Goal: Information Seeking & Learning: Check status

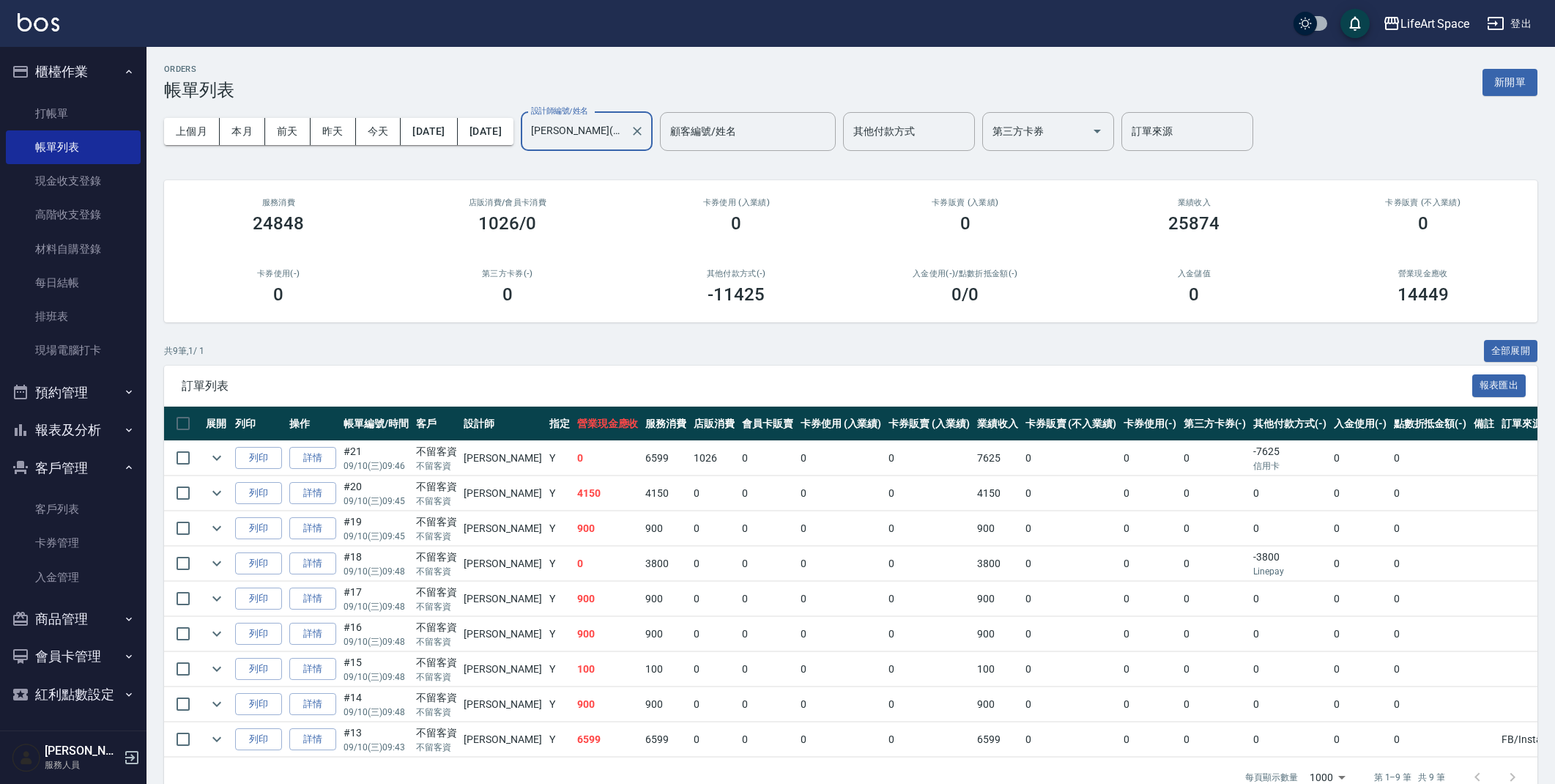
scroll to position [32, 0]
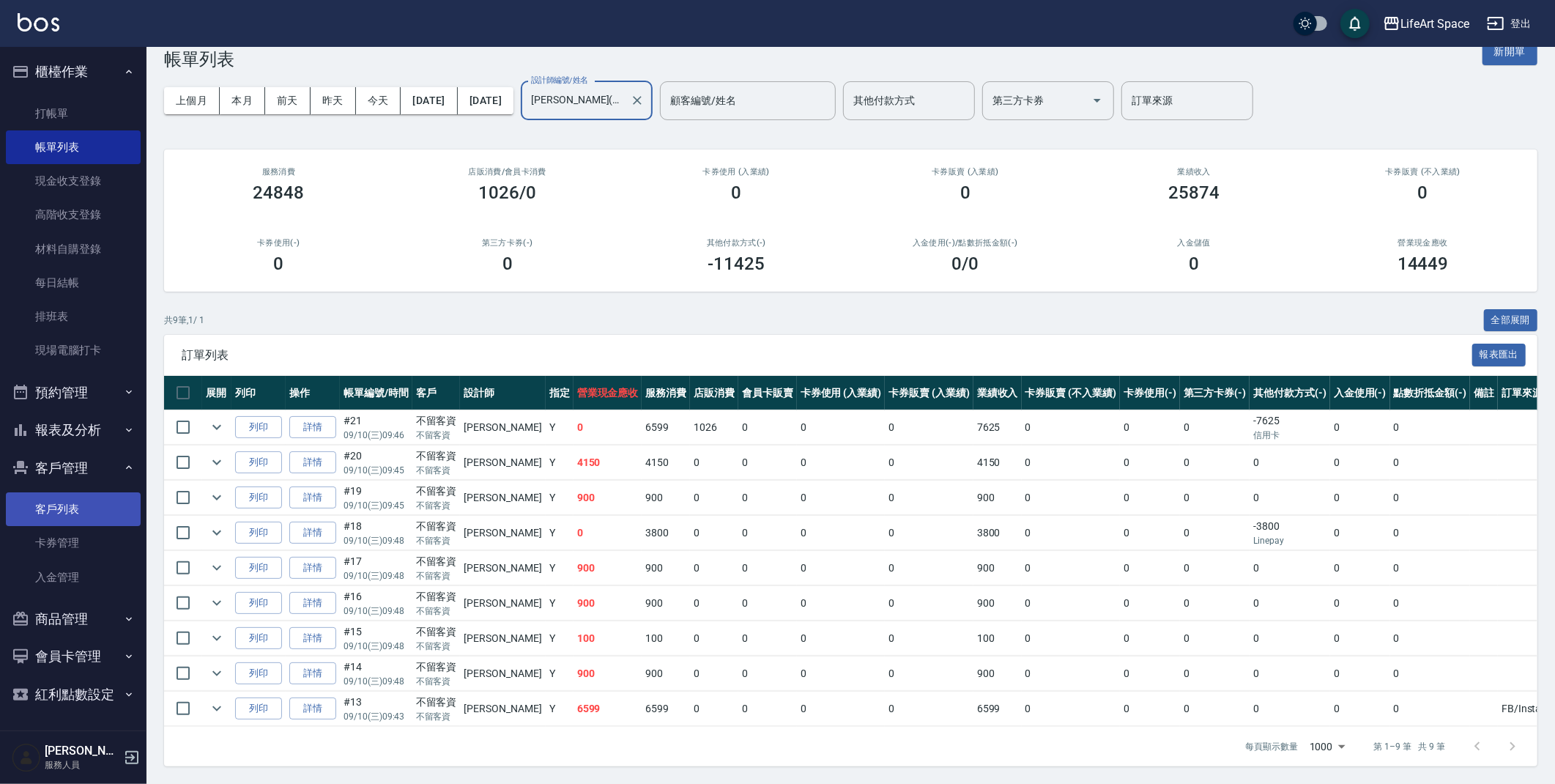
click at [90, 498] on link "客戶列表" at bounding box center [73, 510] width 135 height 34
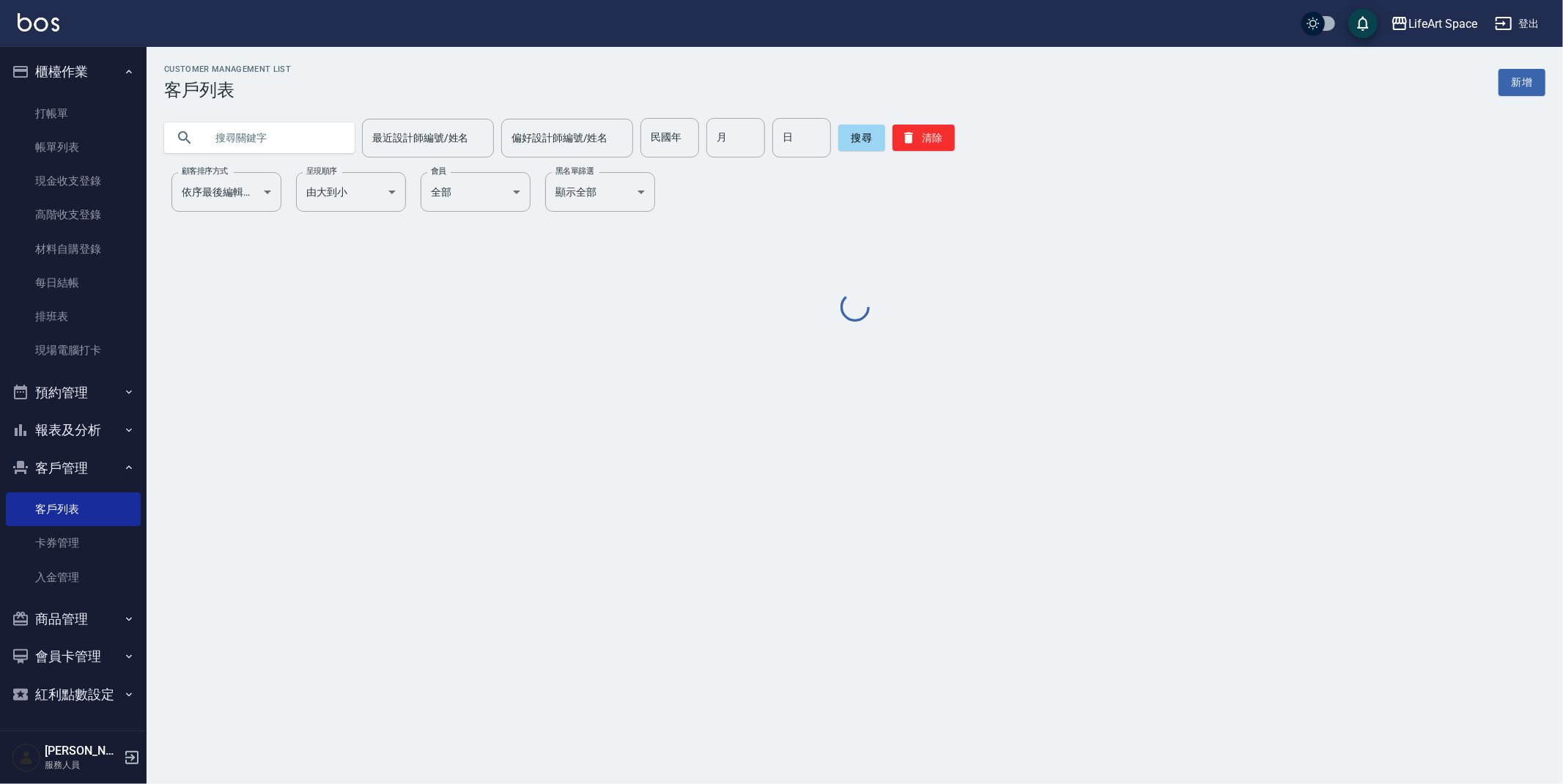
click at [294, 136] on input "text" at bounding box center [274, 138] width 138 height 39
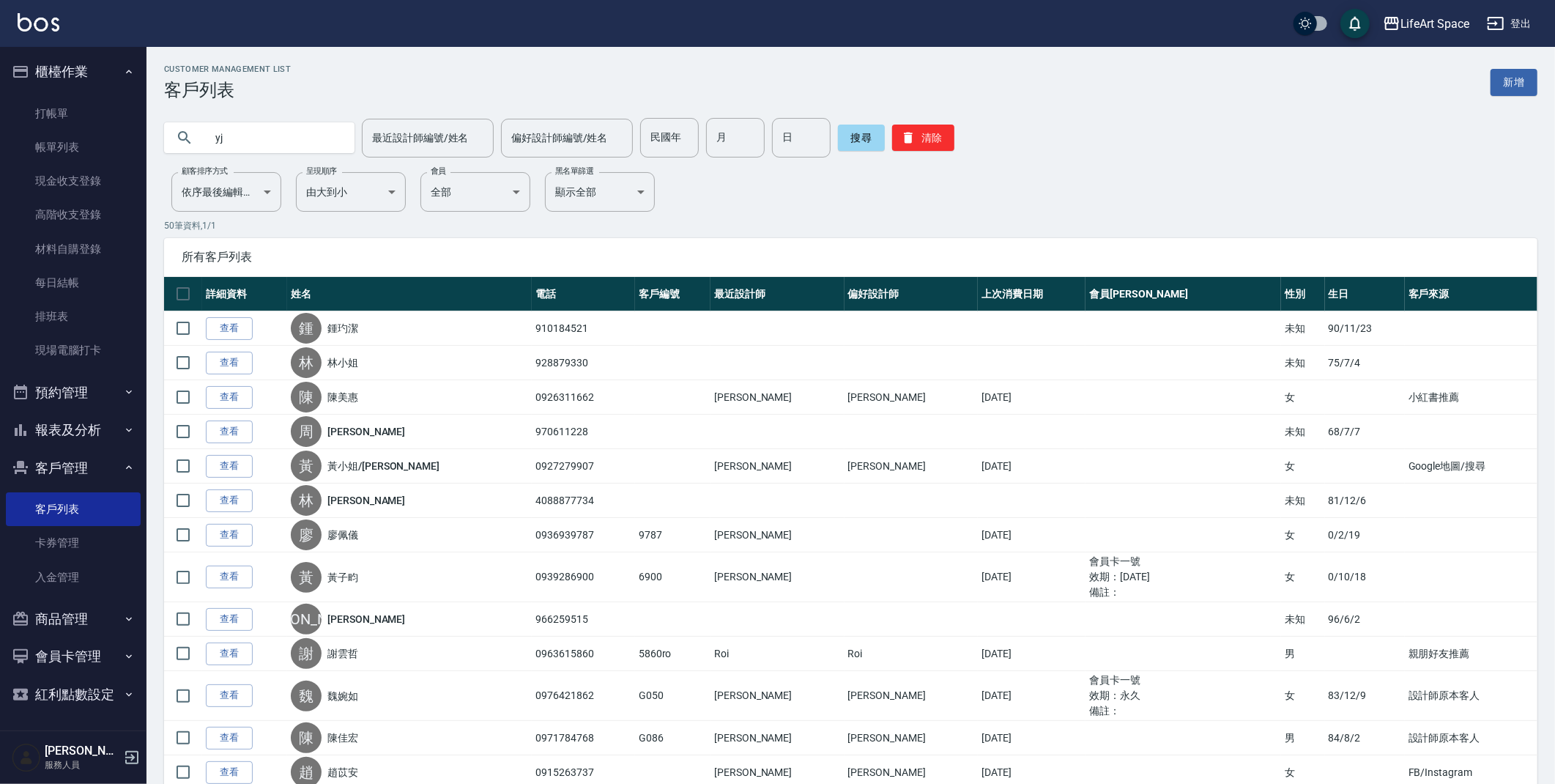
type input "y"
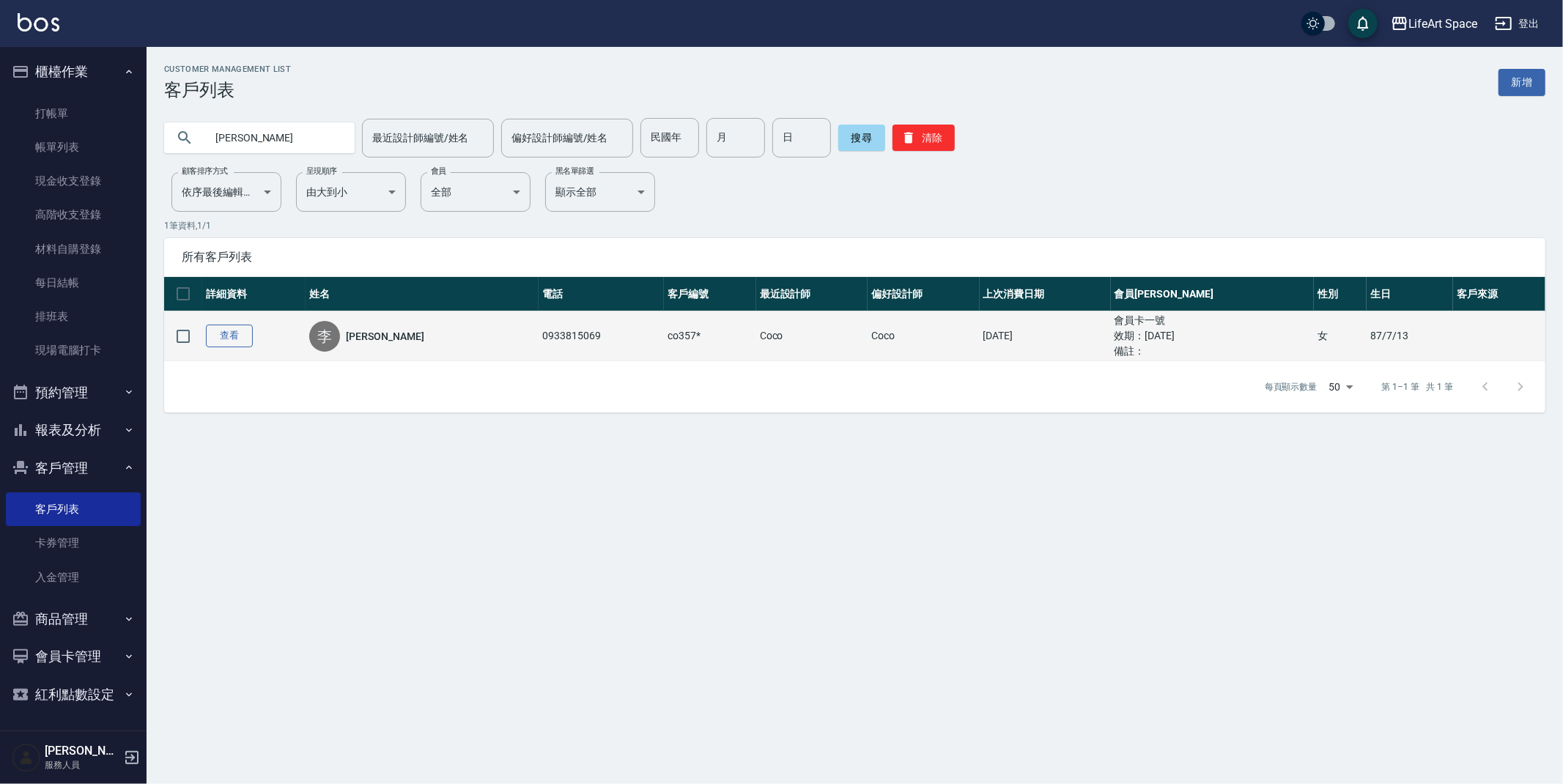
type input "[PERSON_NAME]"
click at [237, 329] on link "查看" at bounding box center [229, 336] width 47 height 22
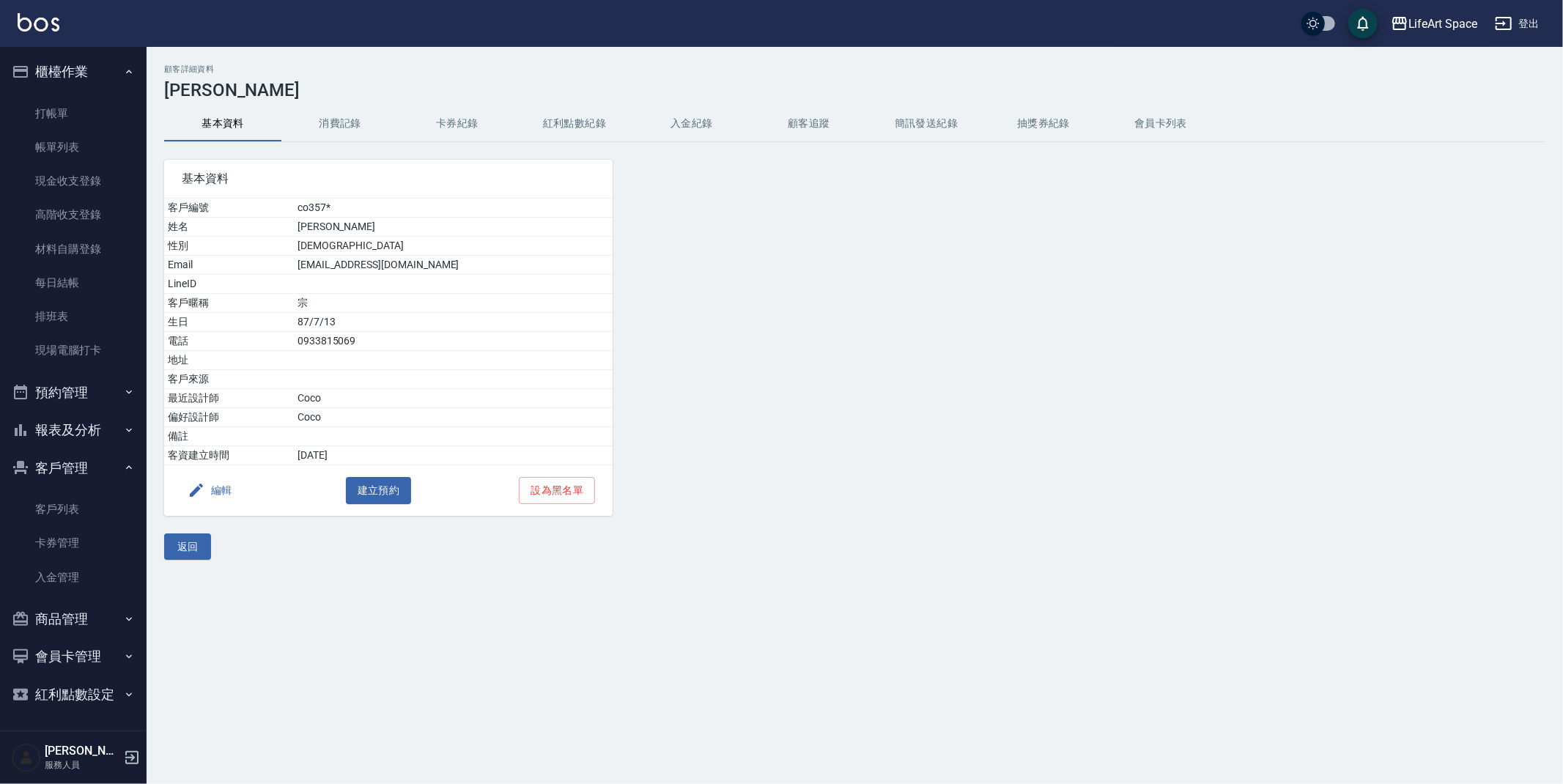
click at [355, 135] on button "消費記錄" at bounding box center [340, 123] width 118 height 35
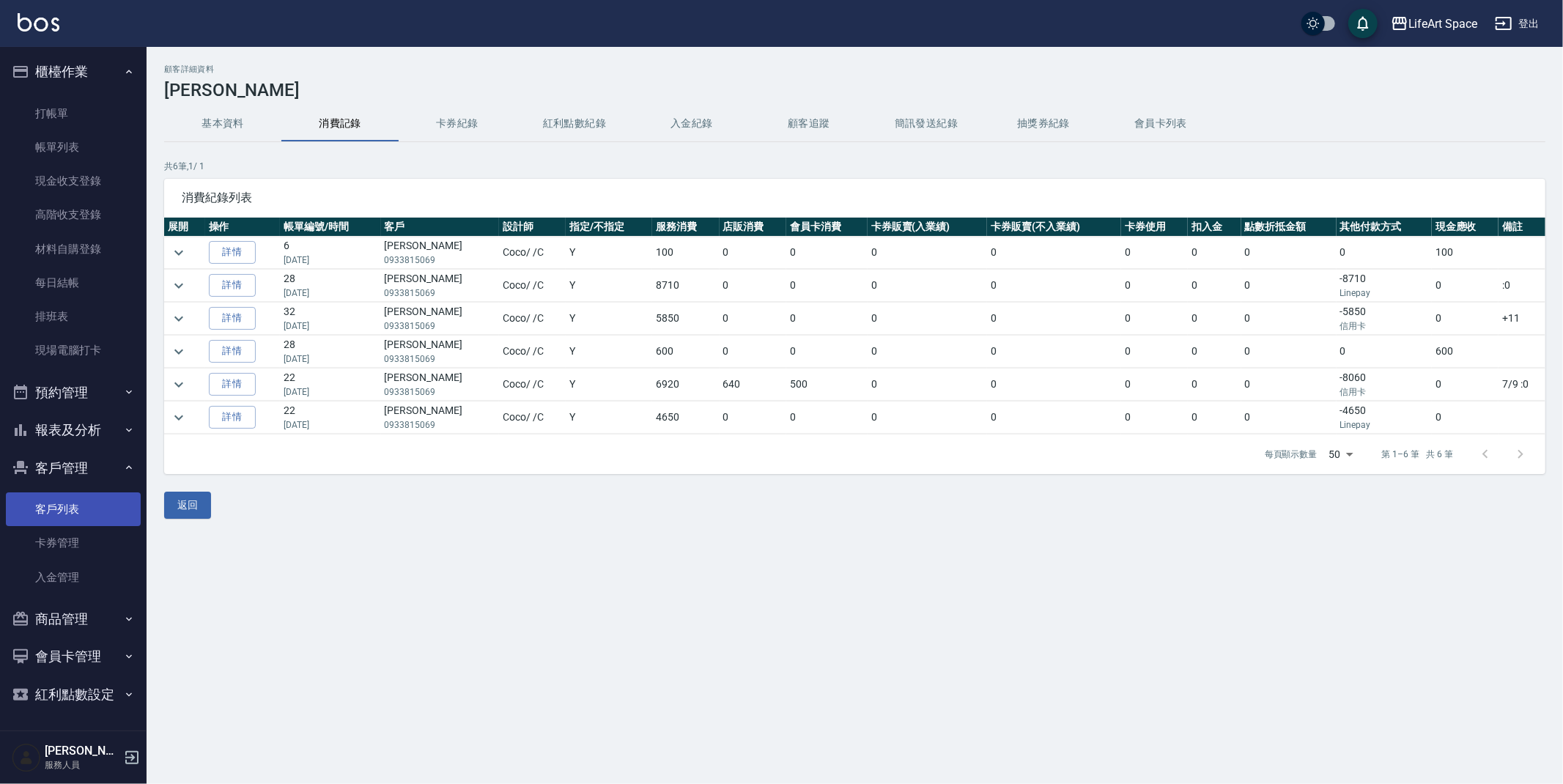
click at [86, 502] on link "客戶列表" at bounding box center [73, 510] width 135 height 34
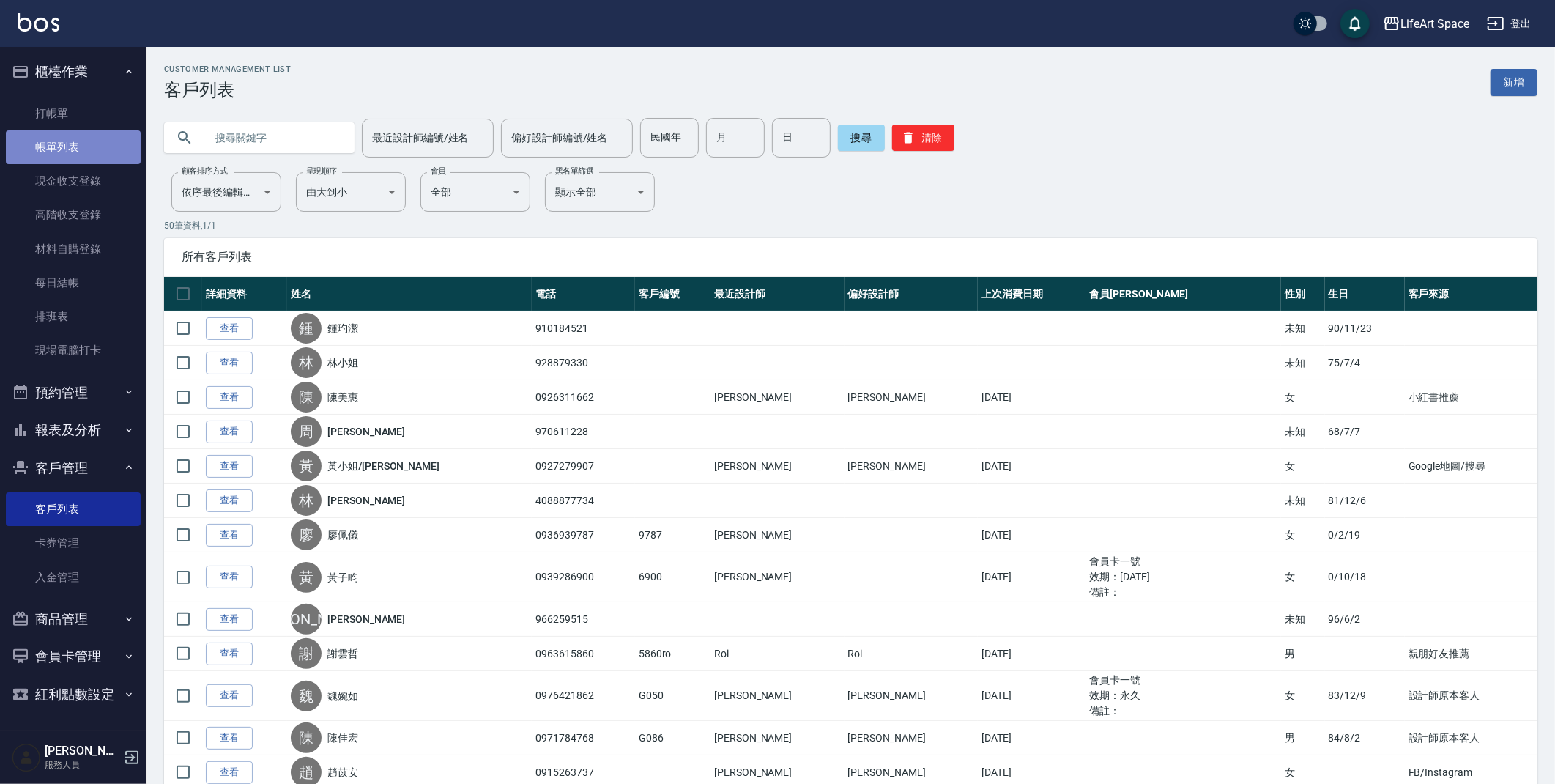
click at [62, 146] on link "帳單列表" at bounding box center [73, 148] width 135 height 34
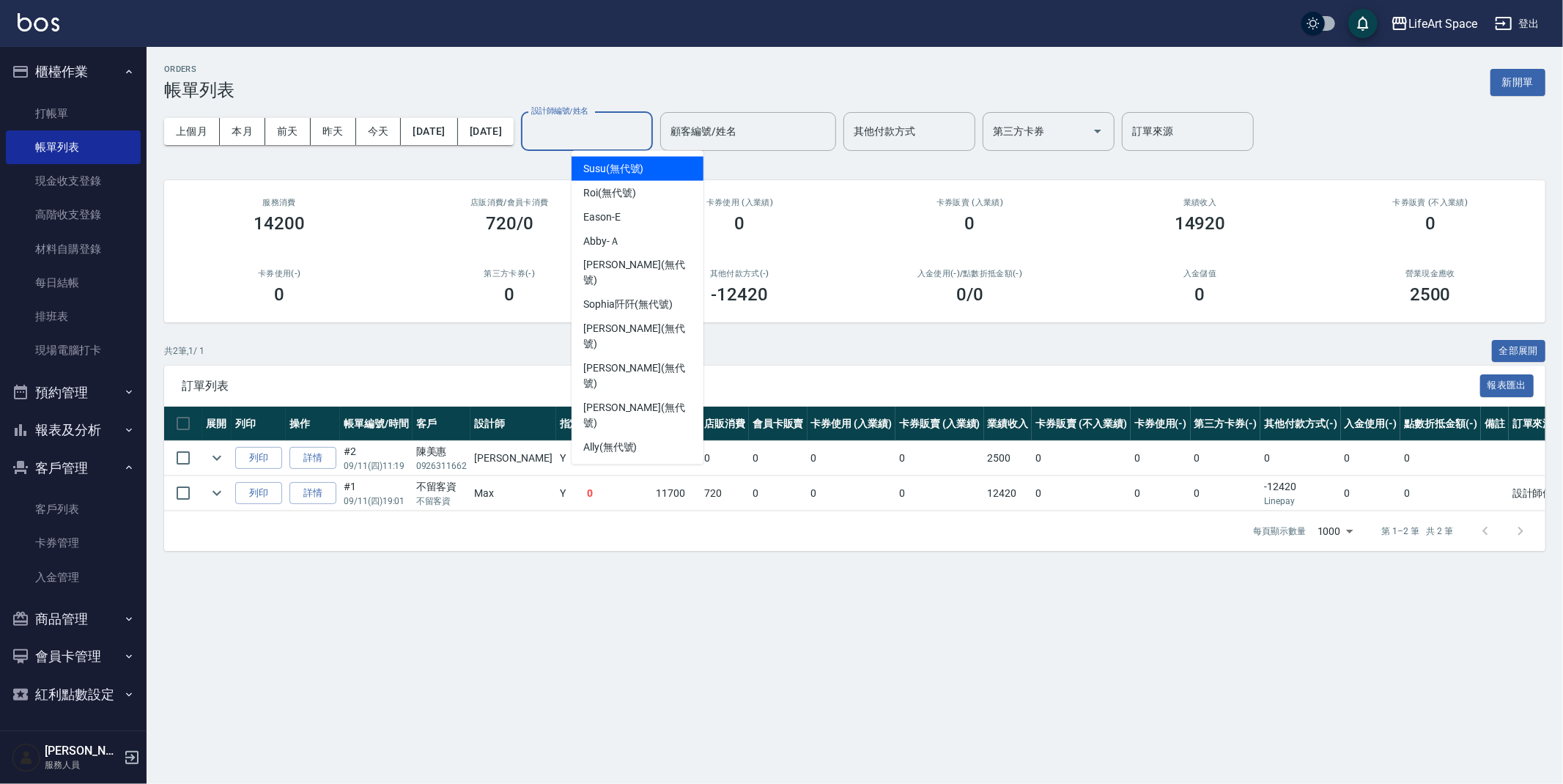
click at [623, 128] on input "設計師編號/姓名" at bounding box center [586, 131] width 118 height 26
type input "ㄕ"
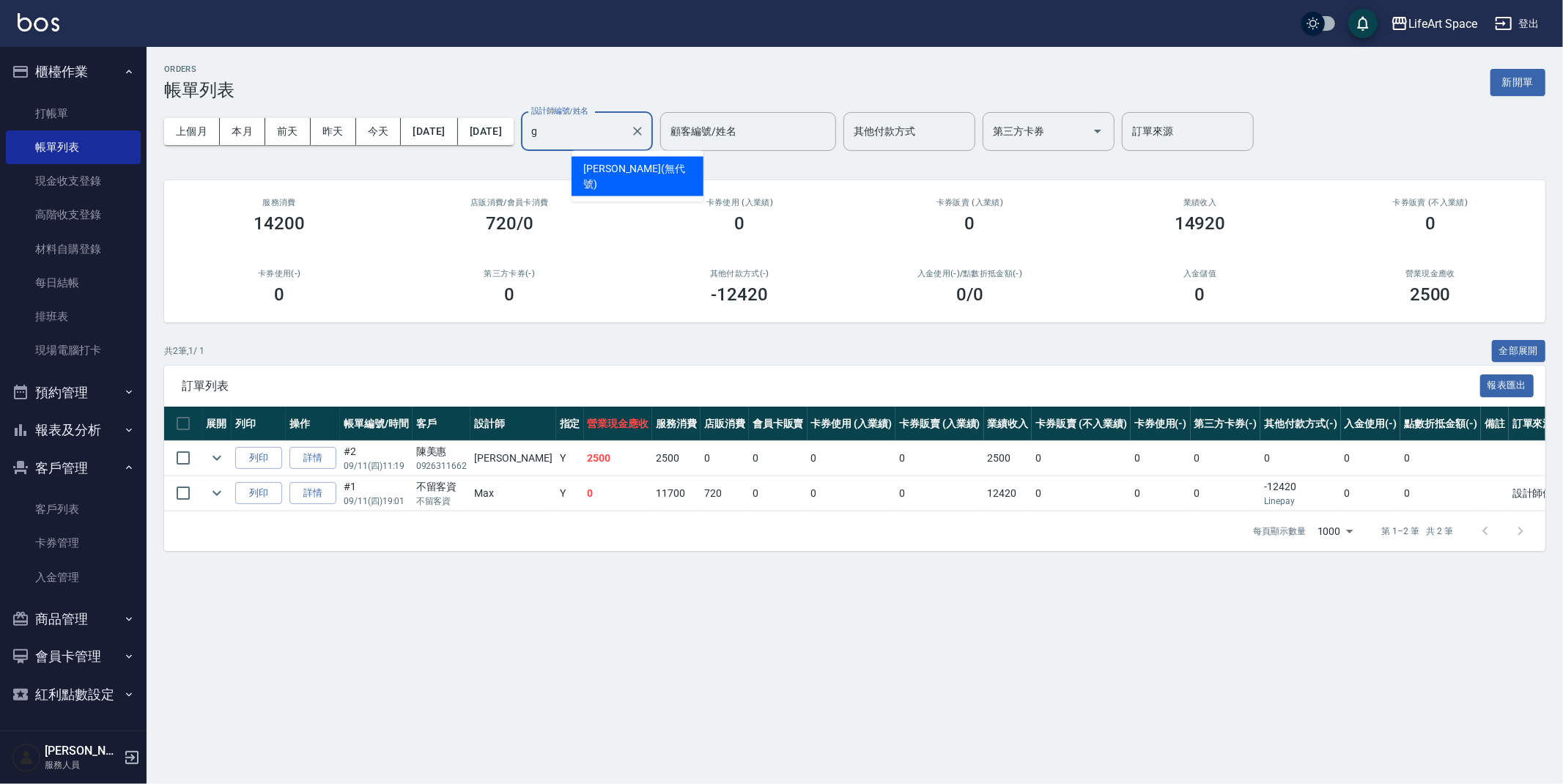
click at [595, 174] on span "[PERSON_NAME] (無代號)" at bounding box center [637, 176] width 108 height 31
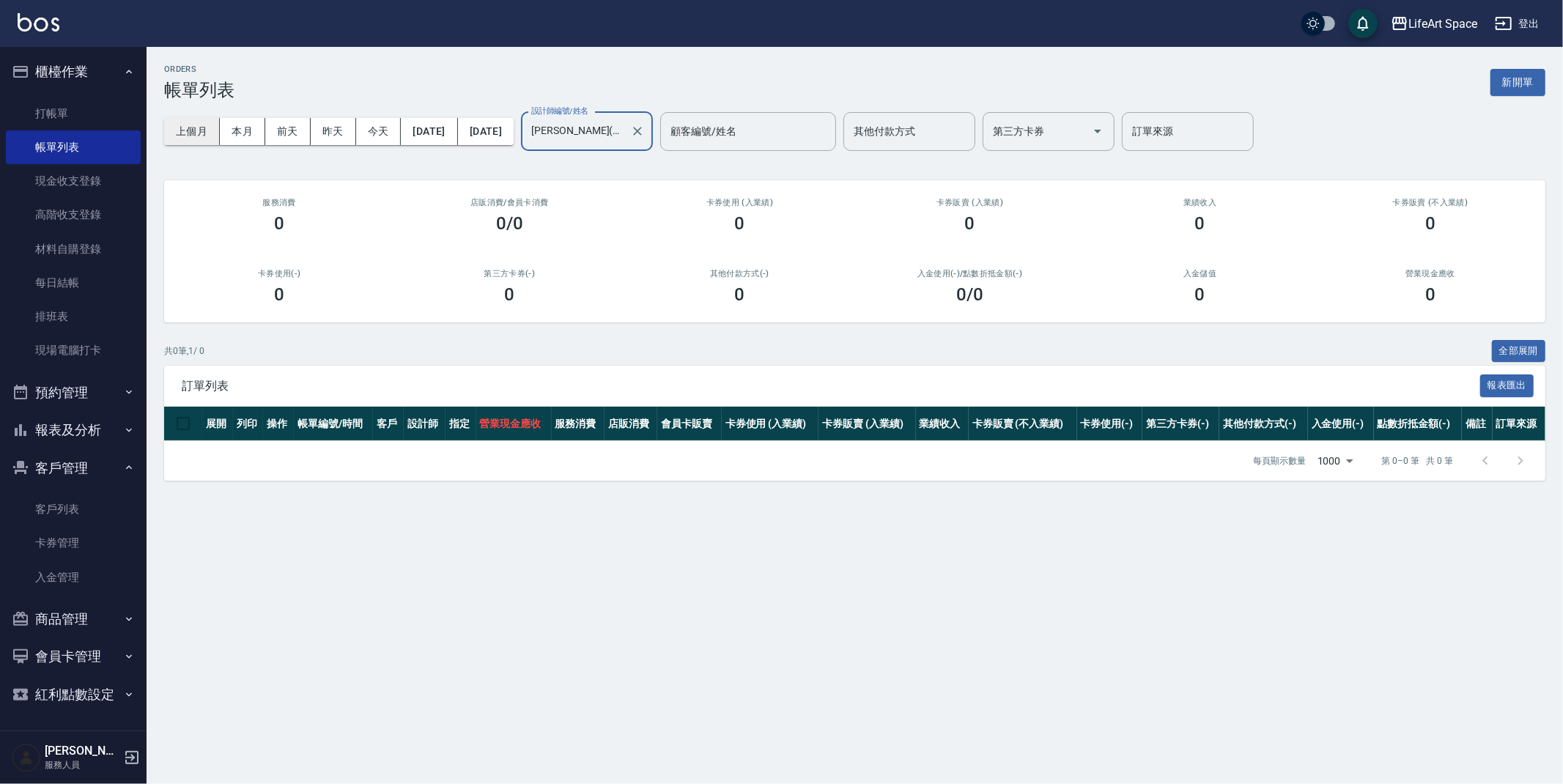
type input "[PERSON_NAME](無代號)"
click at [208, 129] on button "上個月" at bounding box center [192, 131] width 56 height 27
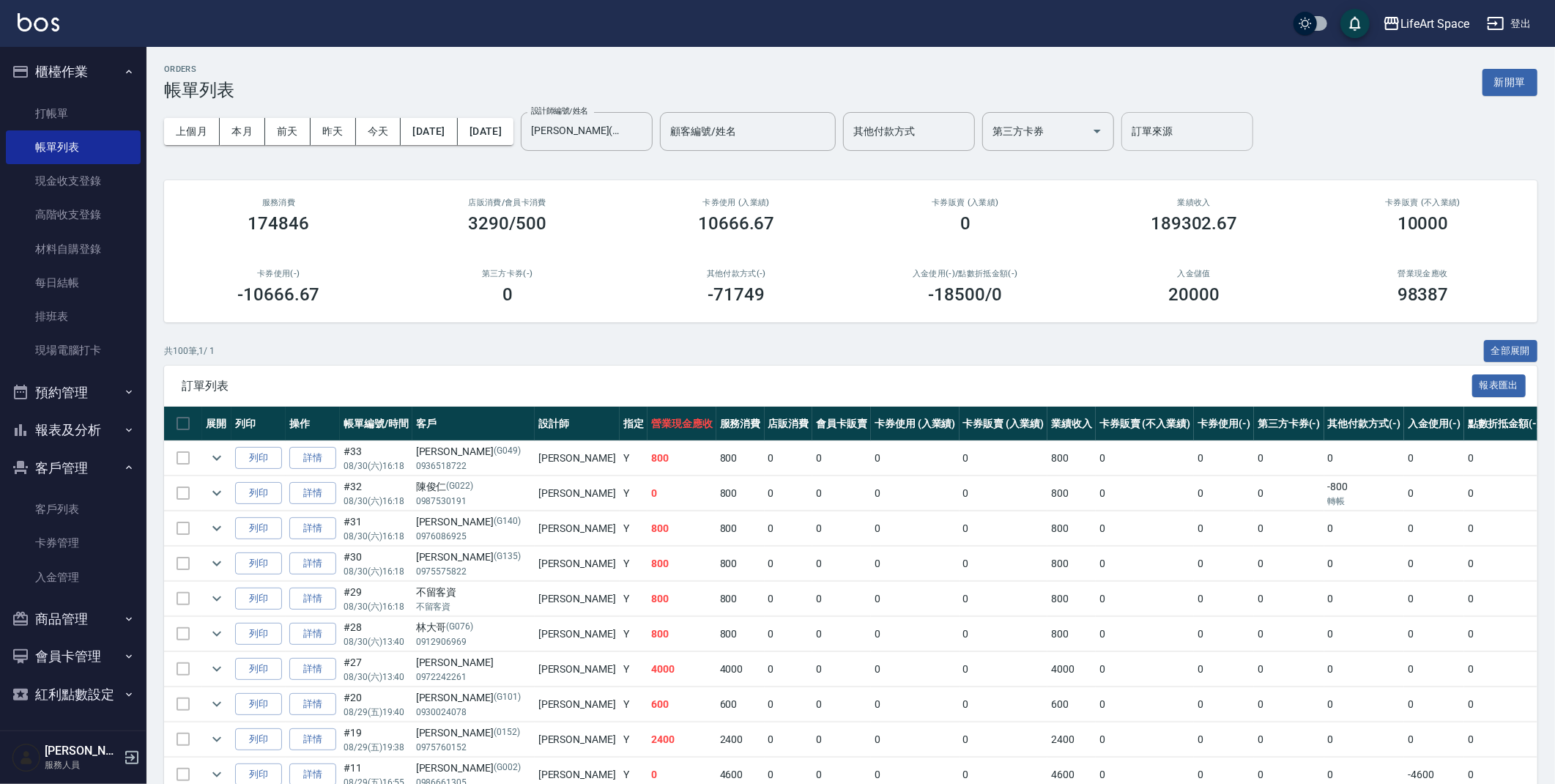
click at [1221, 138] on input "訂單來源" at bounding box center [1187, 131] width 118 height 26
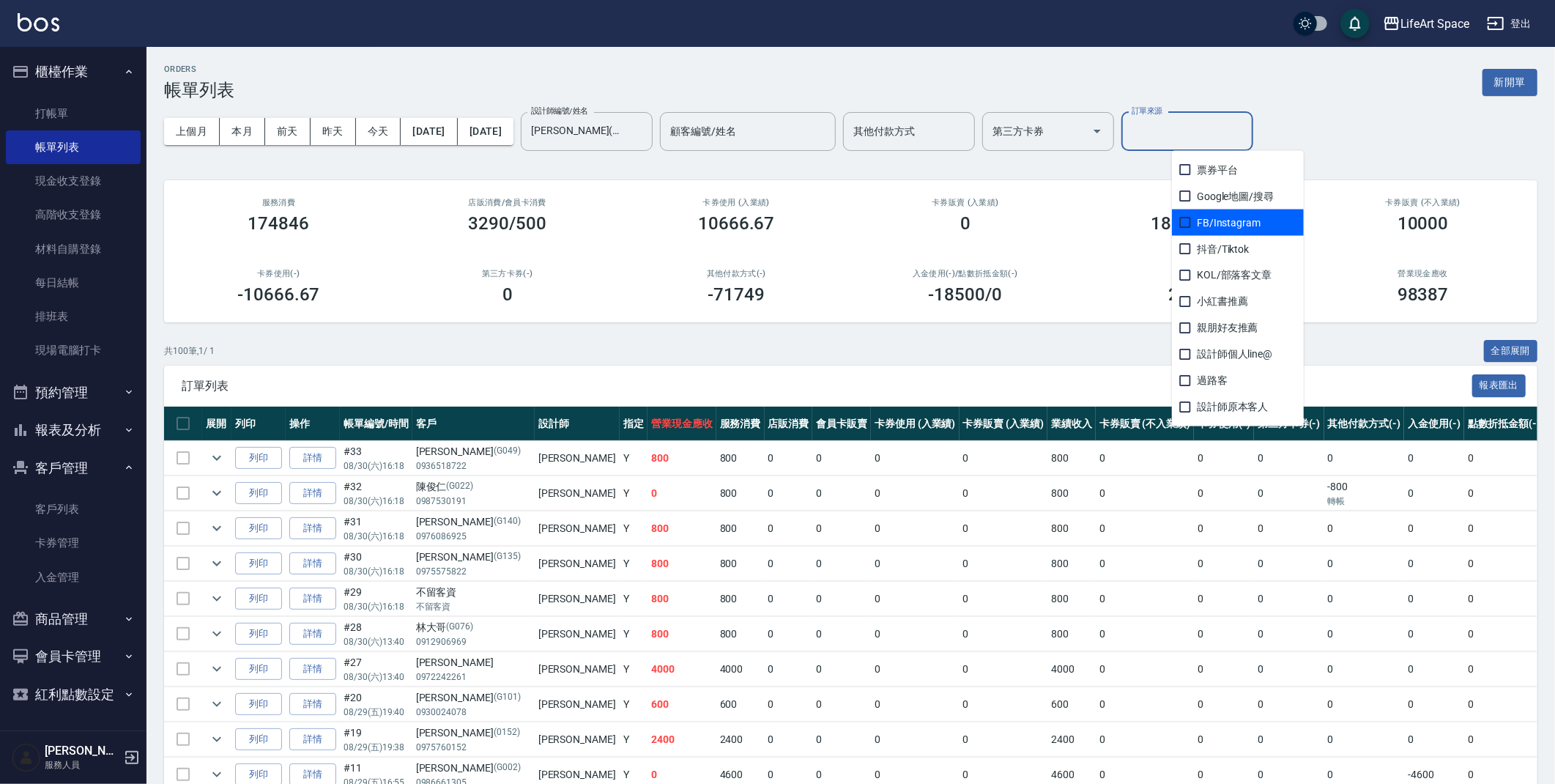
click at [1205, 216] on span "FB/Instagram" at bounding box center [1238, 223] width 132 height 26
checkbox input "true"
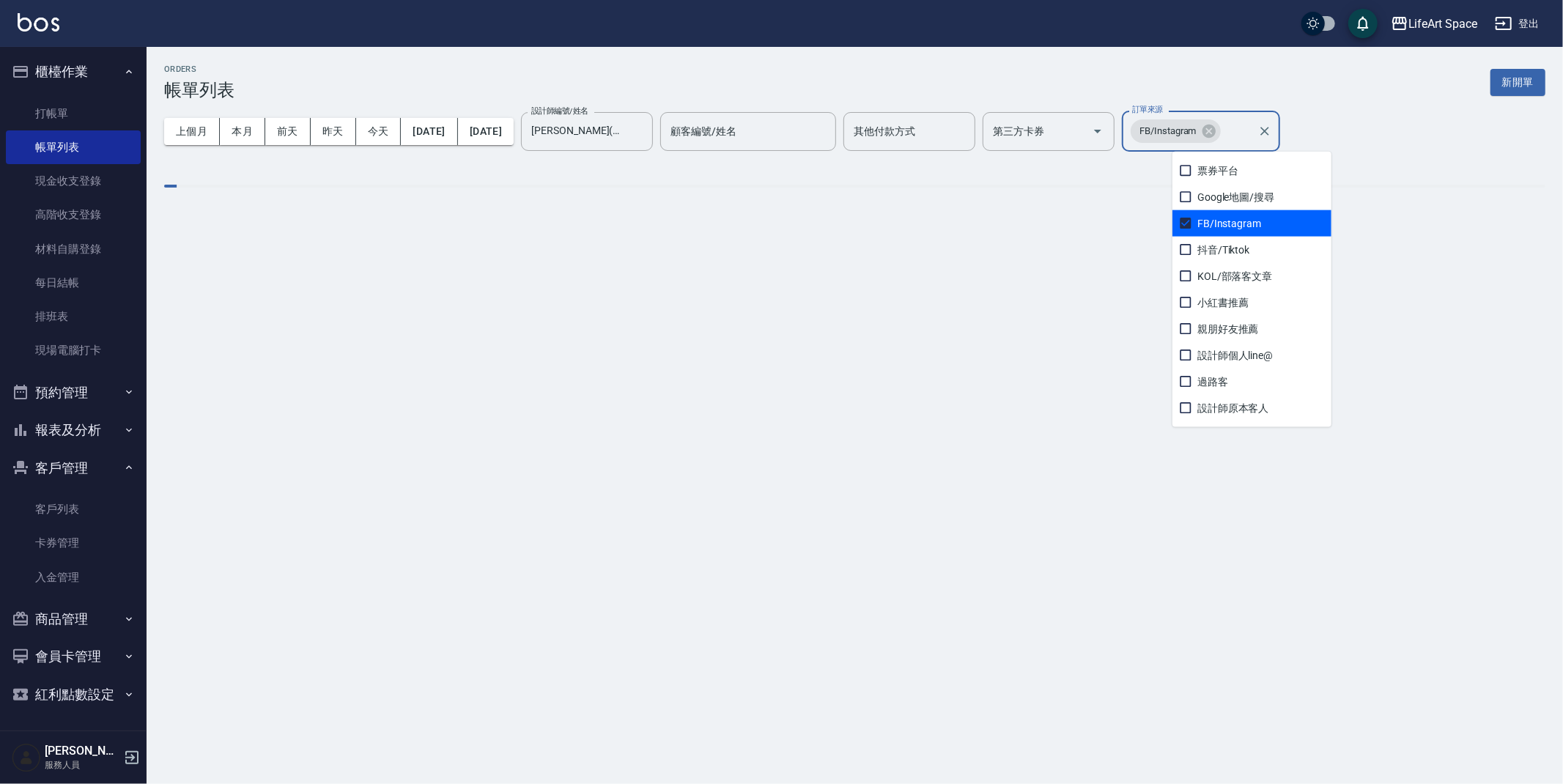
click at [1464, 135] on div "上個月 本月 [DATE] [DATE] [DATE] [DATE] [DATE] 設計師編號/姓名 [PERSON_NAME](無代號) 設計師編號/姓名 …" at bounding box center [855, 131] width 1381 height 63
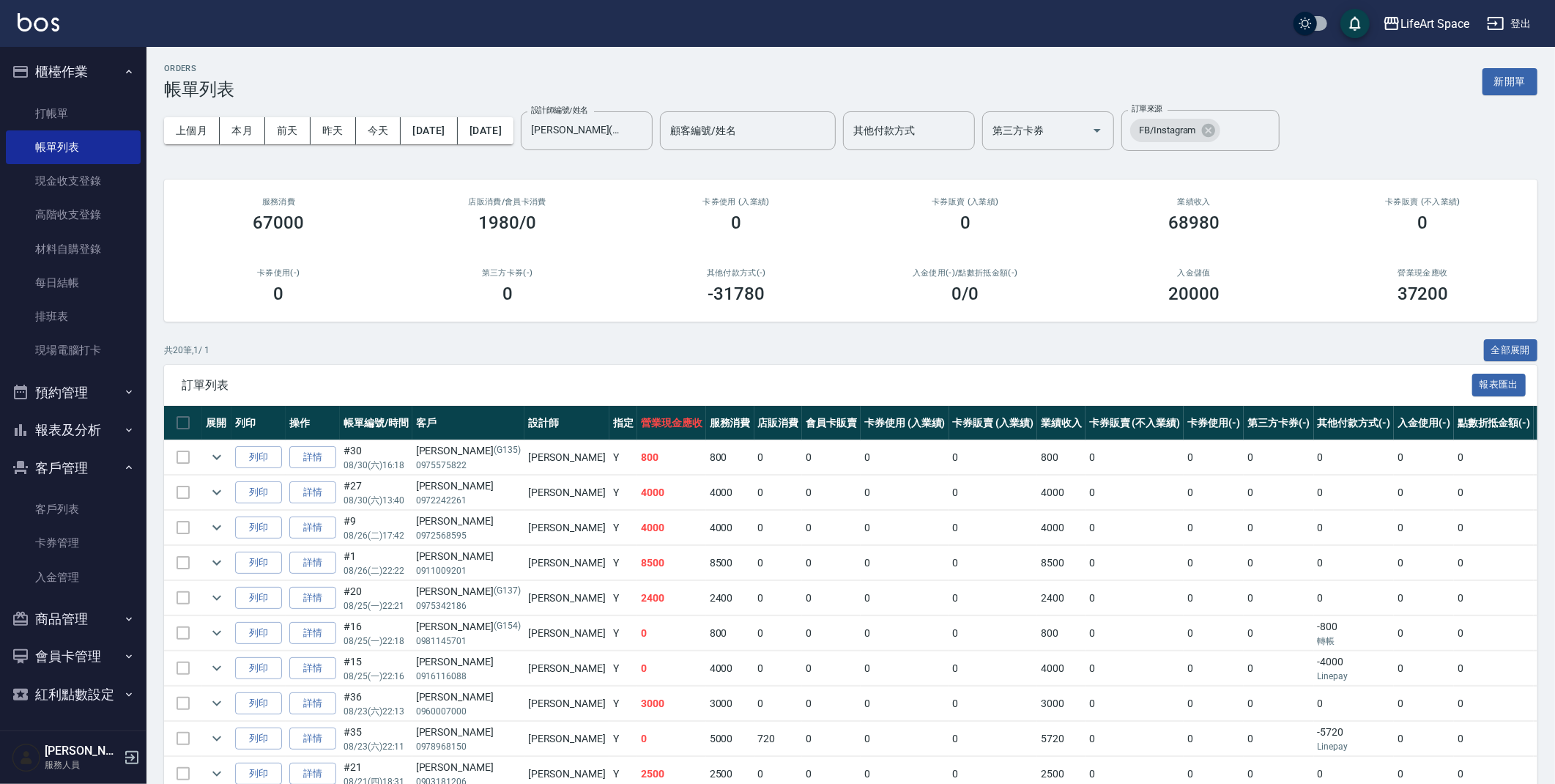
scroll to position [421, 0]
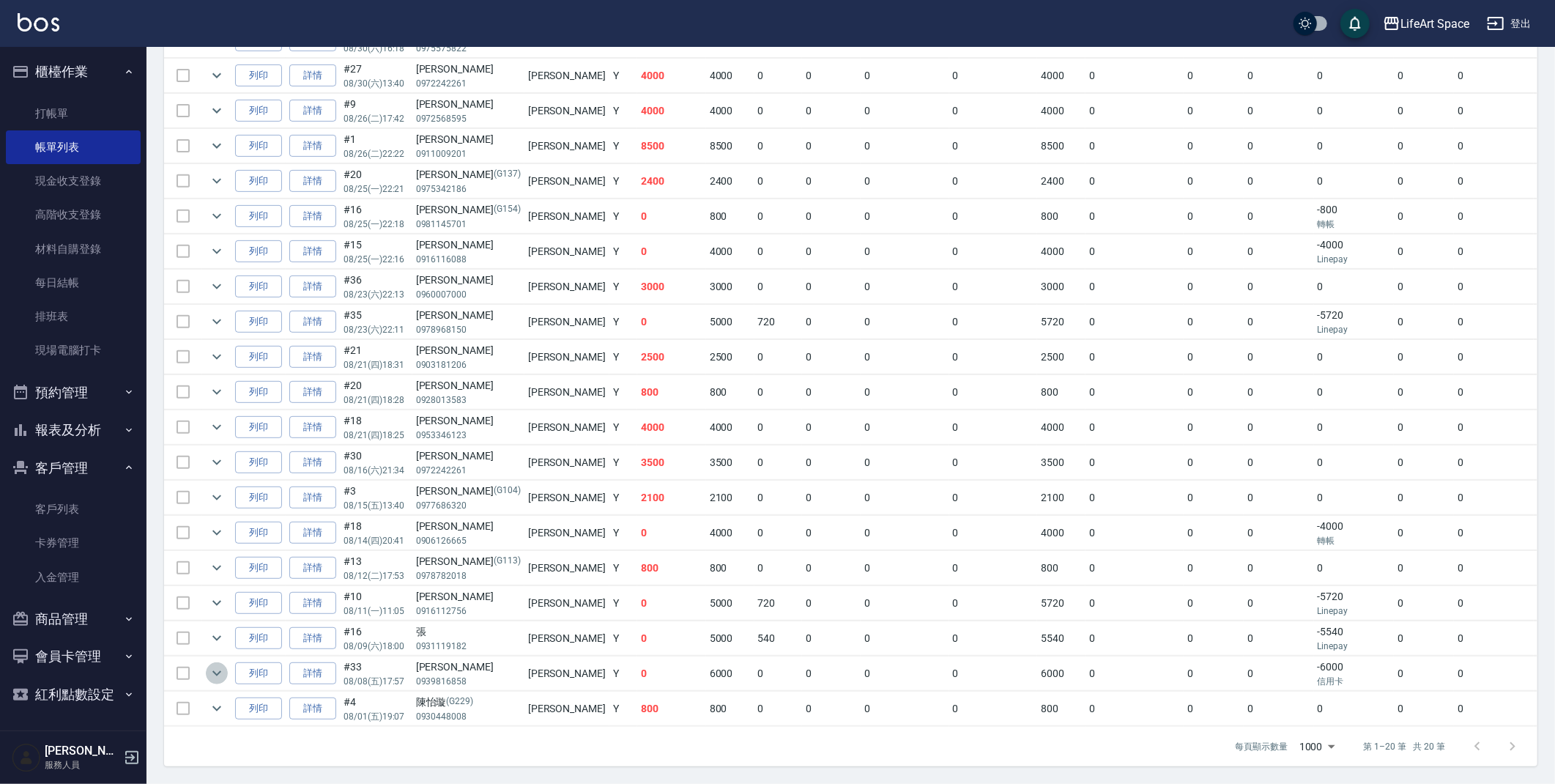
click at [221, 677] on icon "expand row" at bounding box center [217, 673] width 18 height 18
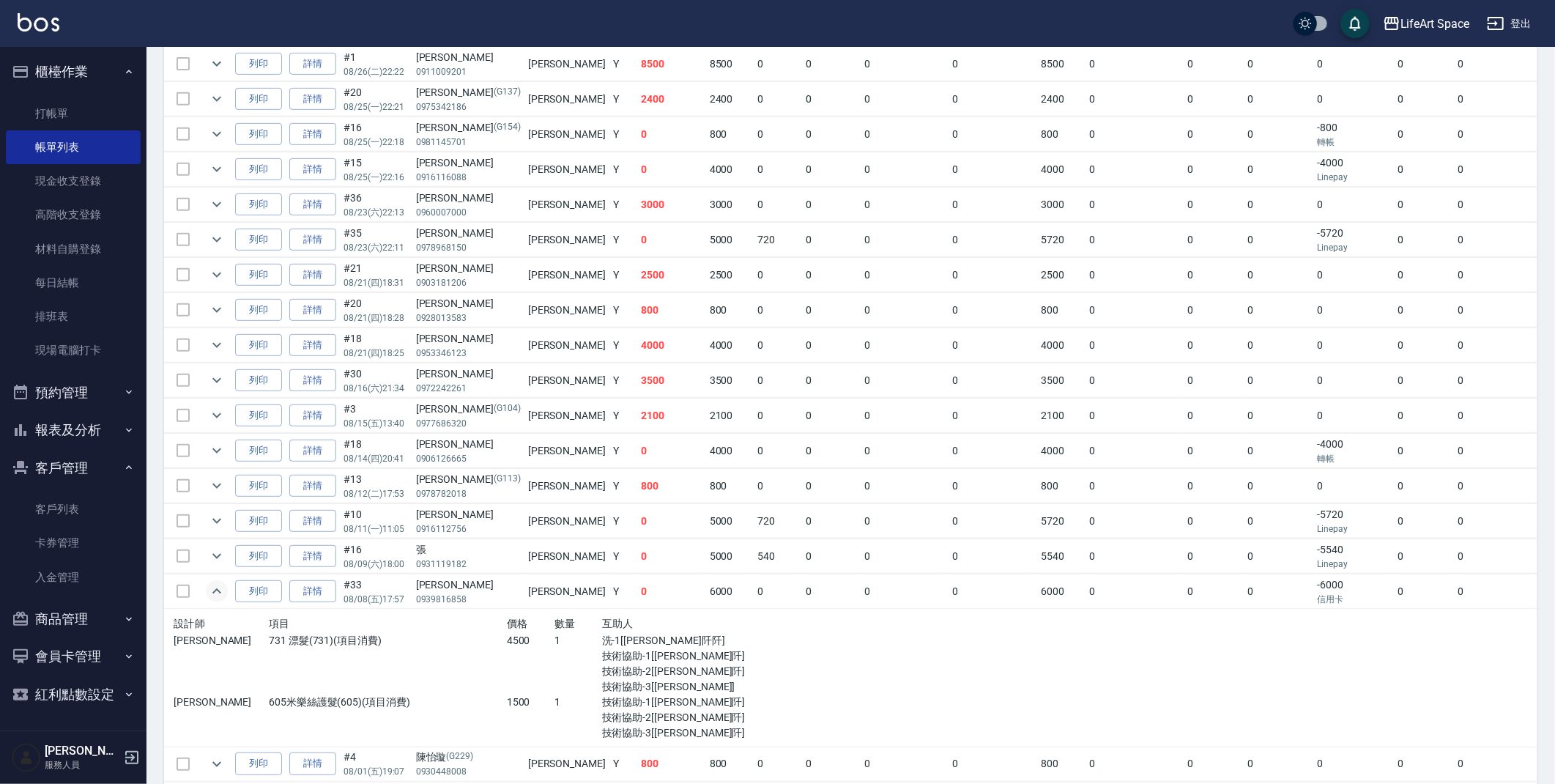
scroll to position [557, 0]
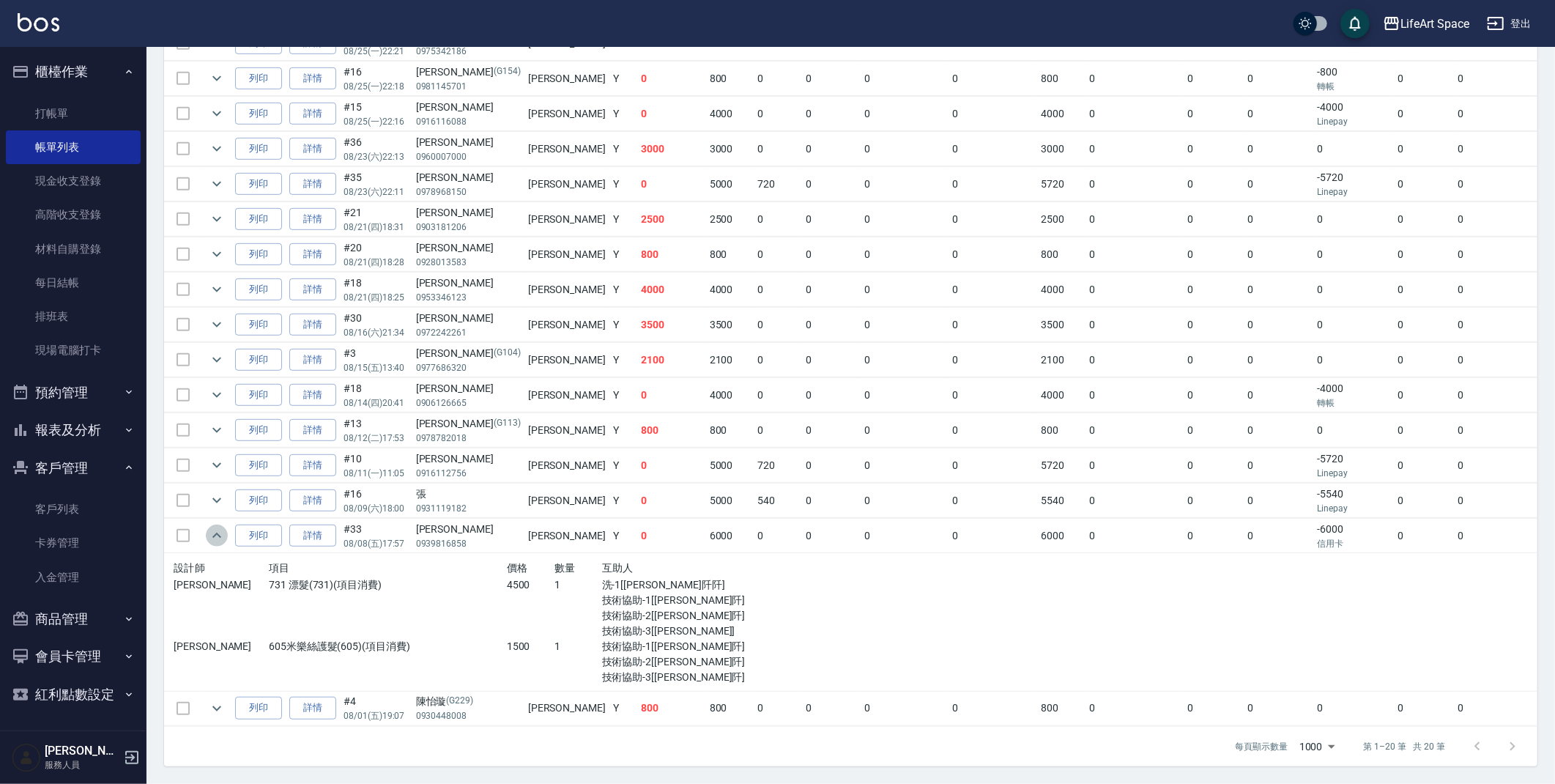
click at [215, 539] on icon "expand row" at bounding box center [217, 535] width 18 height 18
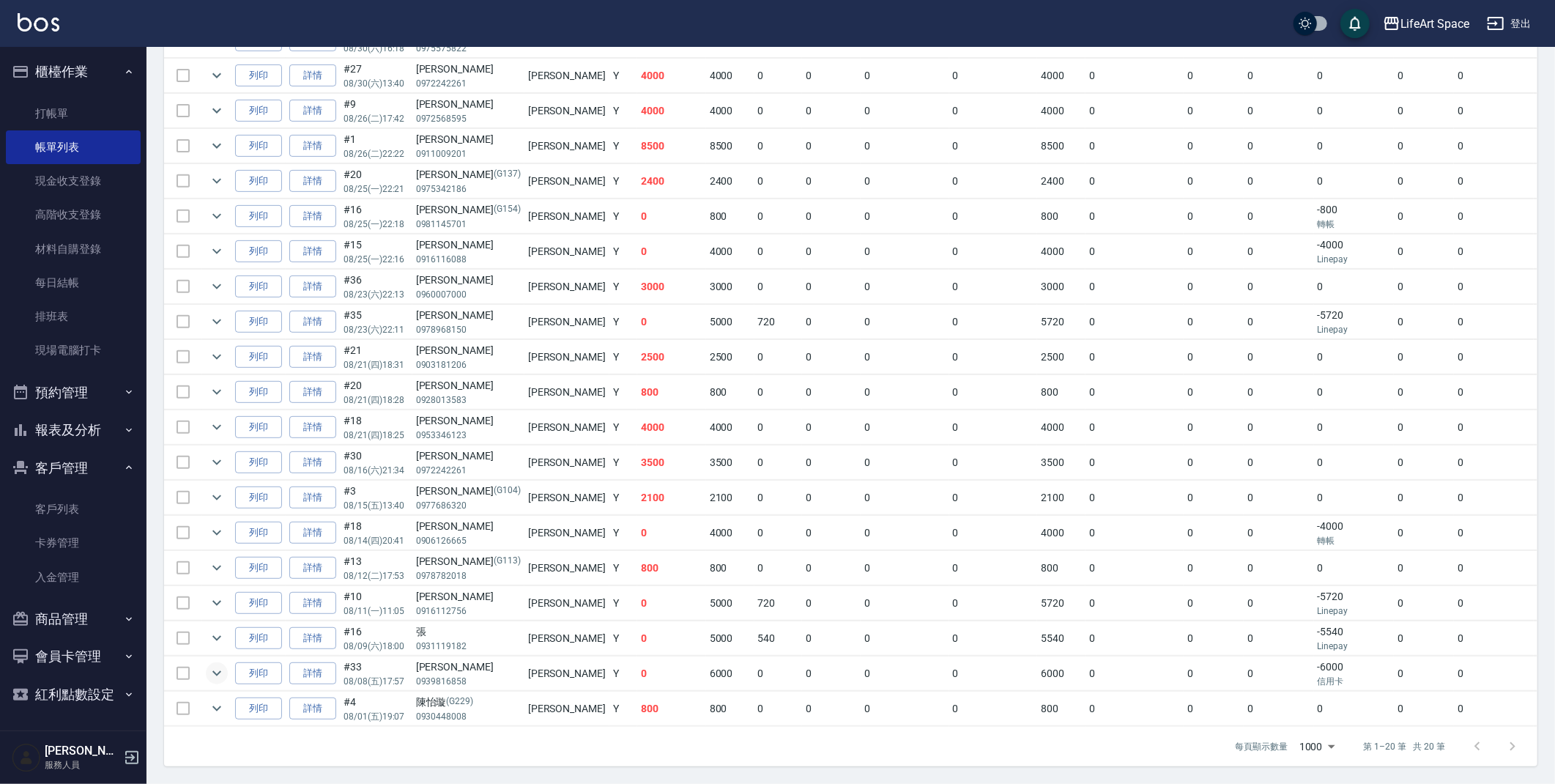
scroll to position [421, 0]
click at [221, 636] on icon "expand row" at bounding box center [217, 638] width 18 height 18
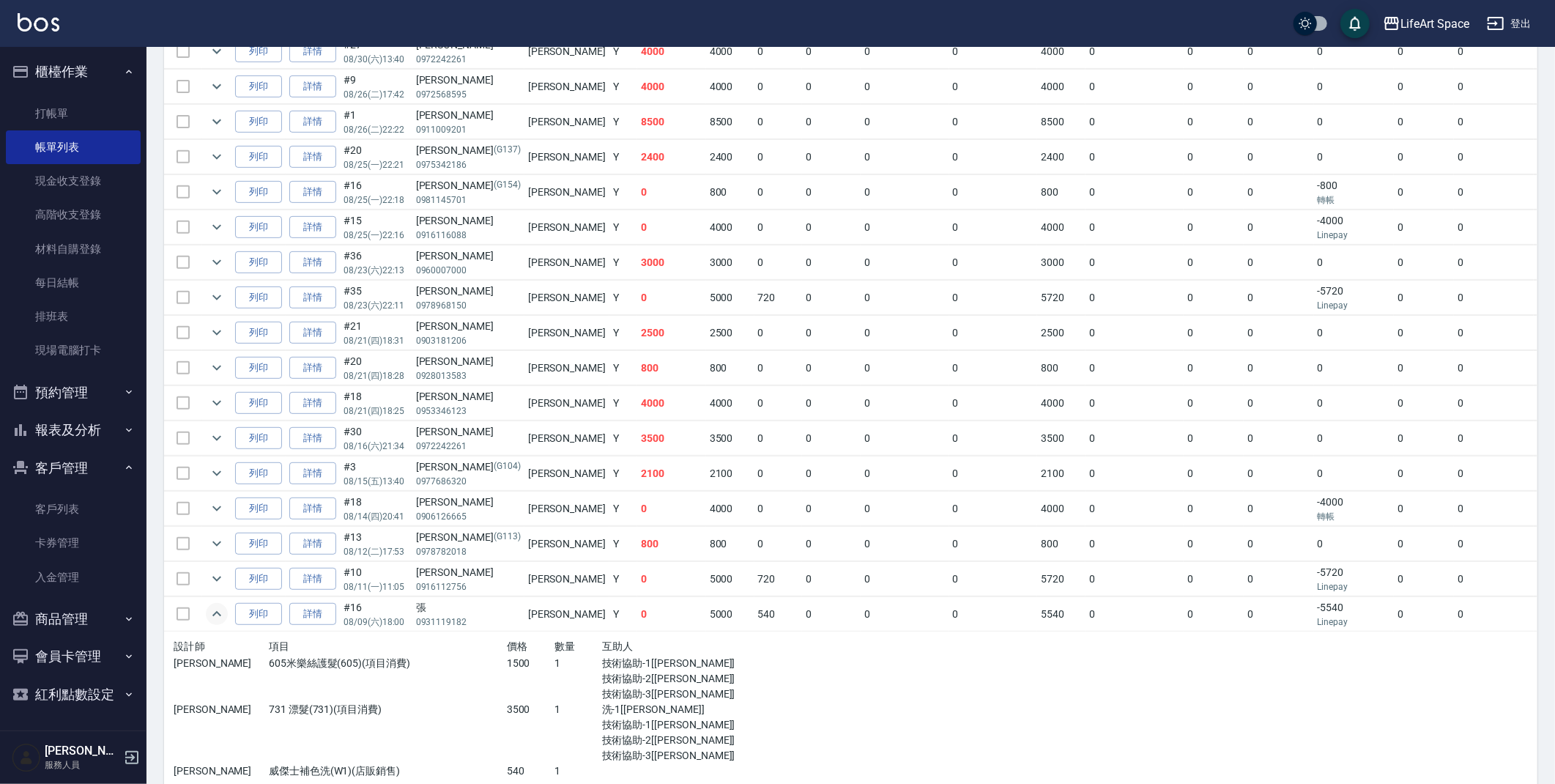
scroll to position [462, 0]
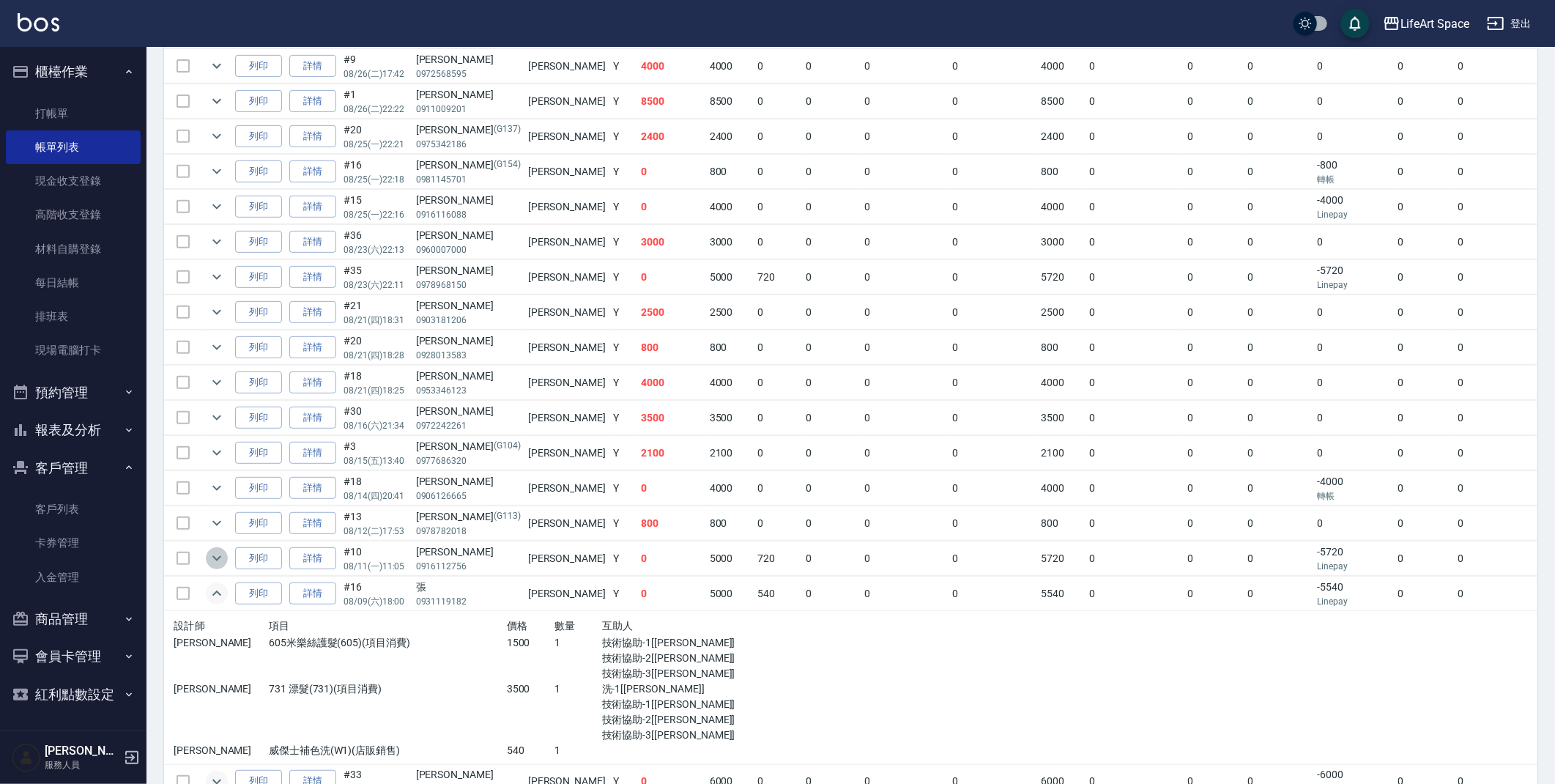
click at [222, 564] on icon "expand row" at bounding box center [217, 558] width 18 height 18
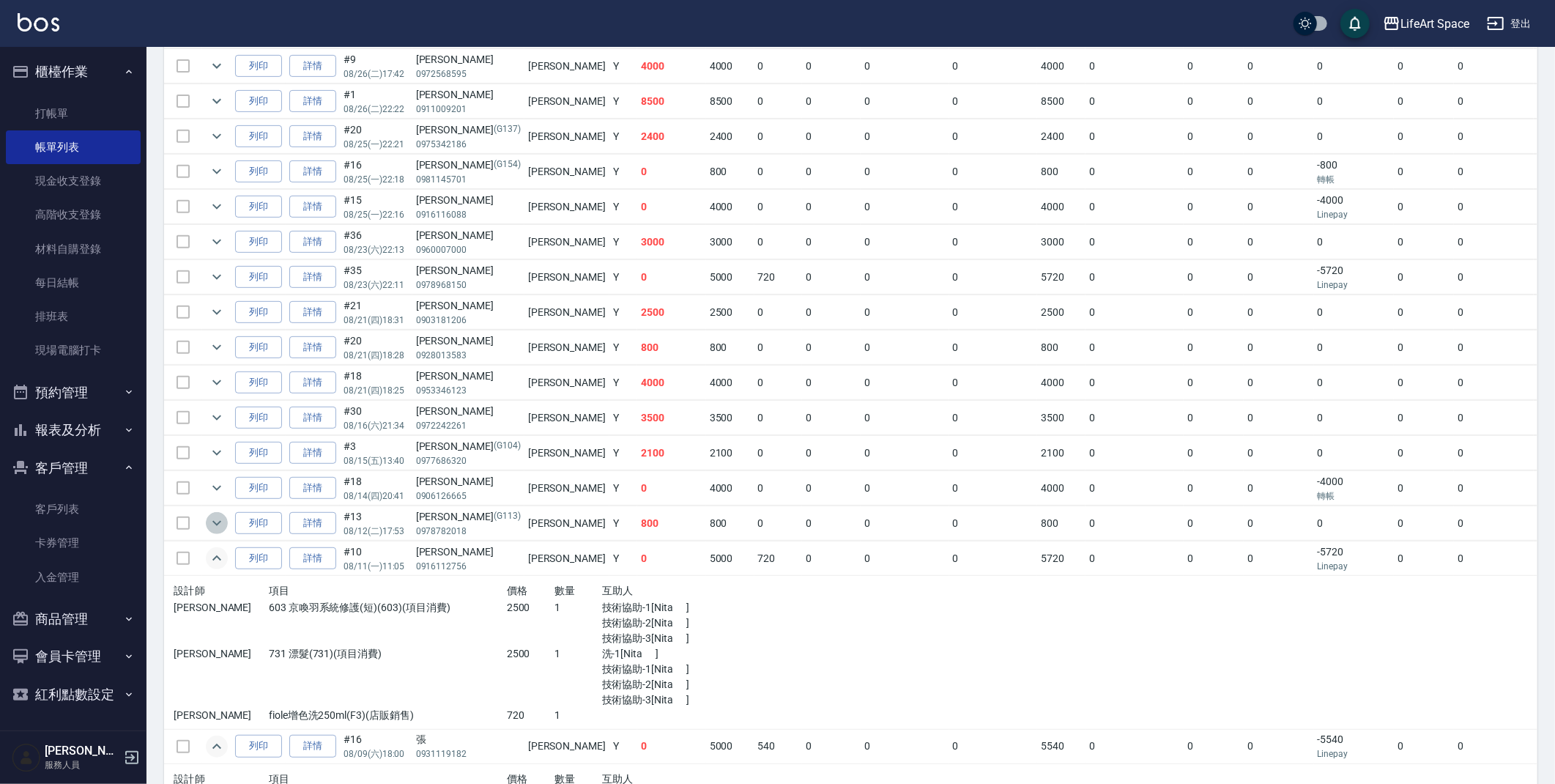
click at [208, 526] on icon "expand row" at bounding box center [217, 523] width 18 height 18
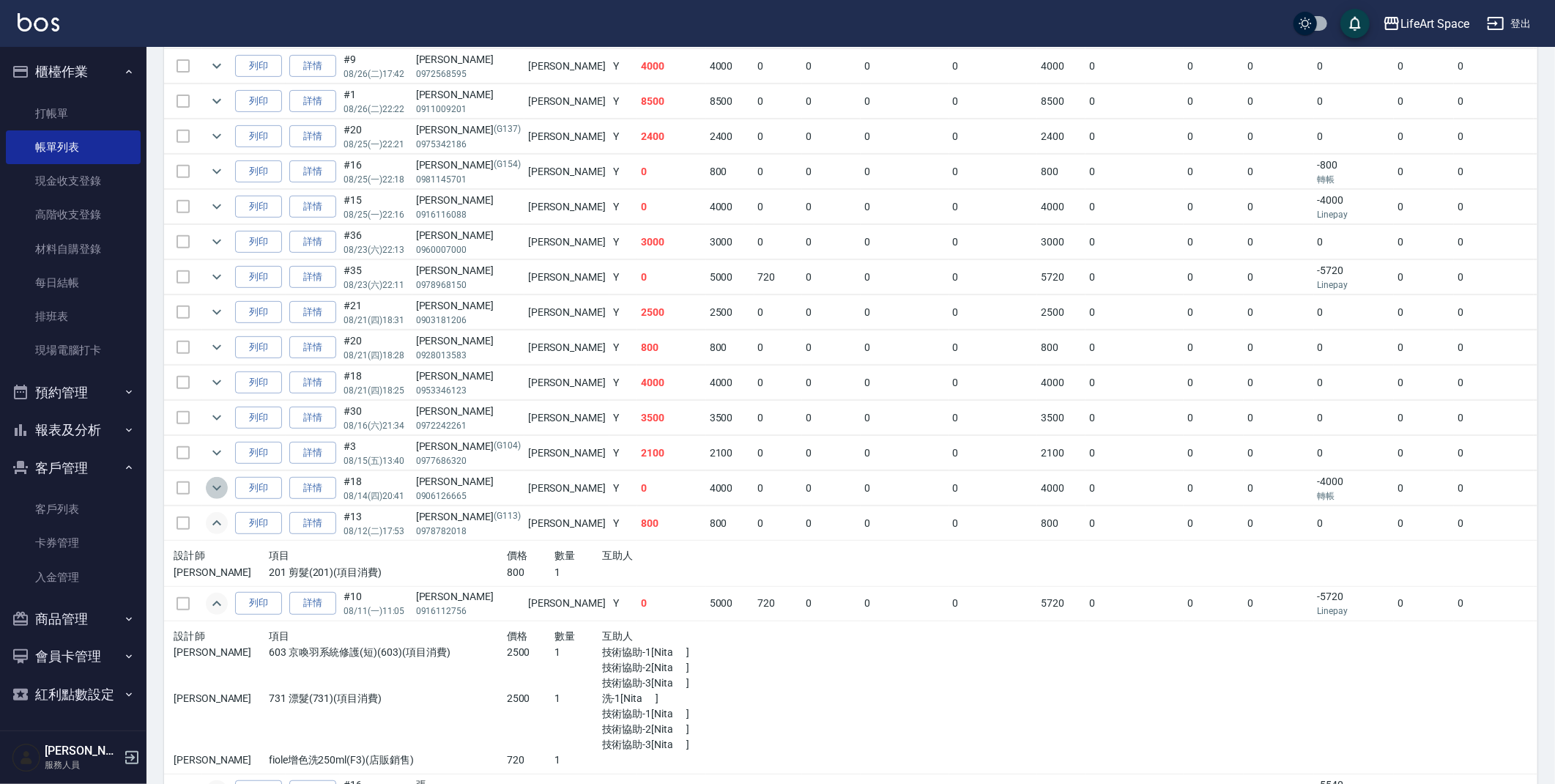
click at [220, 496] on icon "expand row" at bounding box center [217, 488] width 18 height 18
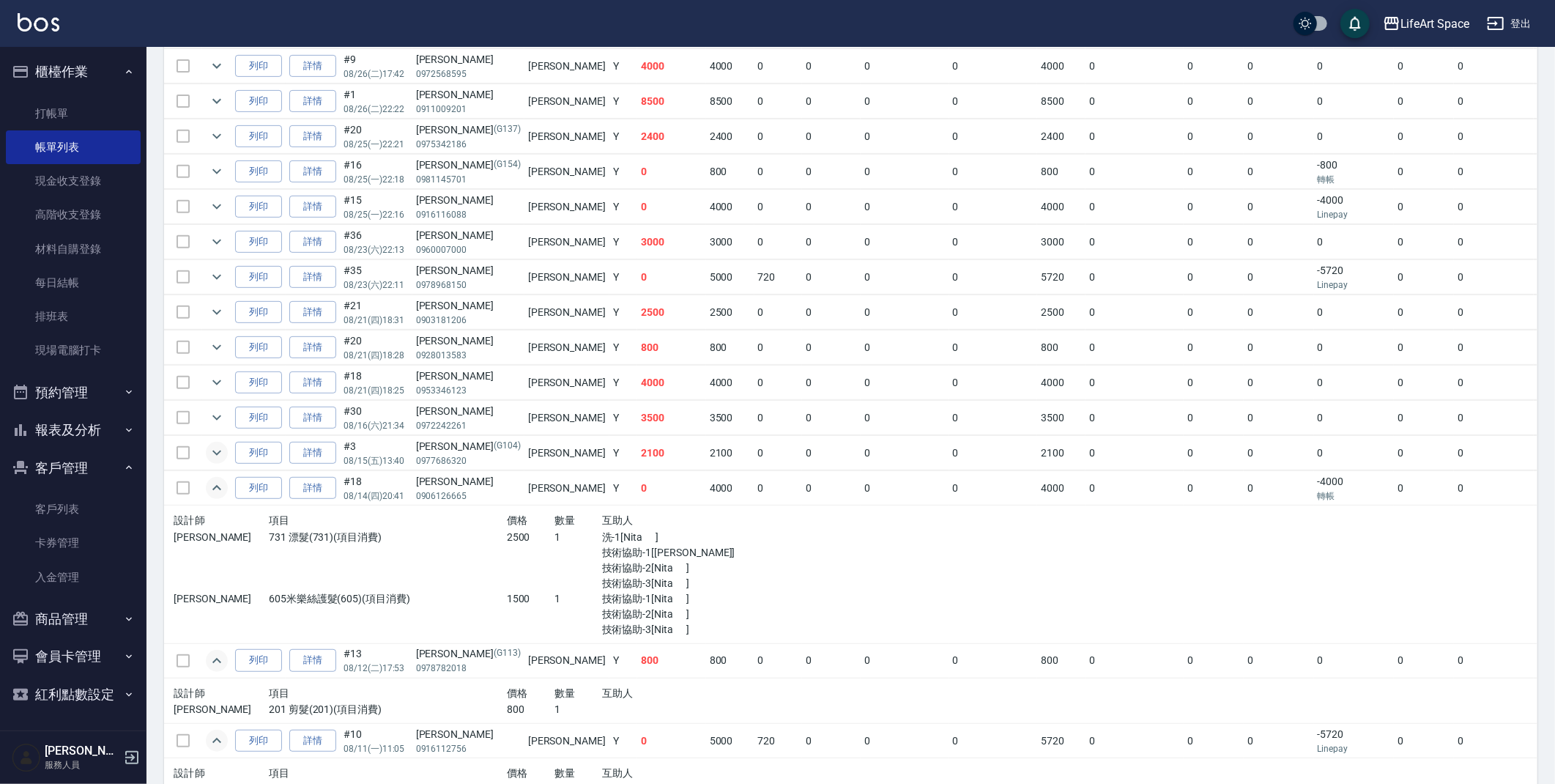
click at [220, 458] on icon "expand row" at bounding box center [217, 452] width 18 height 18
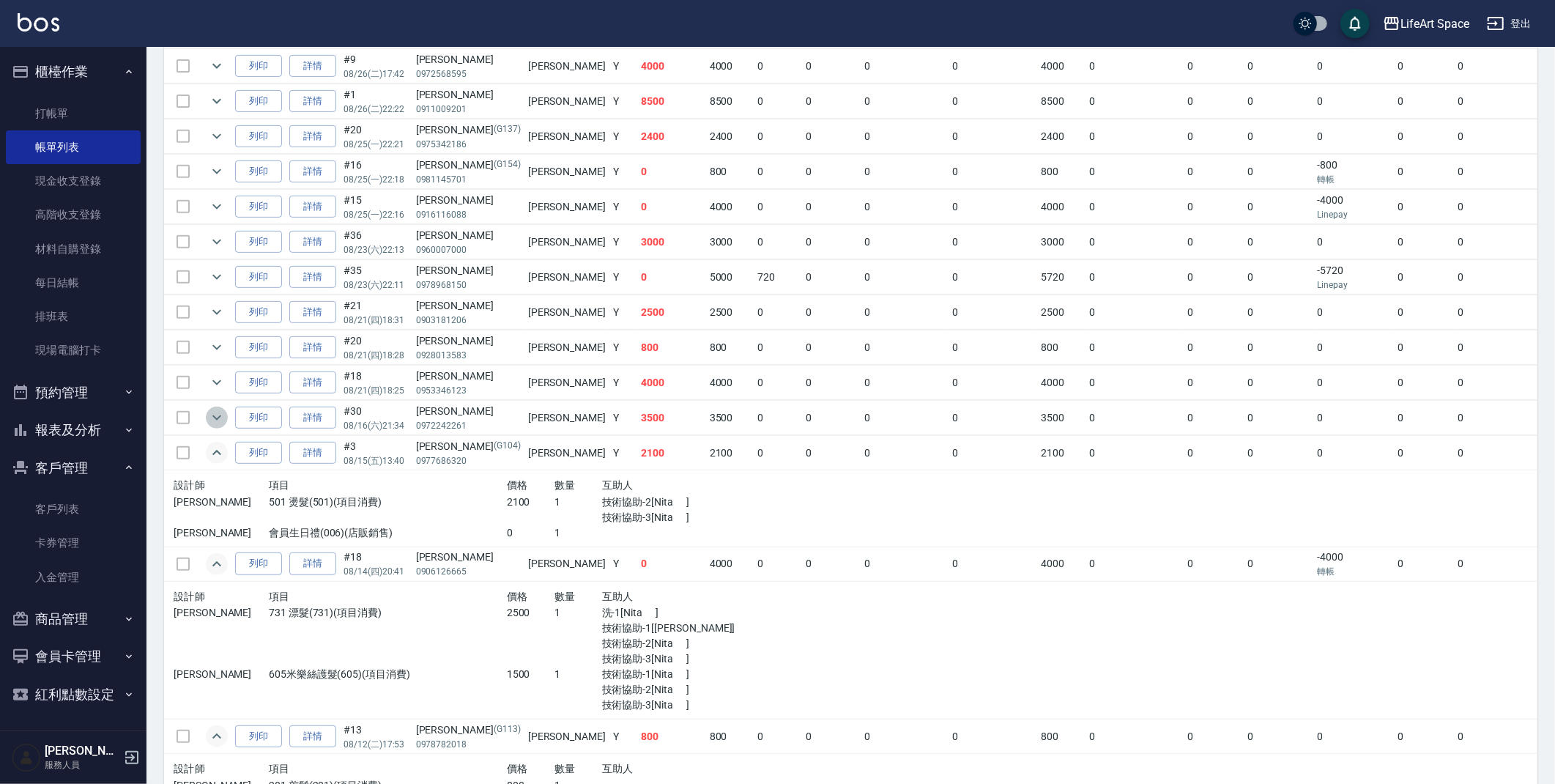
click at [221, 418] on icon "expand row" at bounding box center [217, 418] width 18 height 18
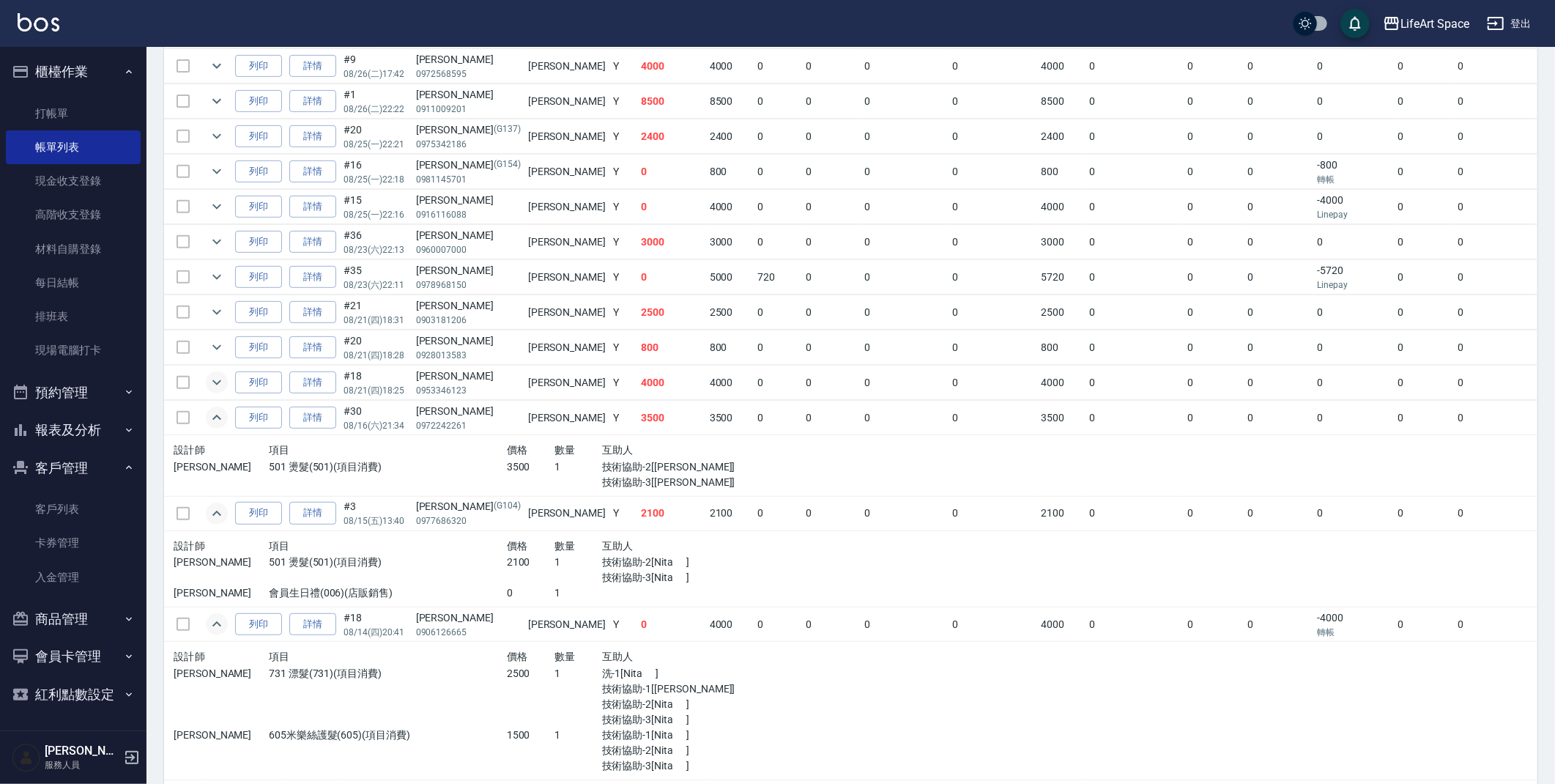
click at [220, 389] on icon "expand row" at bounding box center [217, 382] width 18 height 18
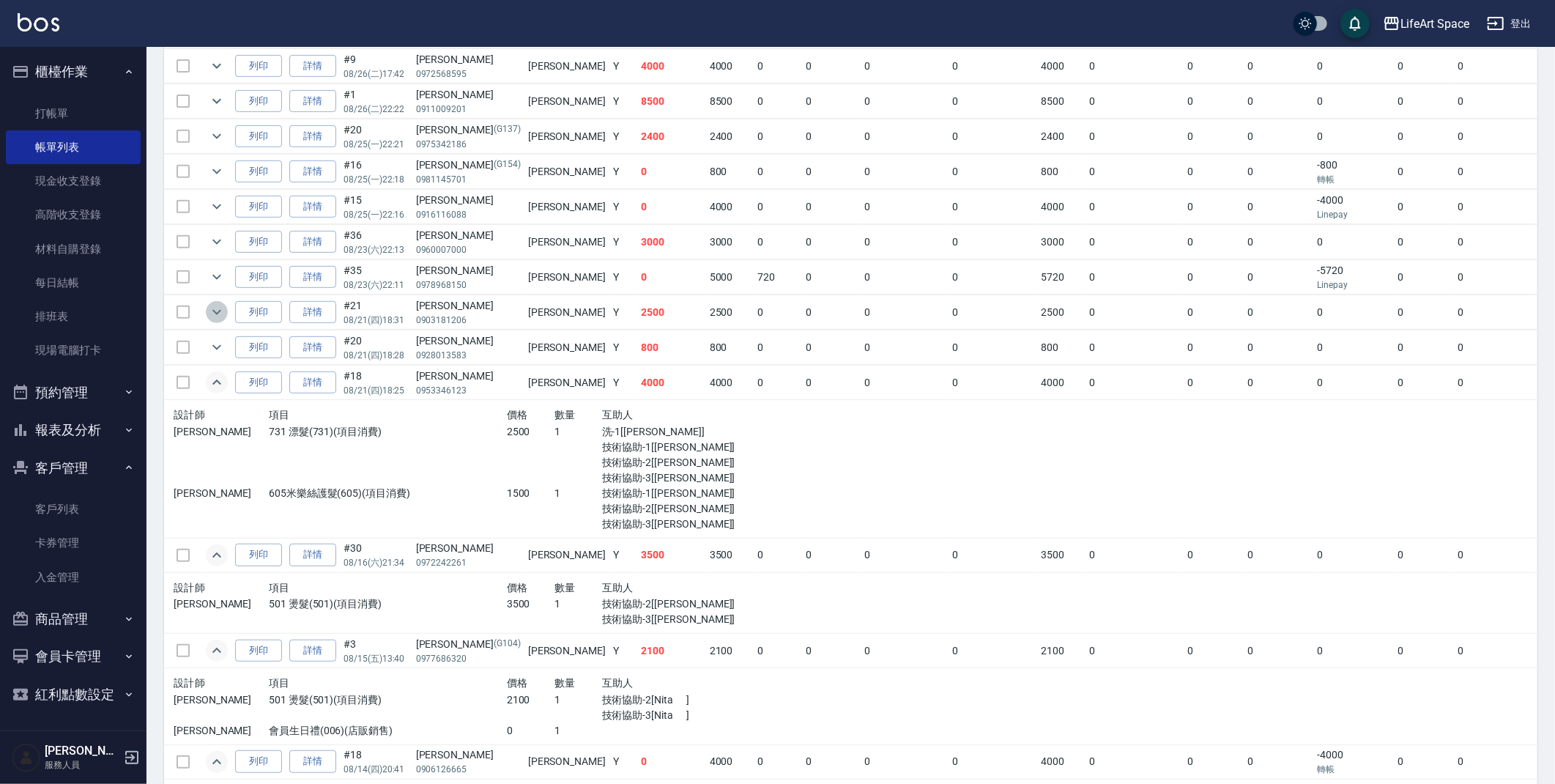
click at [215, 311] on icon "expand row" at bounding box center [217, 312] width 18 height 18
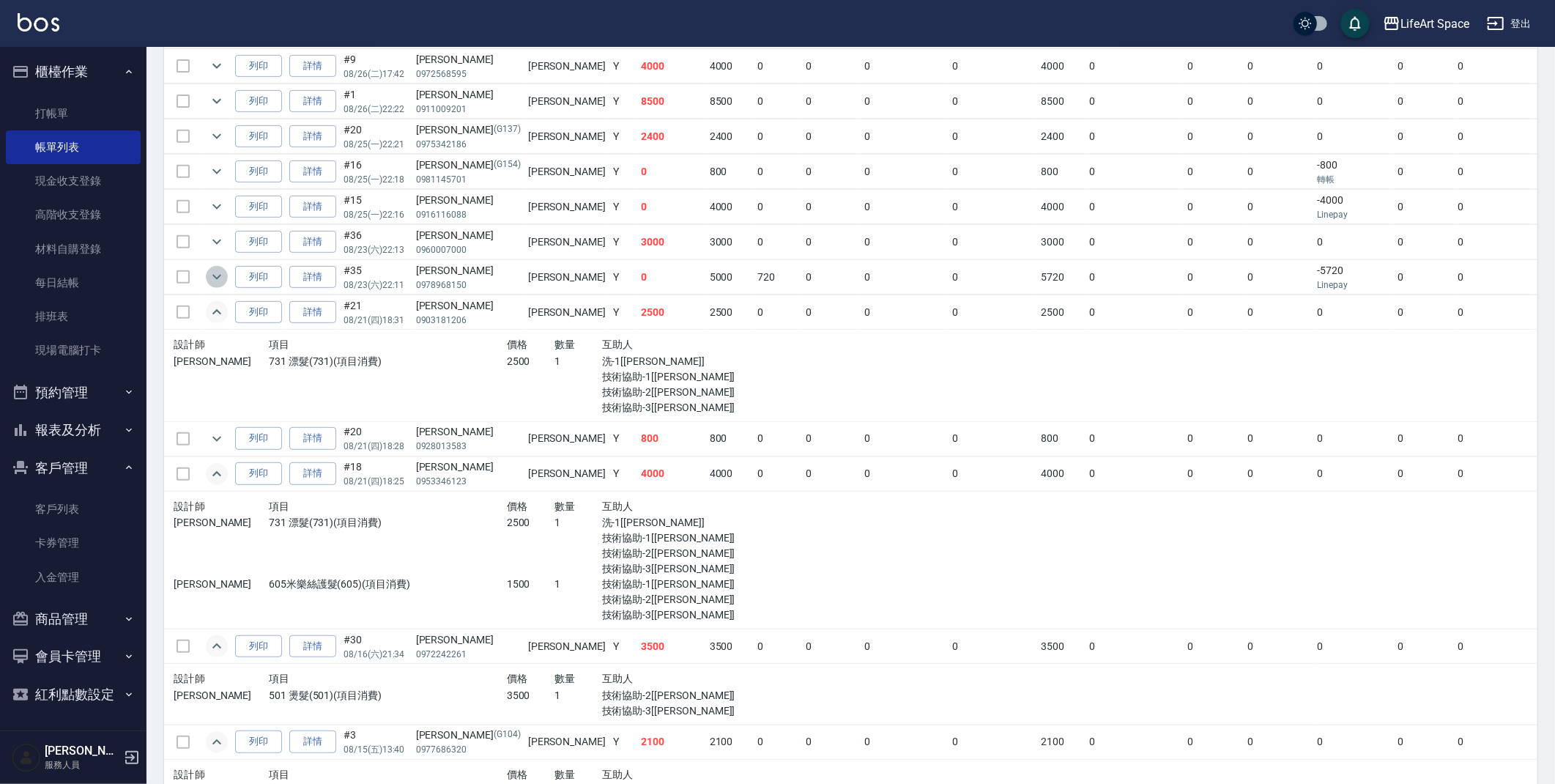
click at [215, 283] on icon "expand row" at bounding box center [217, 277] width 18 height 18
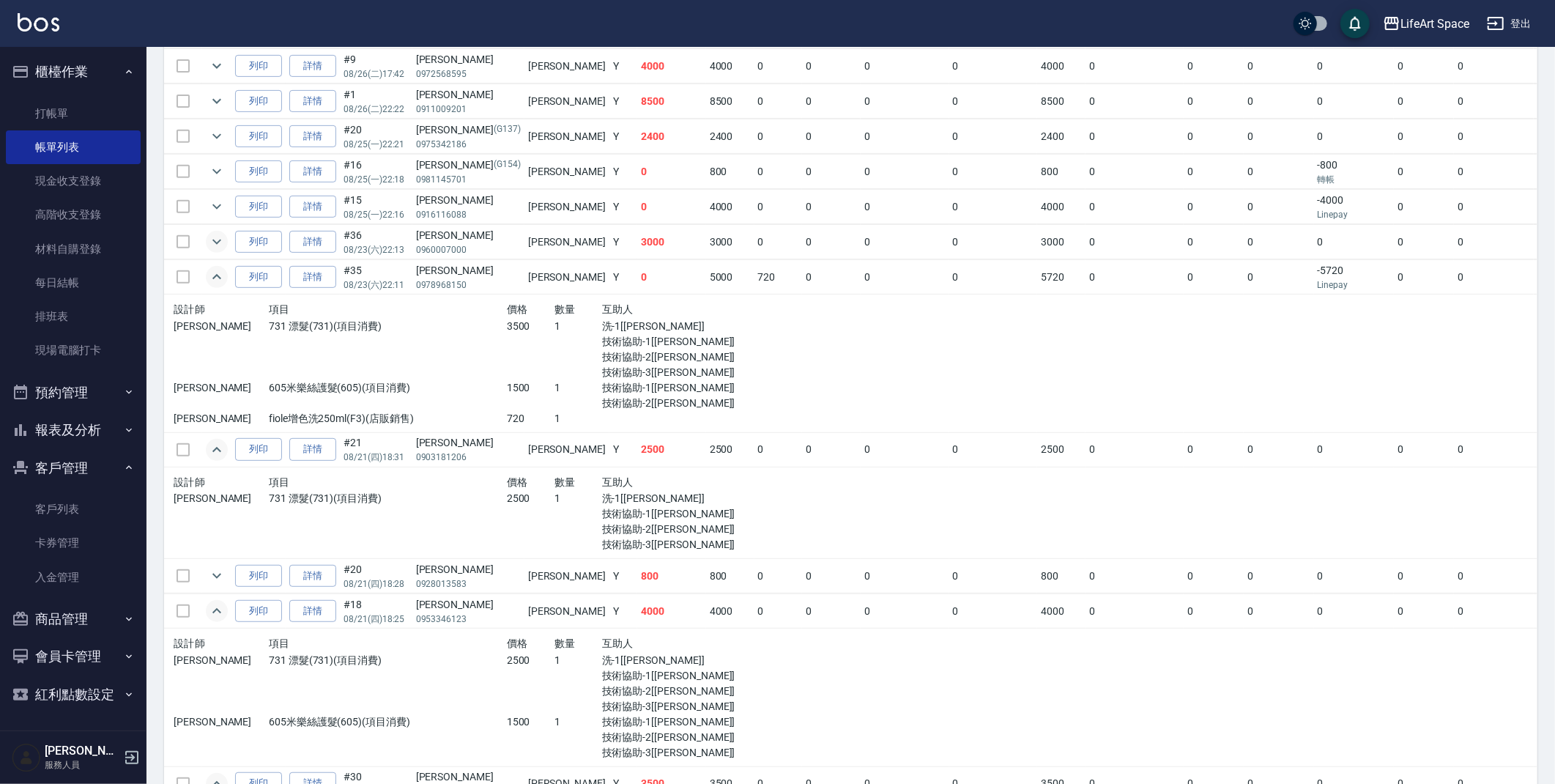
click at [225, 244] on icon "expand row" at bounding box center [217, 241] width 18 height 18
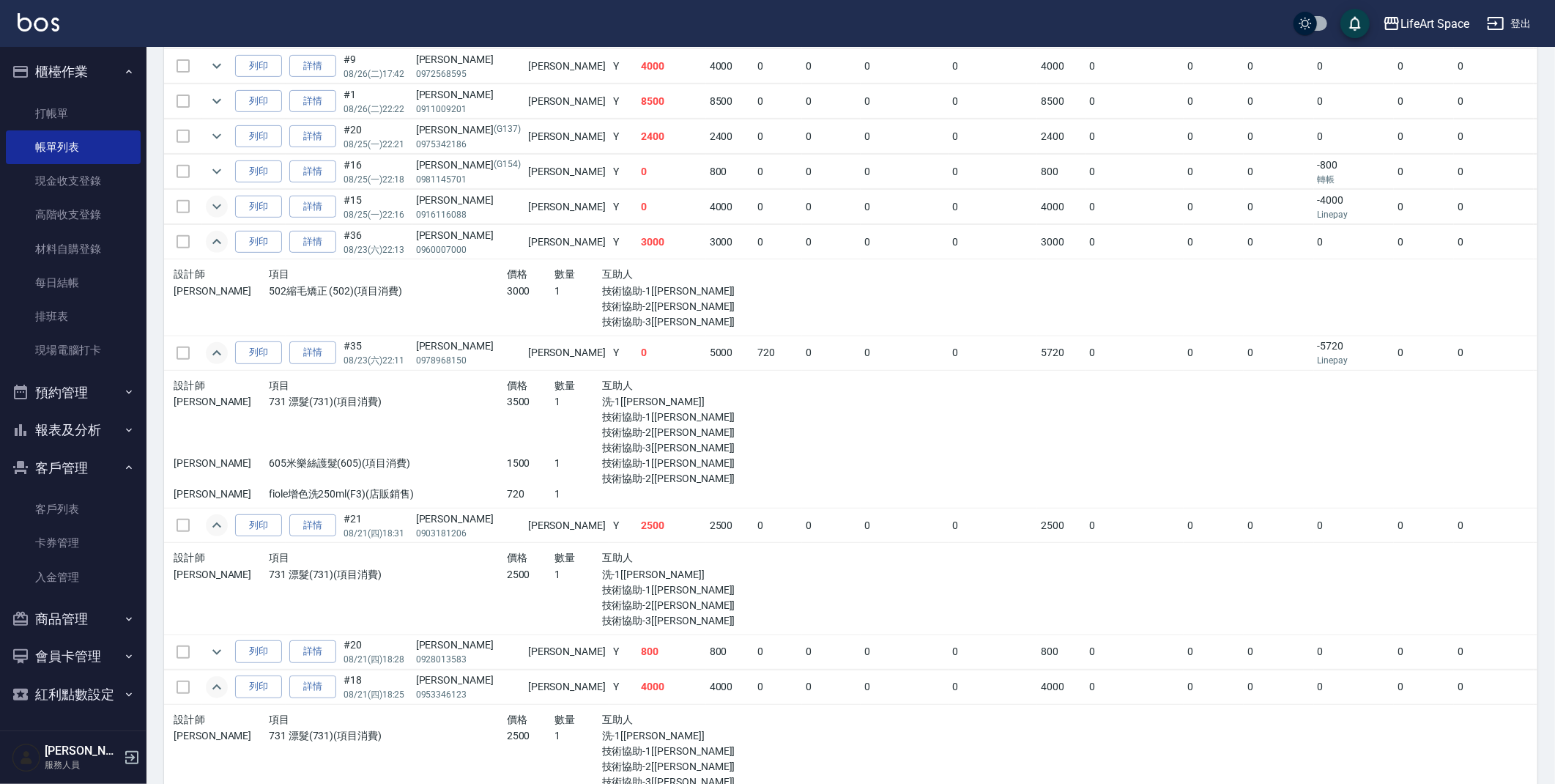
click at [210, 209] on icon "expand row" at bounding box center [217, 206] width 18 height 18
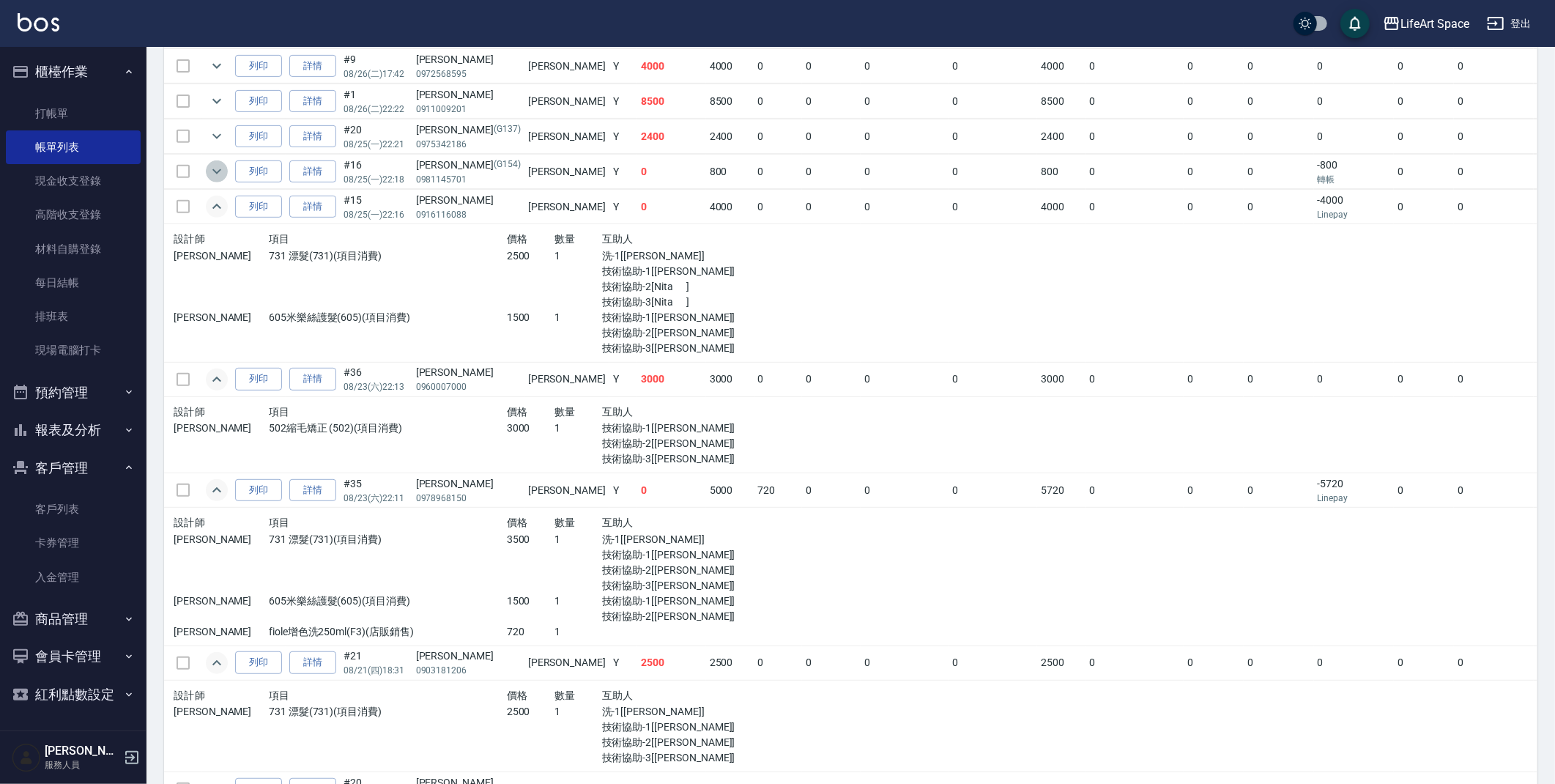
click at [209, 176] on icon "expand row" at bounding box center [217, 171] width 18 height 18
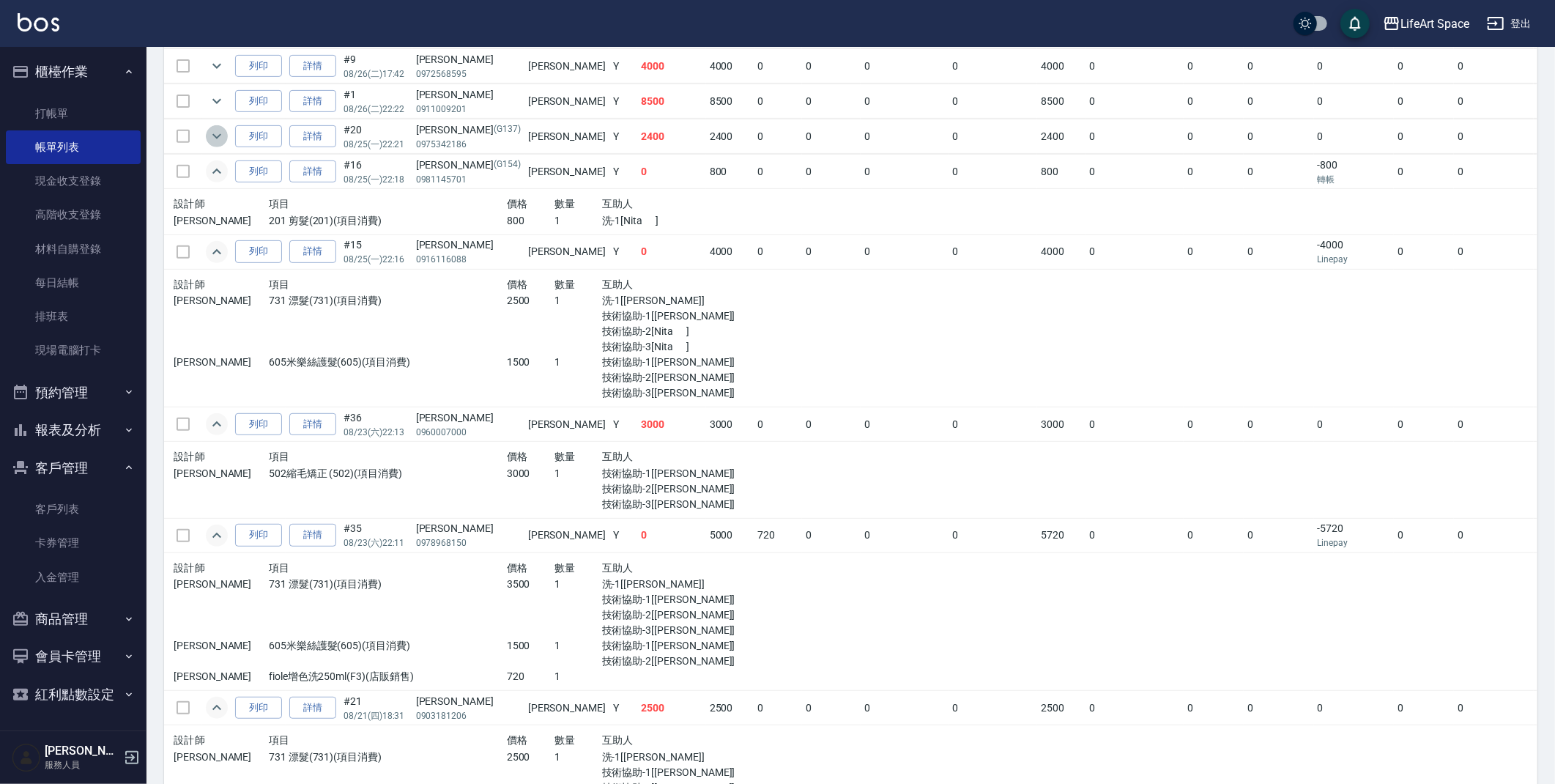
click at [216, 141] on icon "expand row" at bounding box center [217, 136] width 18 height 18
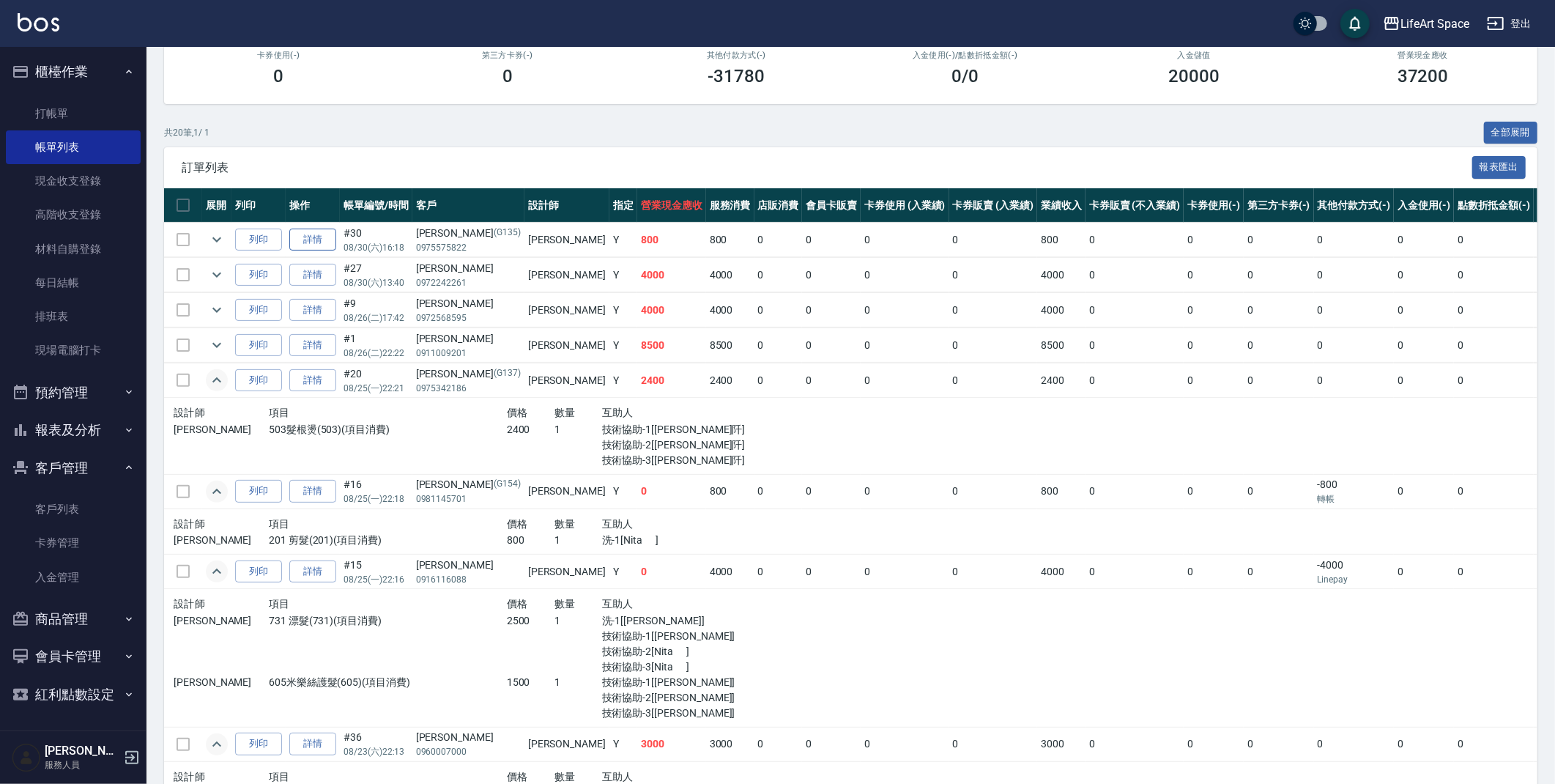
scroll to position [195, 0]
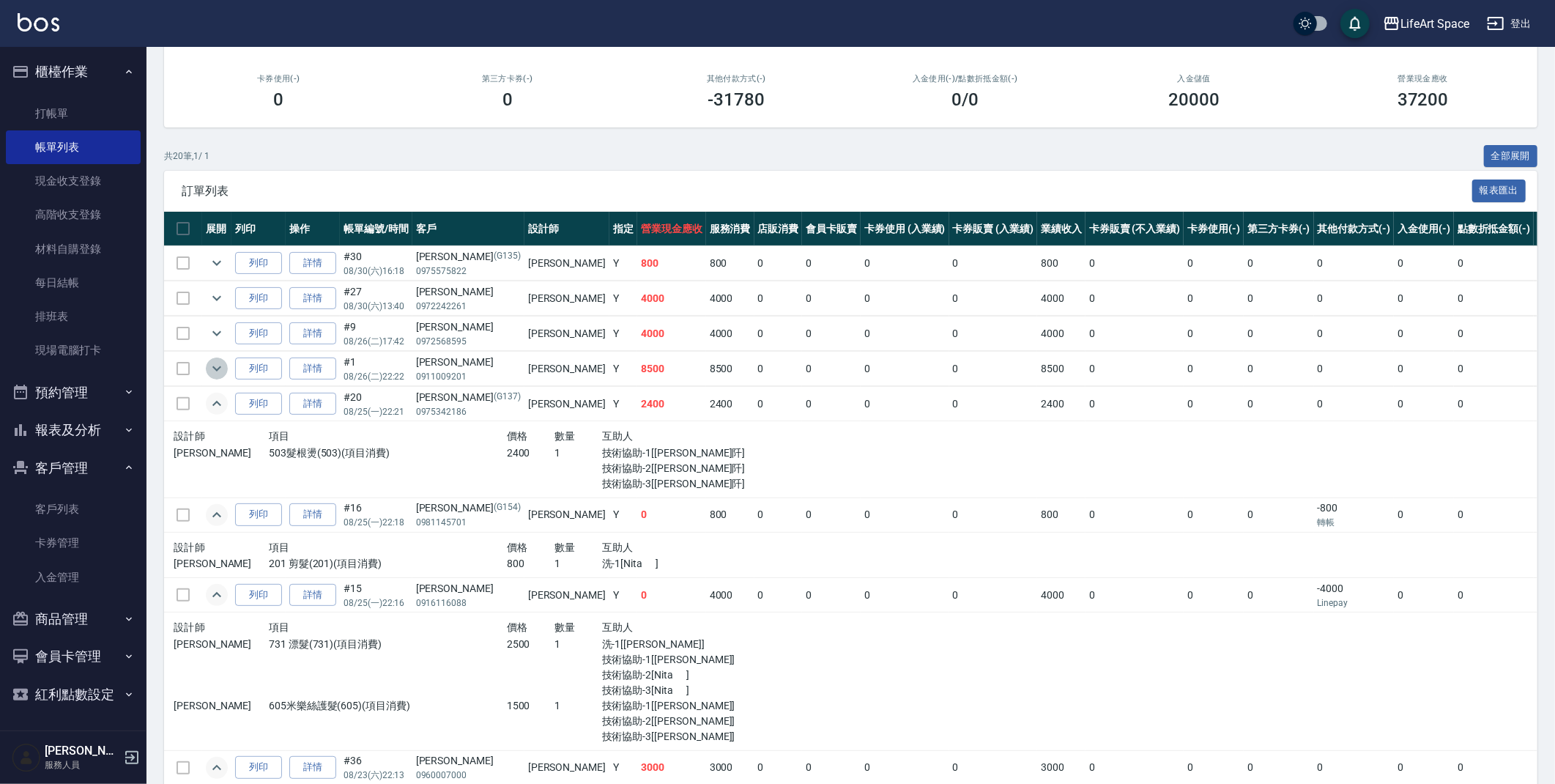
click at [217, 368] on icon "expand row" at bounding box center [217, 369] width 9 height 5
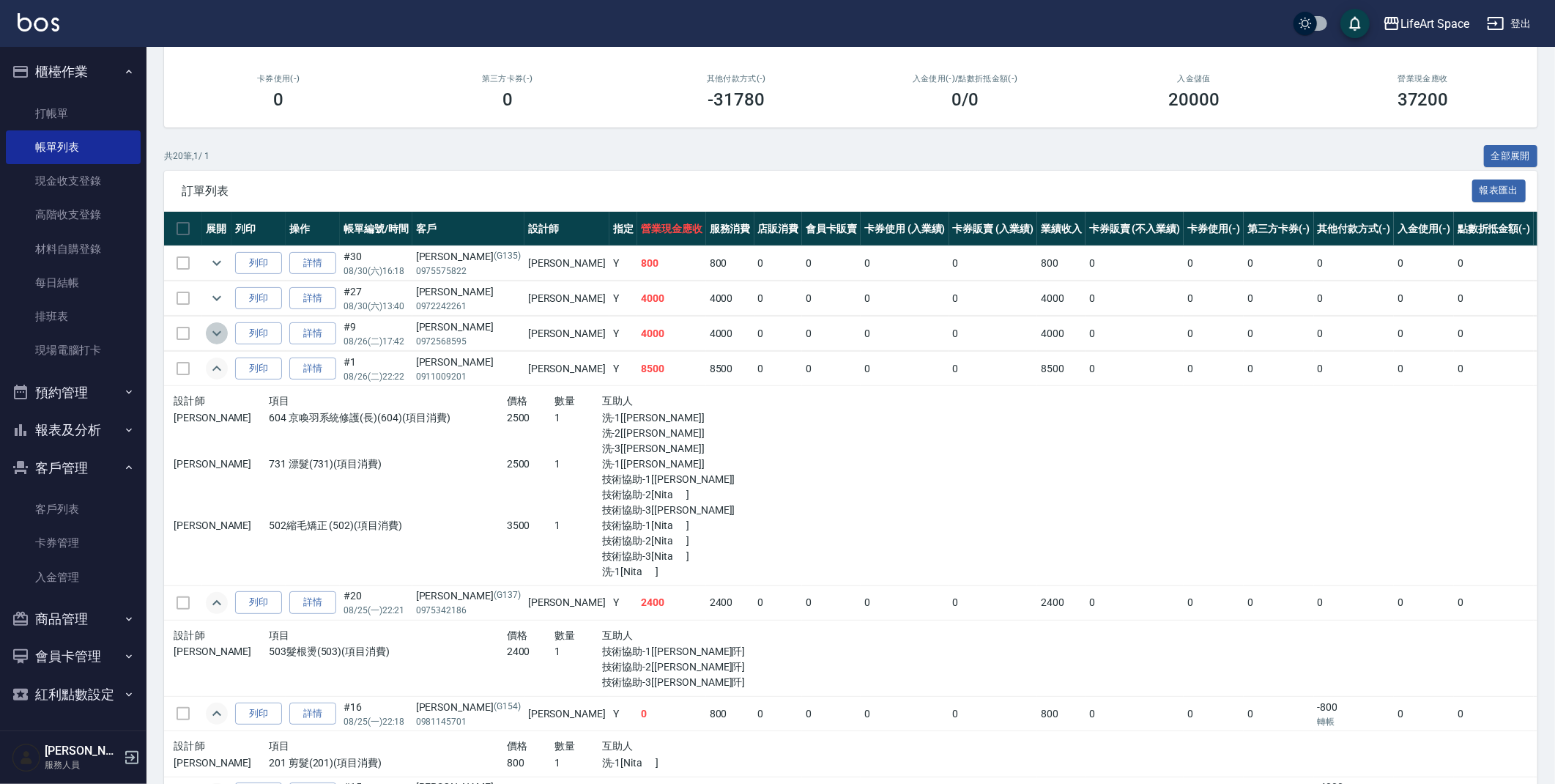
click at [213, 329] on icon "expand row" at bounding box center [217, 333] width 18 height 18
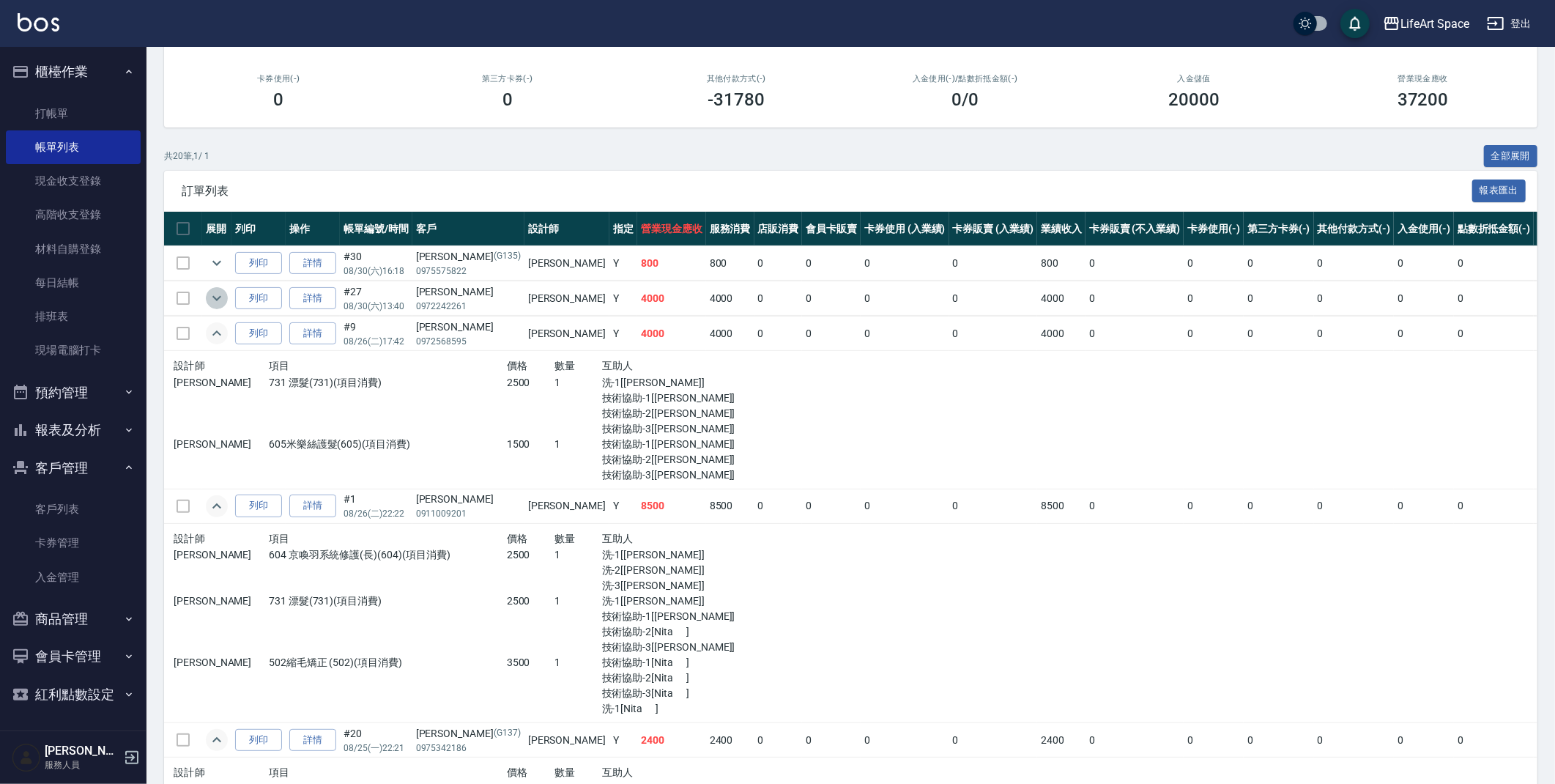
click at [216, 301] on icon "expand row" at bounding box center [217, 298] width 18 height 18
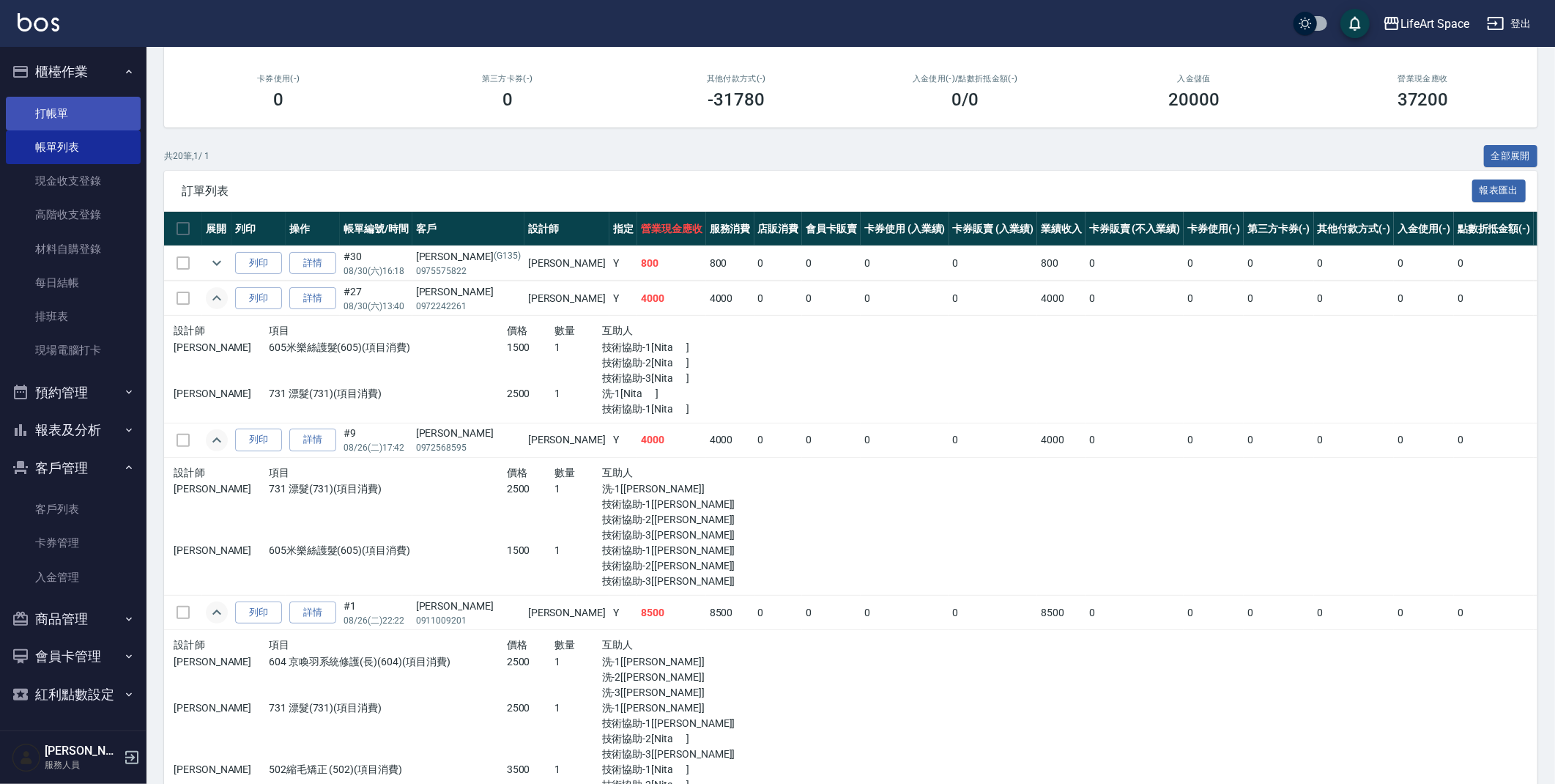
click at [51, 107] on link "打帳單" at bounding box center [73, 114] width 135 height 34
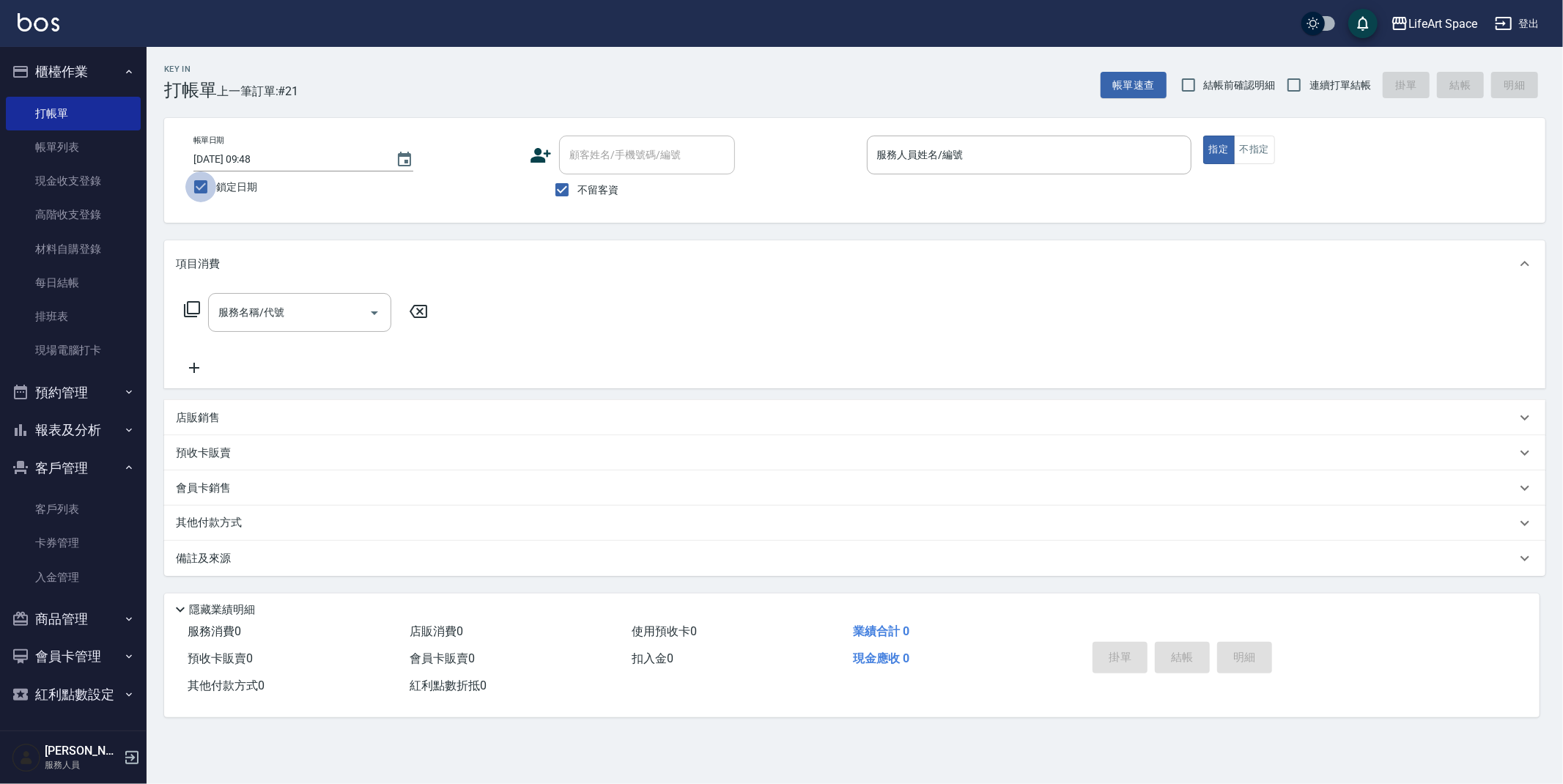
click at [189, 180] on input "鎖定日期" at bounding box center [201, 187] width 31 height 31
checkbox input "false"
type input "[DATE] 11:59"
click at [576, 191] on input "不留客資" at bounding box center [562, 189] width 31 height 31
checkbox input "false"
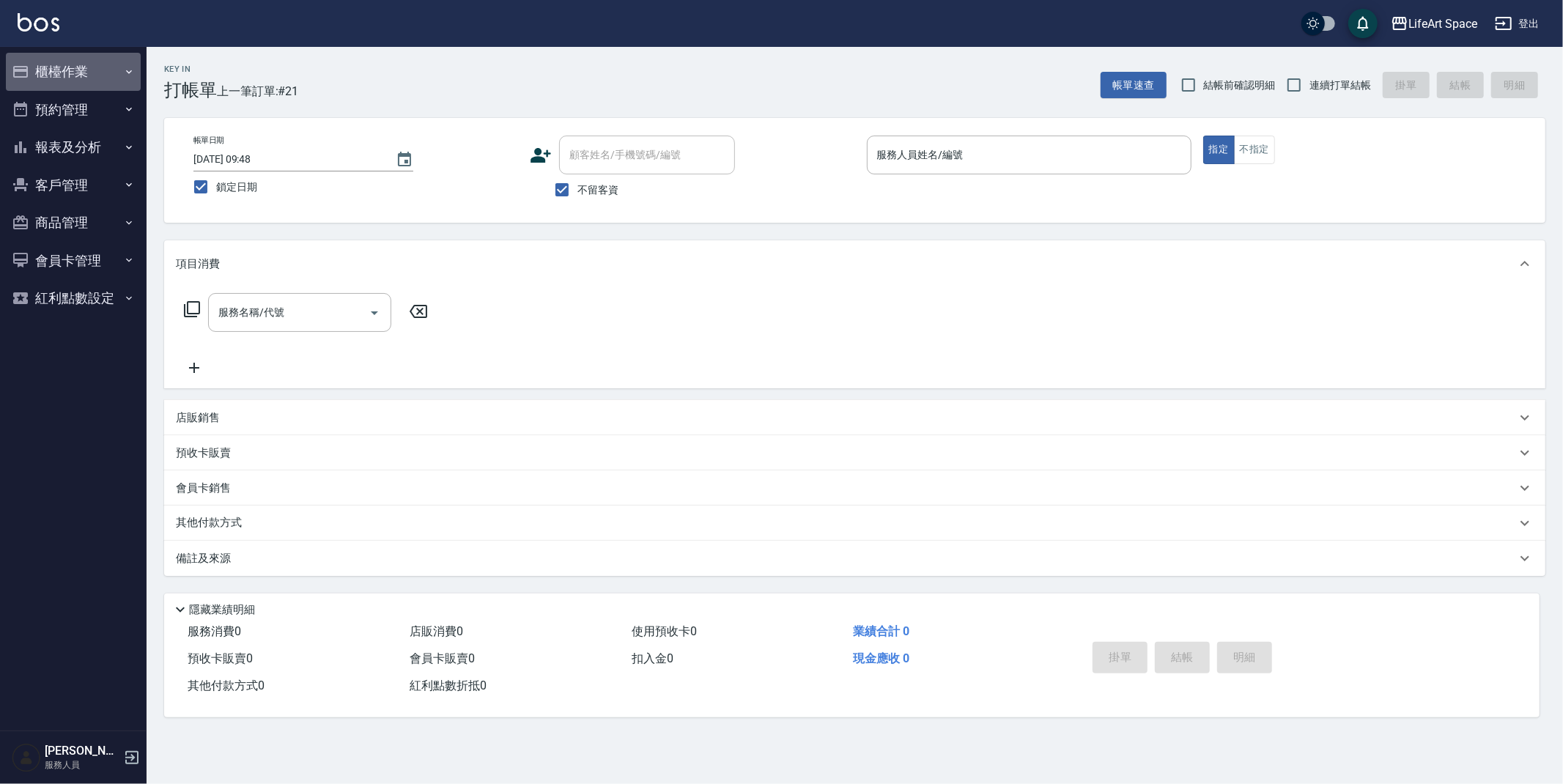
click at [65, 72] on button "櫃檯作業" at bounding box center [73, 71] width 135 height 38
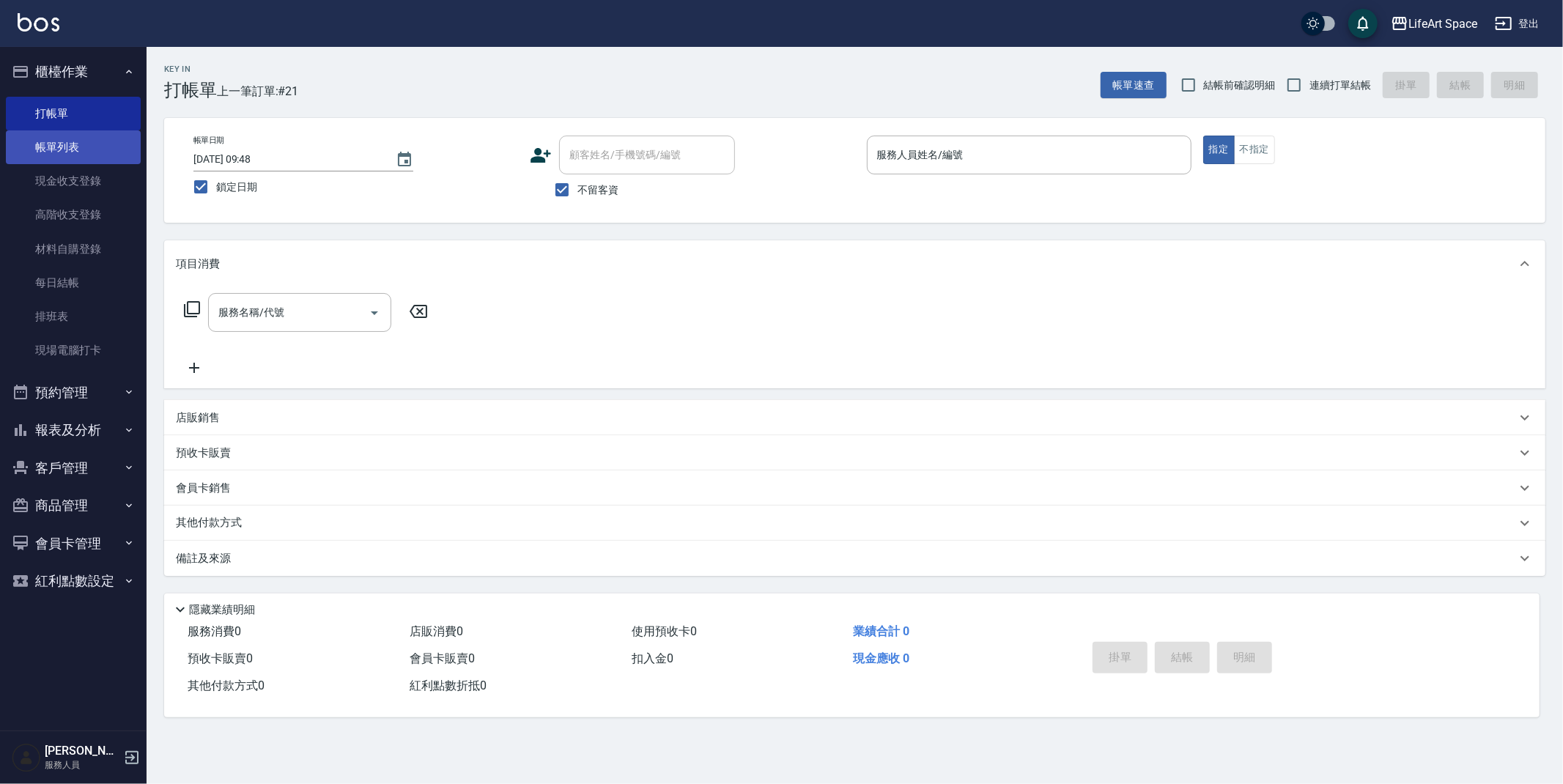
click at [73, 144] on link "帳單列表" at bounding box center [73, 148] width 135 height 34
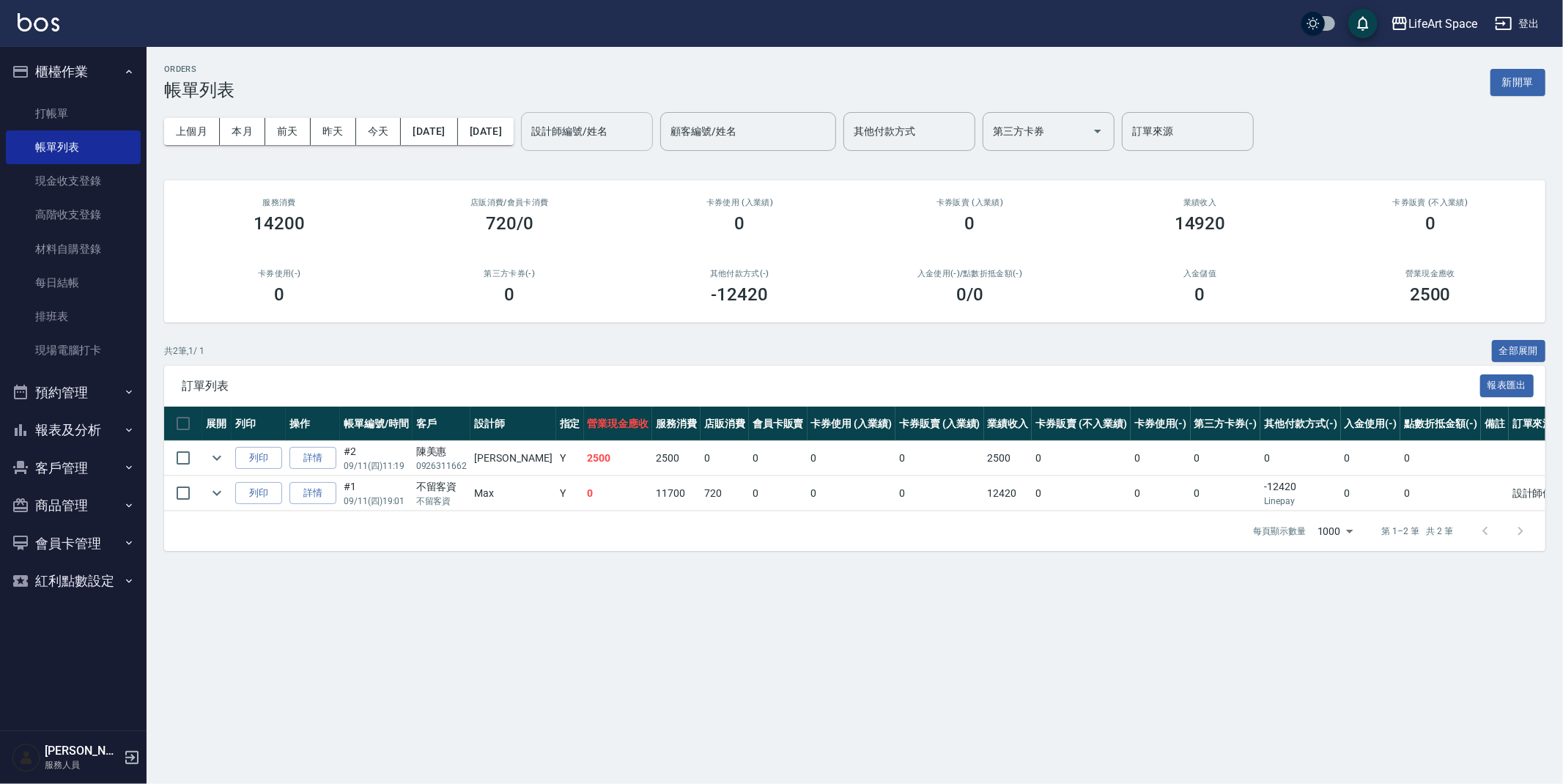
click at [647, 121] on input "設計師編號/姓名" at bounding box center [586, 131] width 118 height 26
click at [648, 160] on div "Roi (無代號)" at bounding box center [637, 169] width 132 height 24
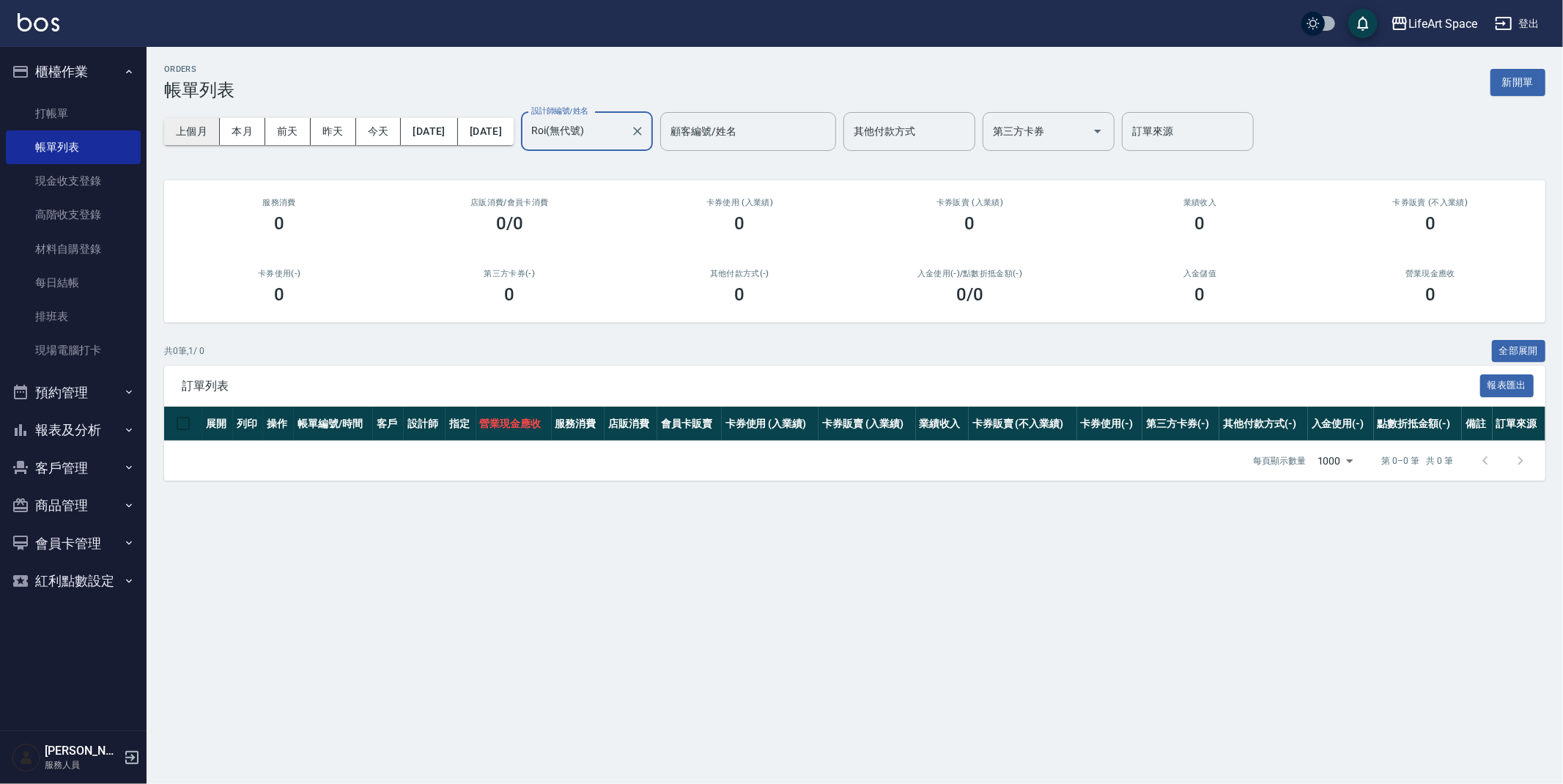
type input "Roi(無代號)"
click at [201, 126] on button "上個月" at bounding box center [192, 131] width 56 height 27
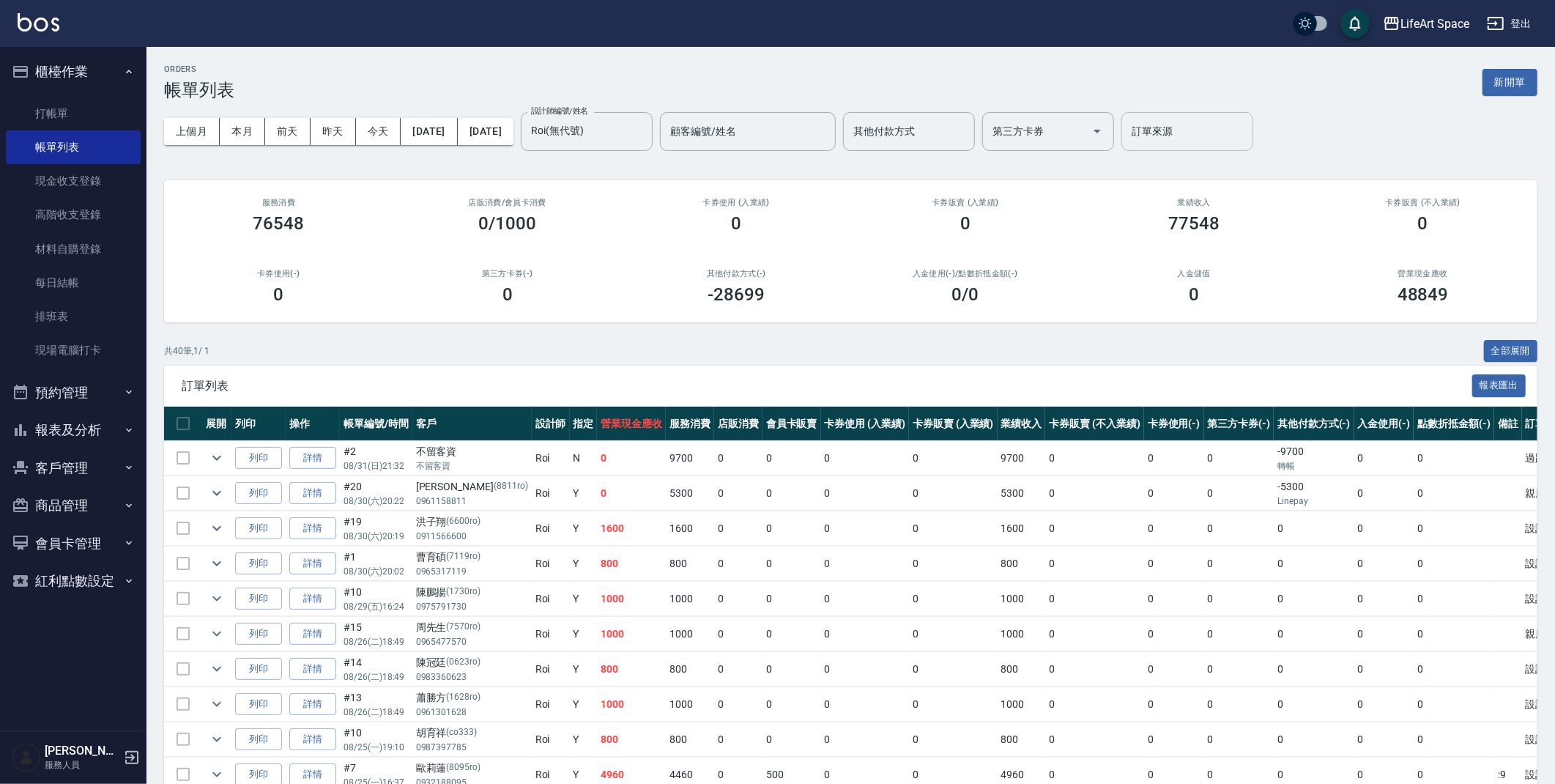
click at [1246, 132] on input "訂單來源" at bounding box center [1187, 131] width 118 height 26
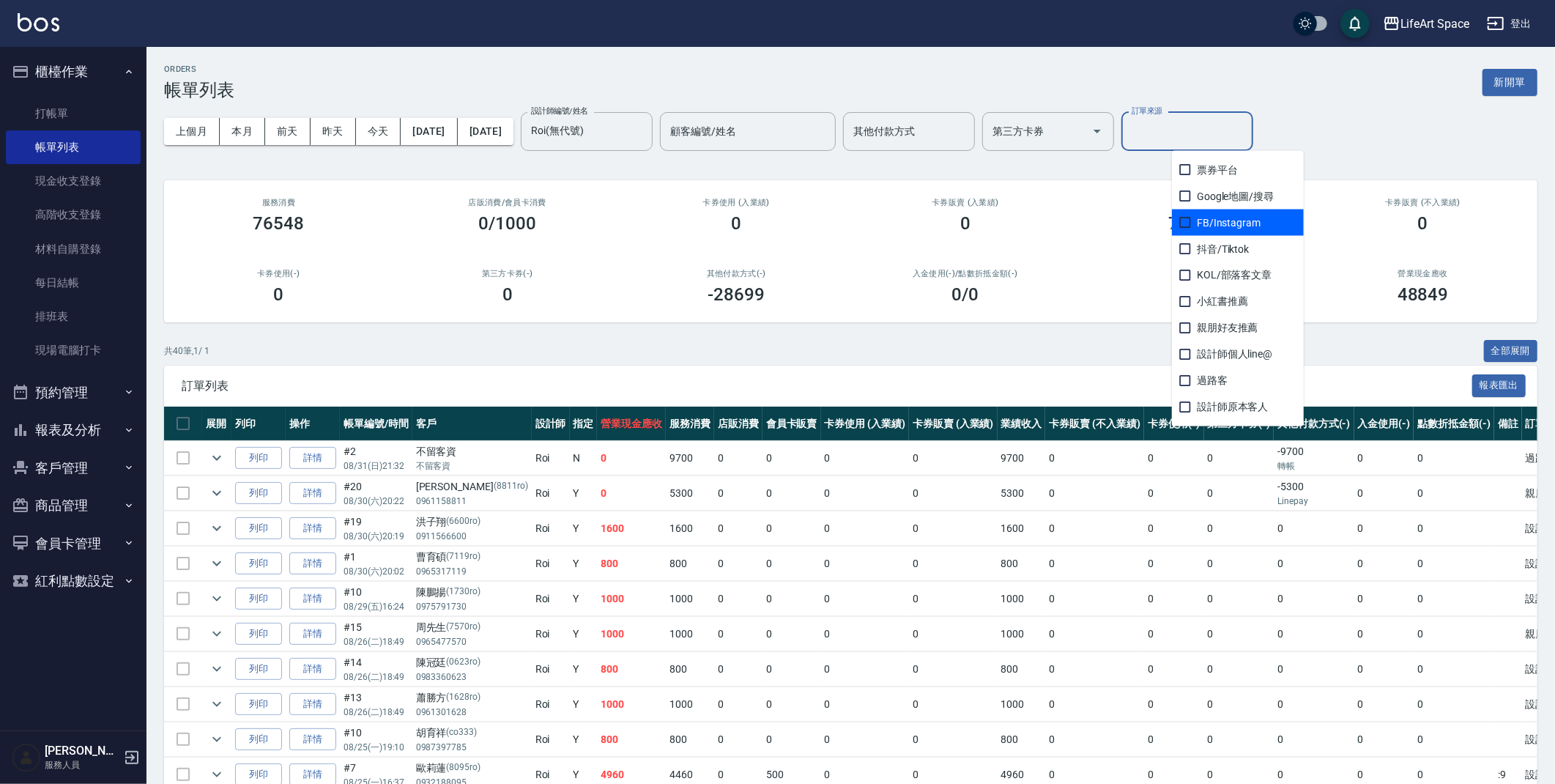
click at [1232, 226] on span "FB/Instagram" at bounding box center [1238, 223] width 132 height 26
checkbox input "true"
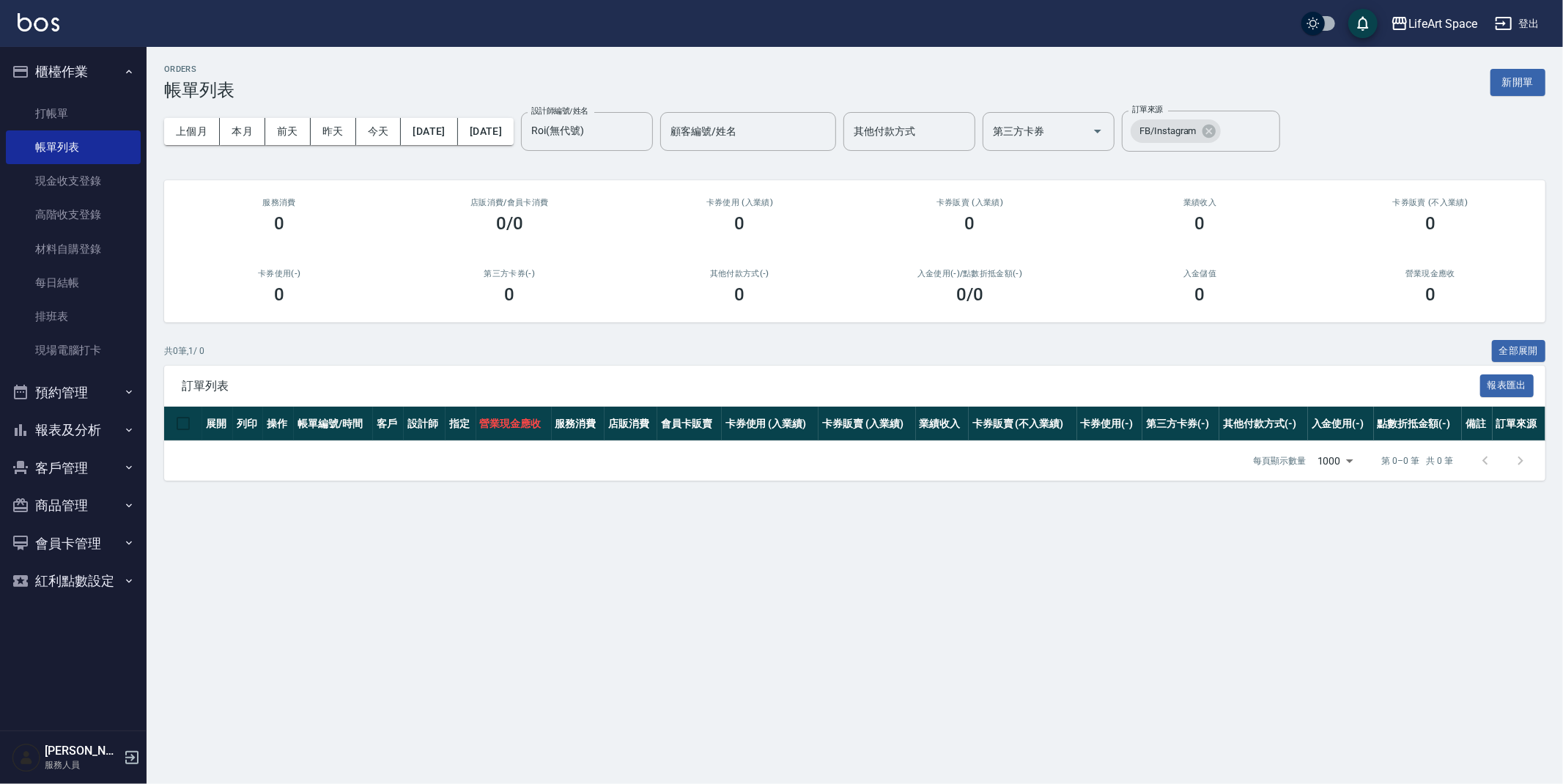
click at [909, 636] on div "ORDERS 帳單列表 新開單 上個月 本月 前天 昨天 今天 2025/08/01 2025/08/31 設計師編號/姓名 Roi(無代號) 設計師編號/姓…" at bounding box center [781, 392] width 1563 height 784
click at [1275, 127] on button "Clear" at bounding box center [1264, 131] width 21 height 21
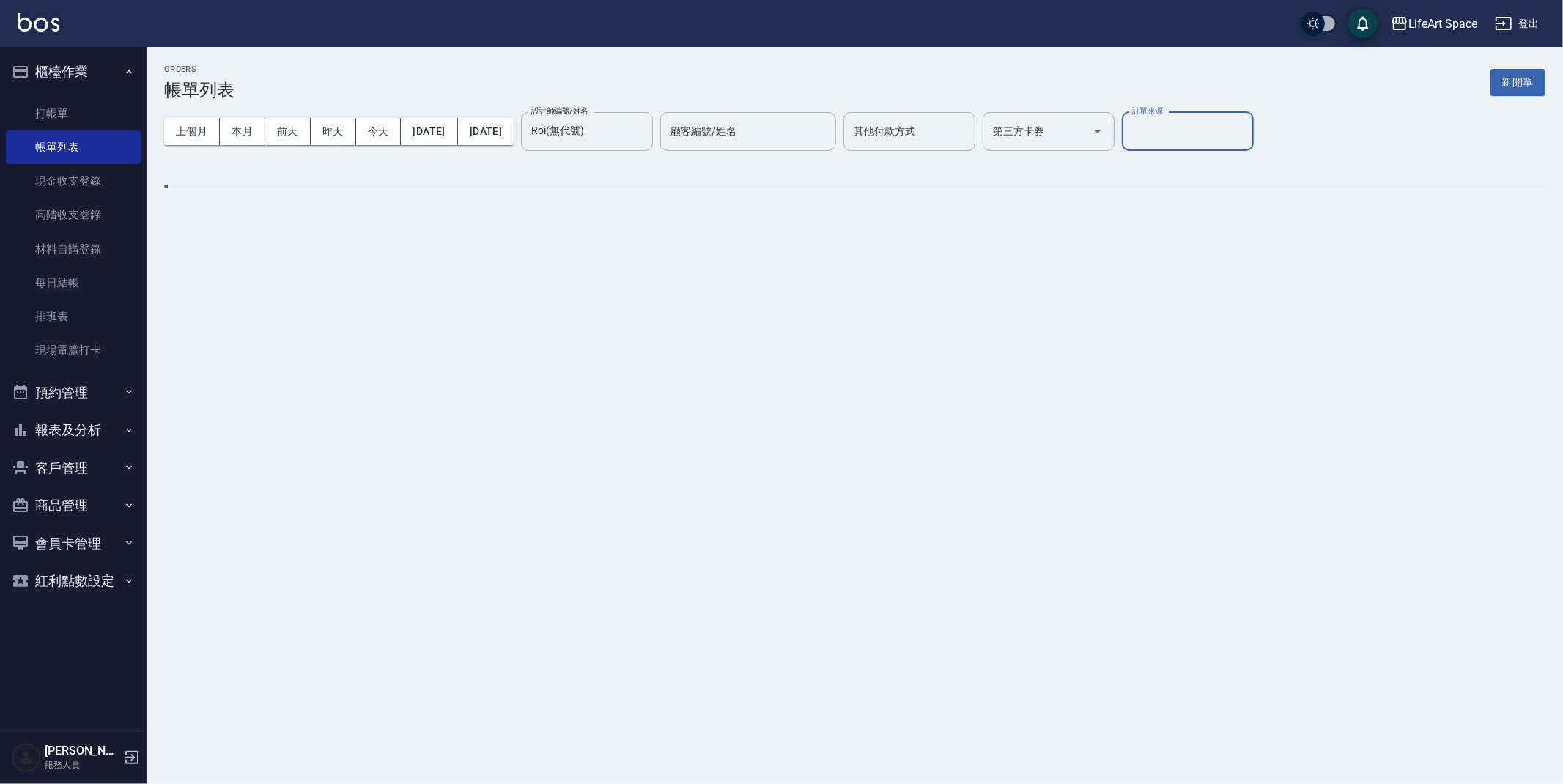
click at [1247, 131] on input "訂單來源" at bounding box center [1187, 131] width 118 height 26
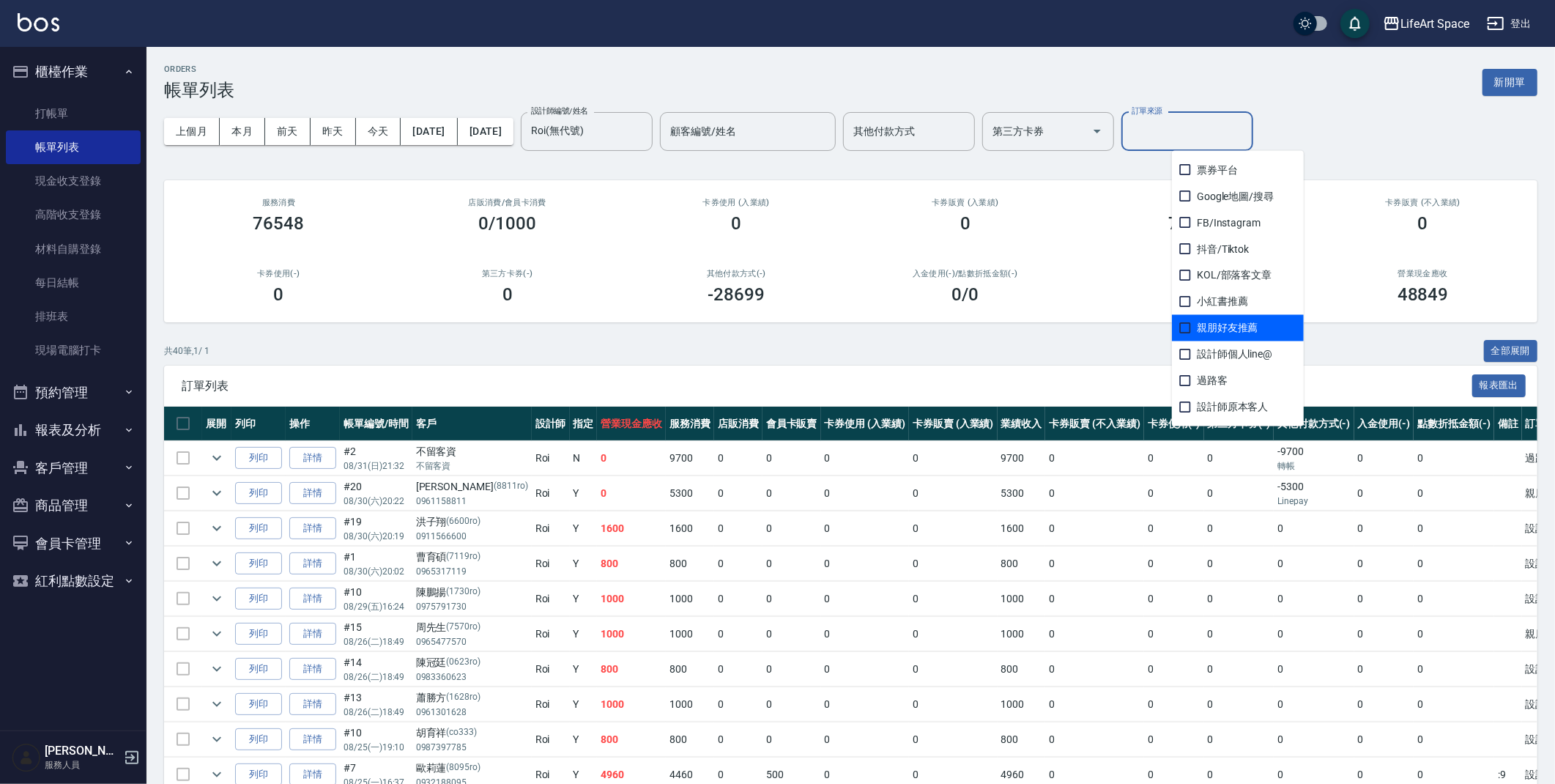
click at [1211, 320] on span "親朋好友推薦" at bounding box center [1238, 328] width 132 height 26
checkbox input "true"
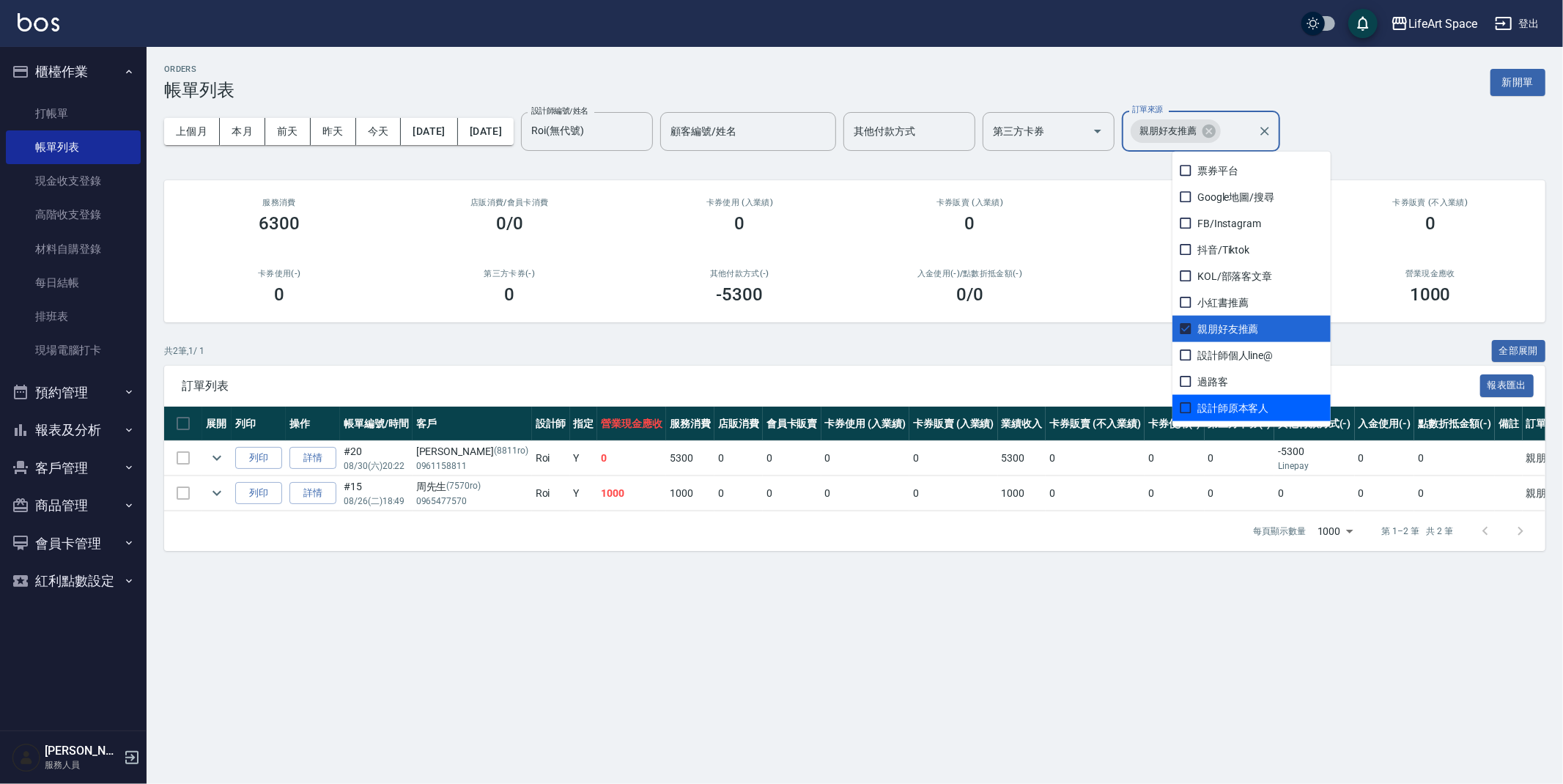
click at [1237, 403] on span "設計師原本客人" at bounding box center [1251, 408] width 159 height 26
checkbox input "true"
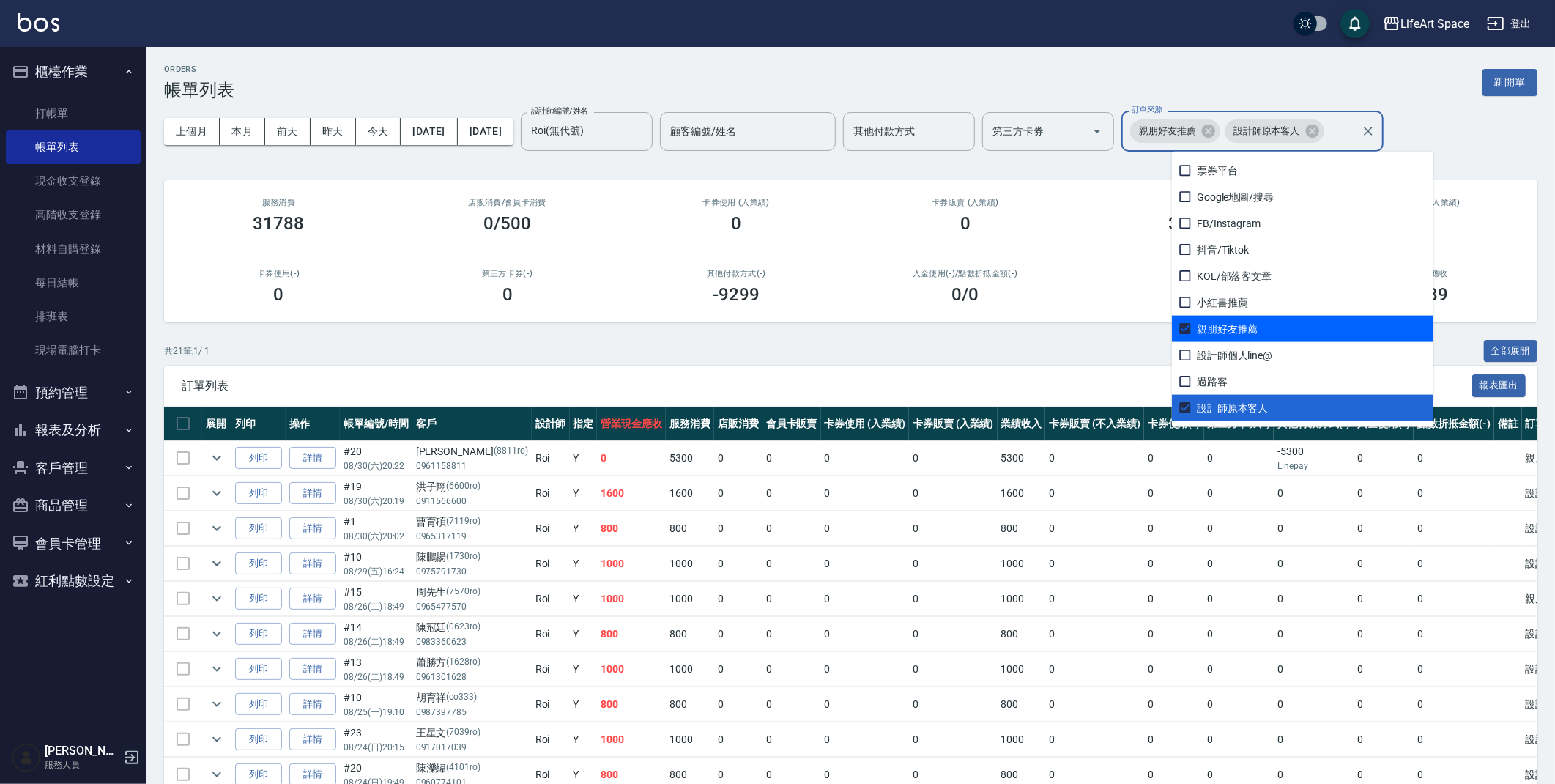
click at [1204, 331] on span "親朋好友推薦" at bounding box center [1303, 329] width 261 height 26
checkbox input "false"
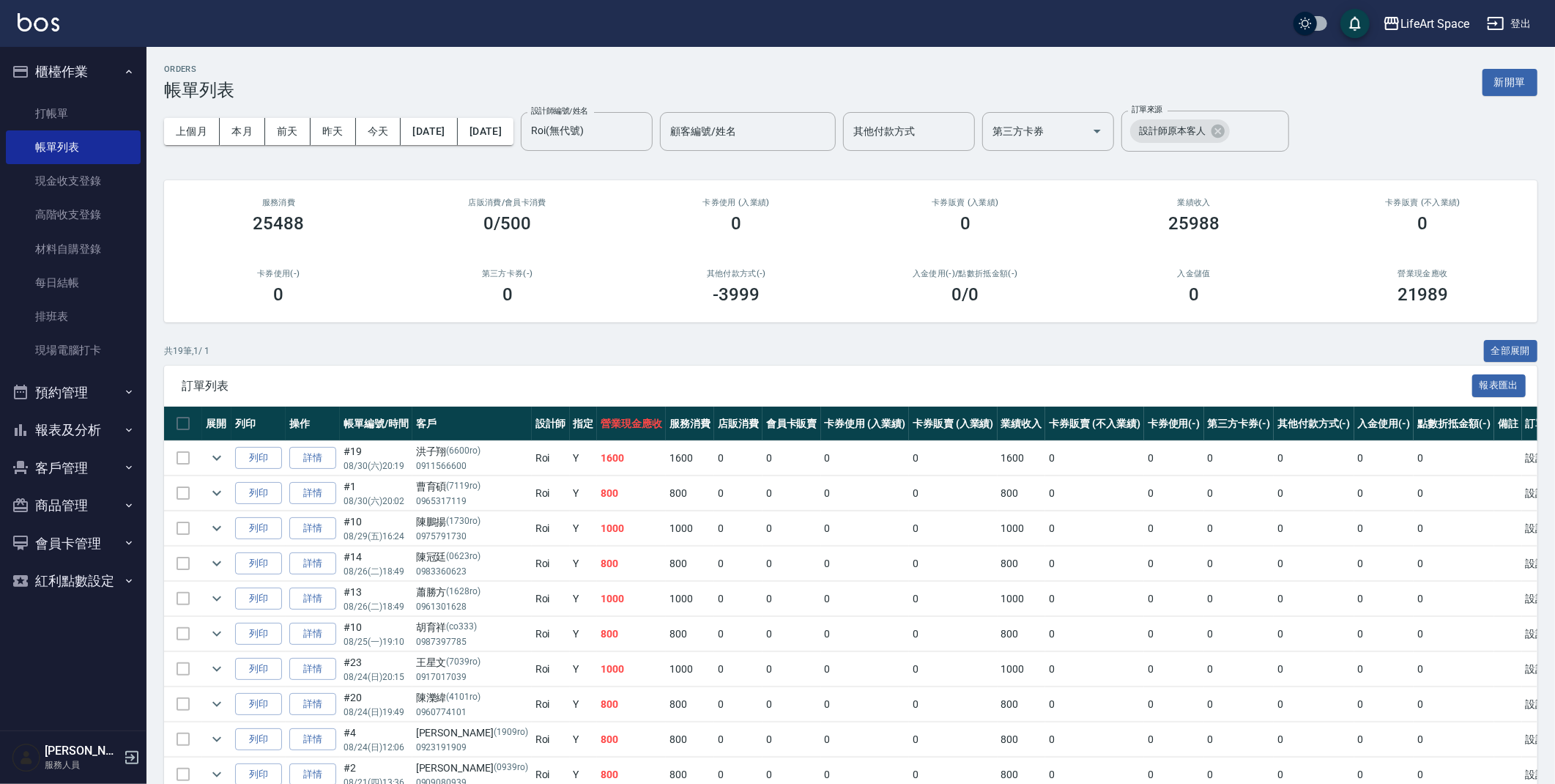
click at [1359, 117] on div "上個月 本月 前天 昨天 今天 2025/08/01 2025/08/31 設計師編號/姓名 Roi(無代號) 設計師編號/姓名 顧客編號/姓名 顧客編號/姓…" at bounding box center [851, 131] width 1373 height 63
click at [651, 160] on div "上個月 本月 前天 昨天 今天 2025/08/01 2025/08/31 設計師編號/姓名 Roi(無代號) 設計師編號/姓名 顧客編號/姓名 顧客編號/姓…" at bounding box center [851, 131] width 1373 height 63
click at [624, 132] on input "Roi(無代號)" at bounding box center [575, 131] width 97 height 26
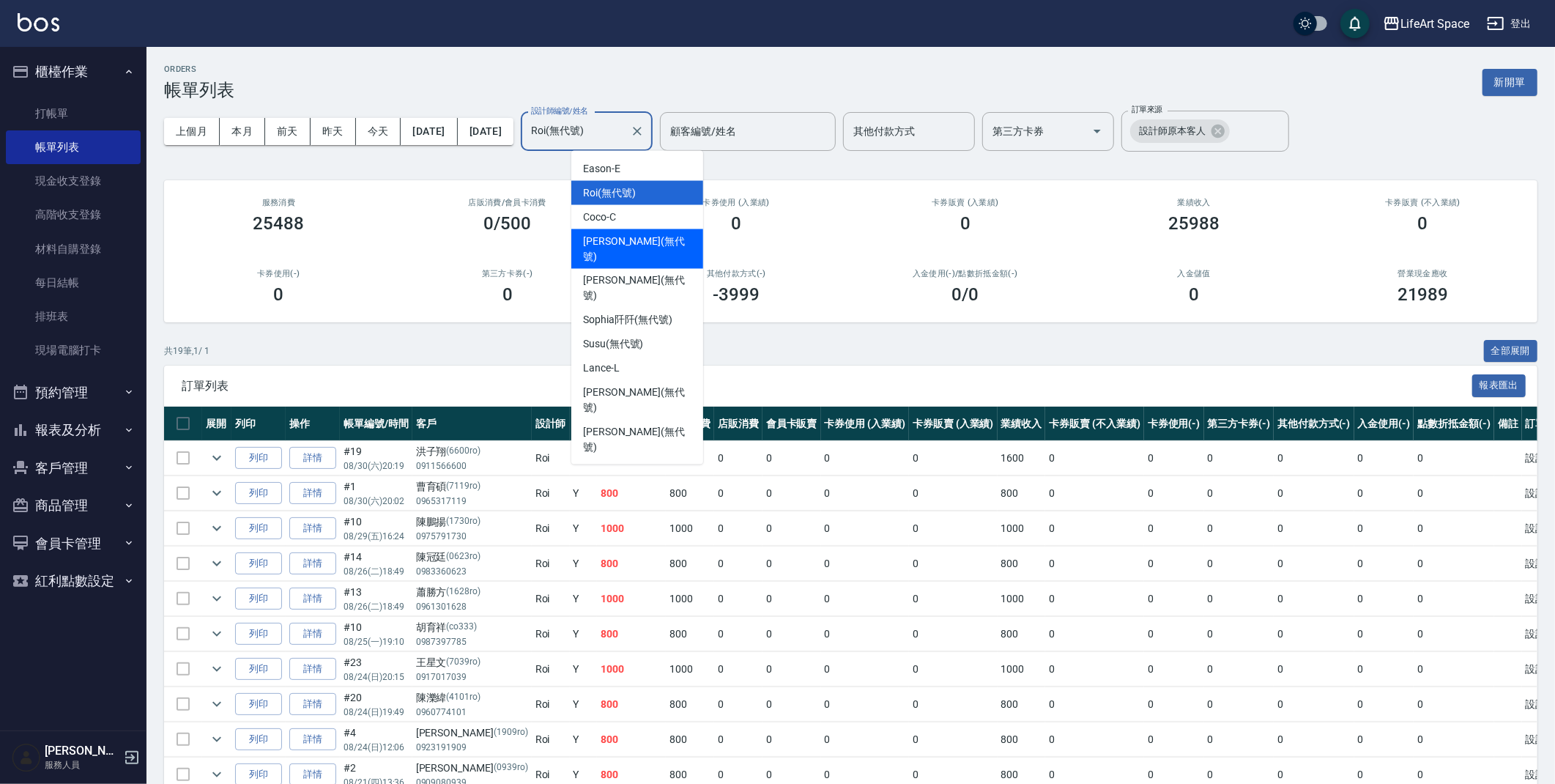
click at [619, 235] on span "[PERSON_NAME] (無代號)" at bounding box center [637, 249] width 108 height 31
type input "[PERSON_NAME](無代號)"
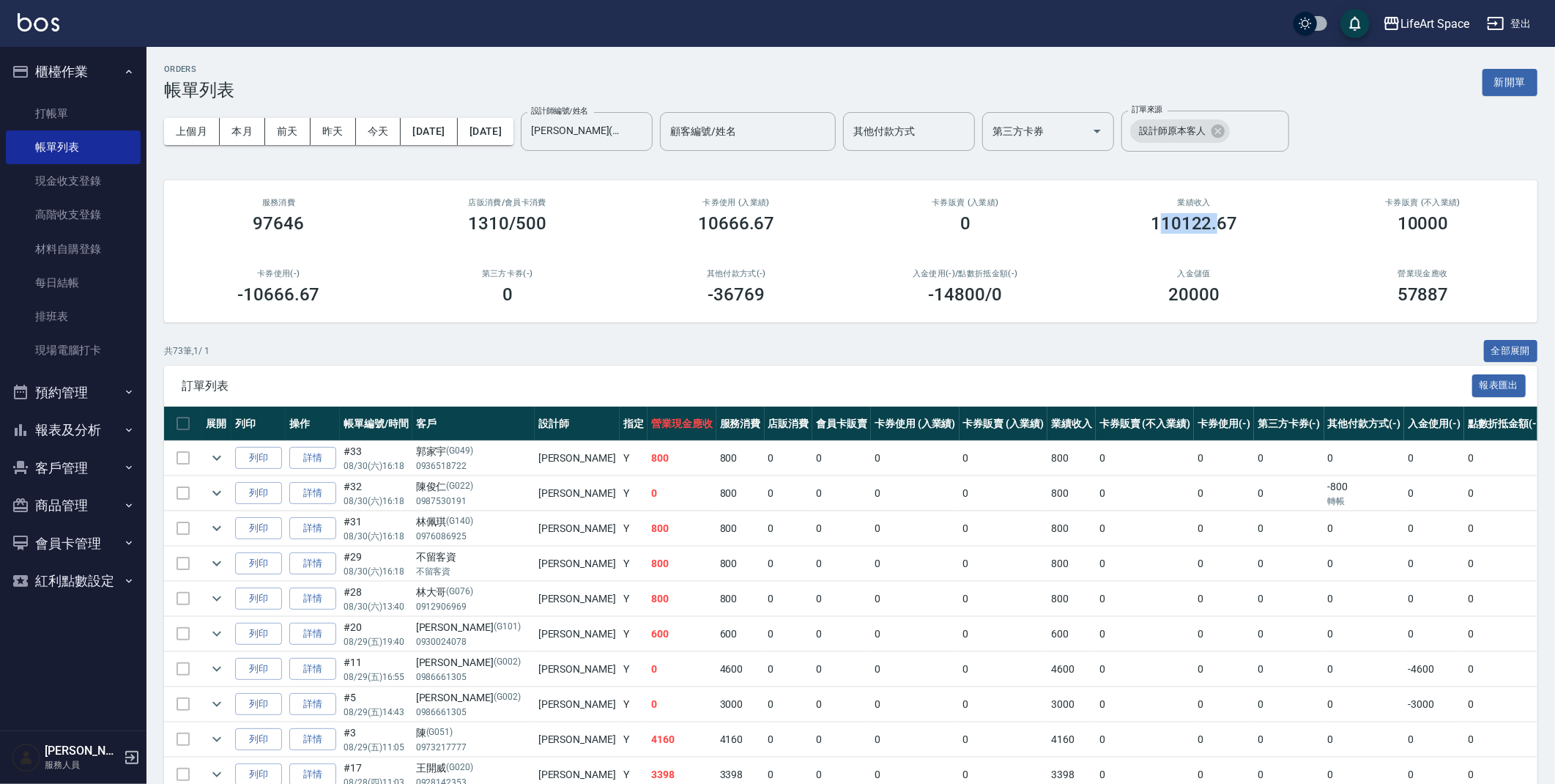
drag, startPoint x: 1161, startPoint y: 230, endPoint x: 1216, endPoint y: 227, distance: 55.1
click at [1216, 227] on h3 "110122.67" at bounding box center [1194, 223] width 87 height 21
click at [1226, 238] on div "業績收入 110122.67" at bounding box center [1194, 216] width 230 height 71
click at [215, 135] on button "上個月" at bounding box center [192, 131] width 56 height 27
click at [432, 135] on button "[DATE]" at bounding box center [428, 131] width 56 height 27
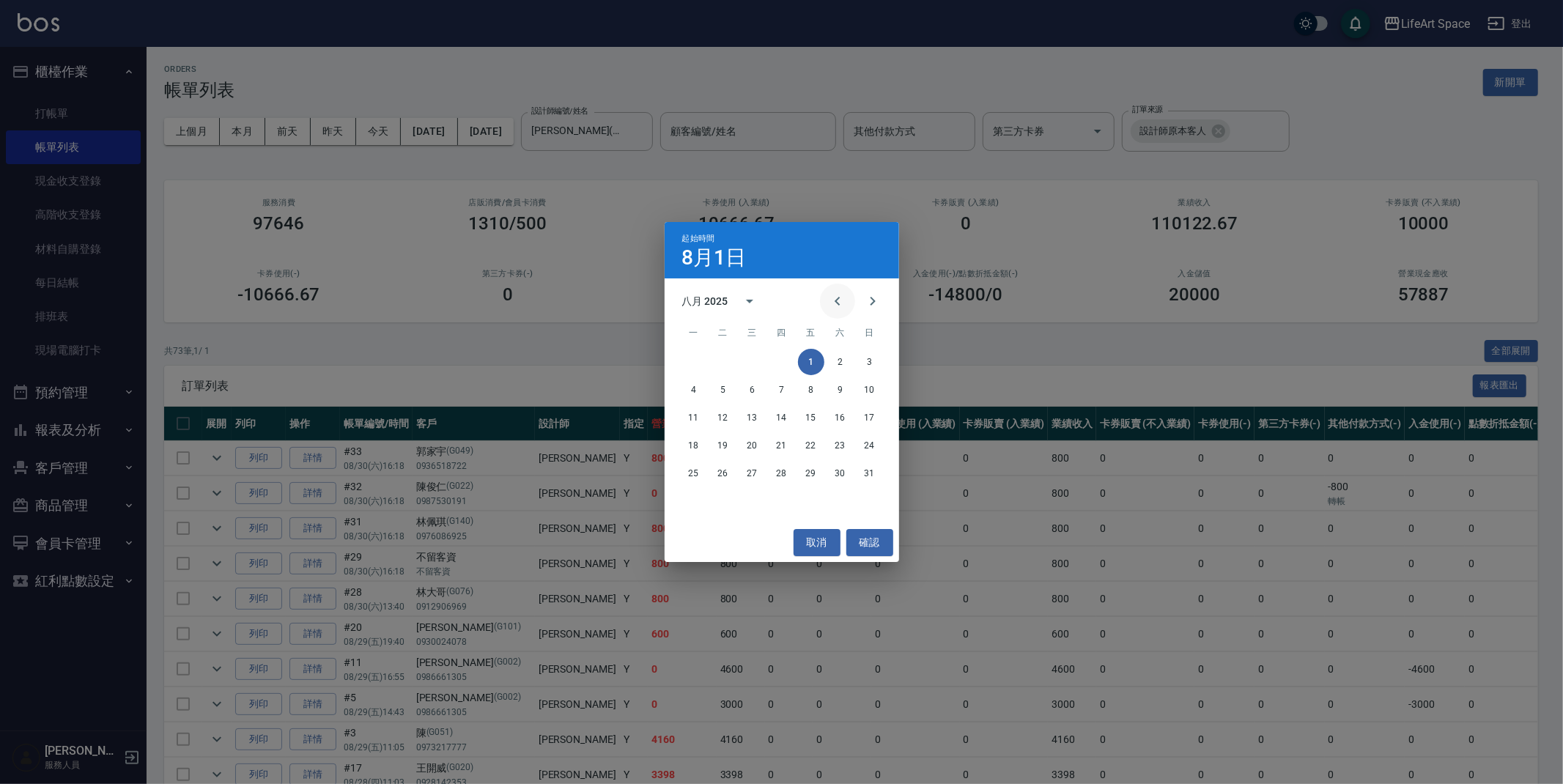
click at [841, 300] on icon "Previous month" at bounding box center [837, 301] width 18 height 18
click at [729, 365] on button "1" at bounding box center [723, 362] width 26 height 26
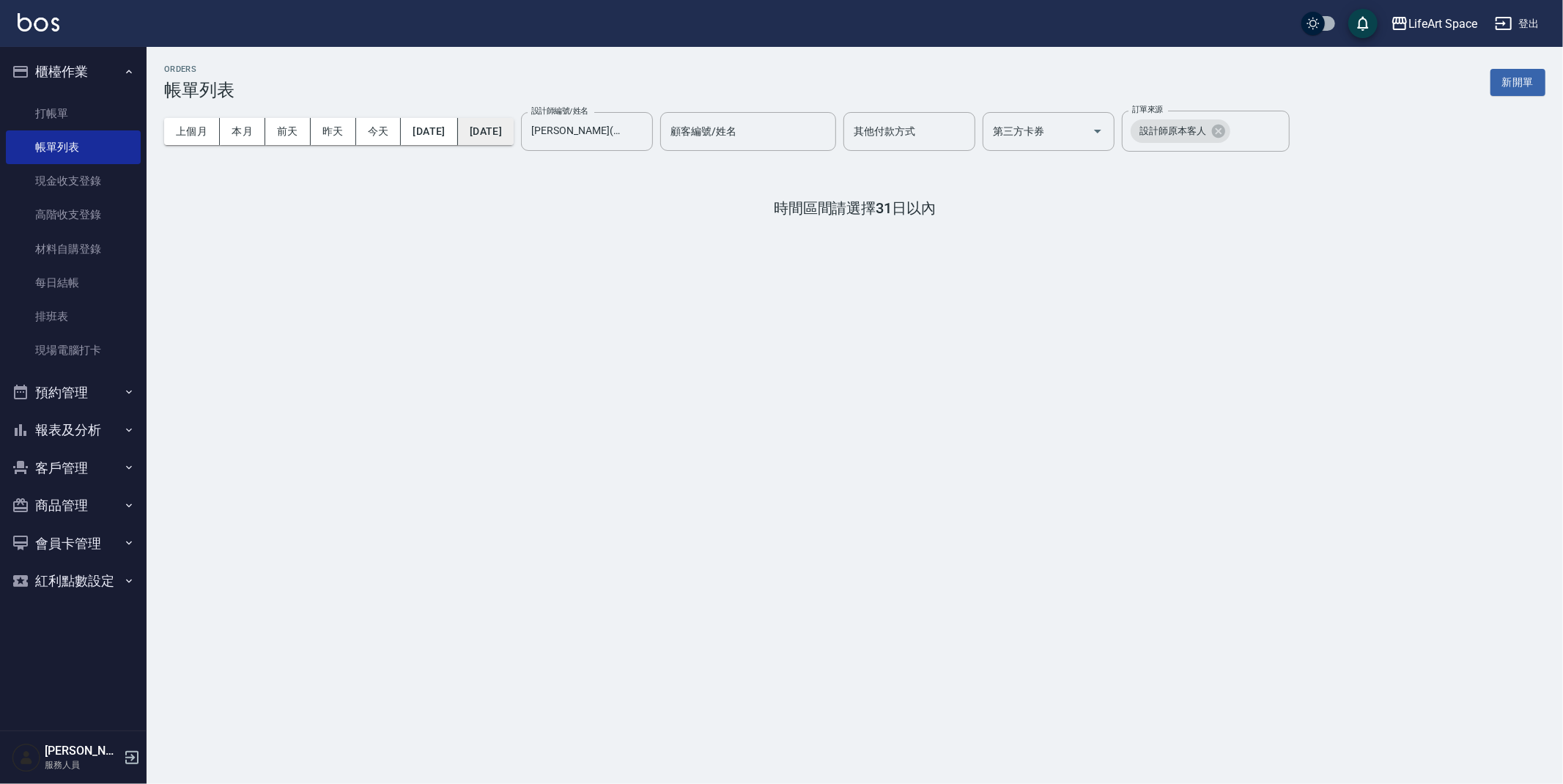
click at [514, 143] on button "[DATE]" at bounding box center [486, 131] width 56 height 27
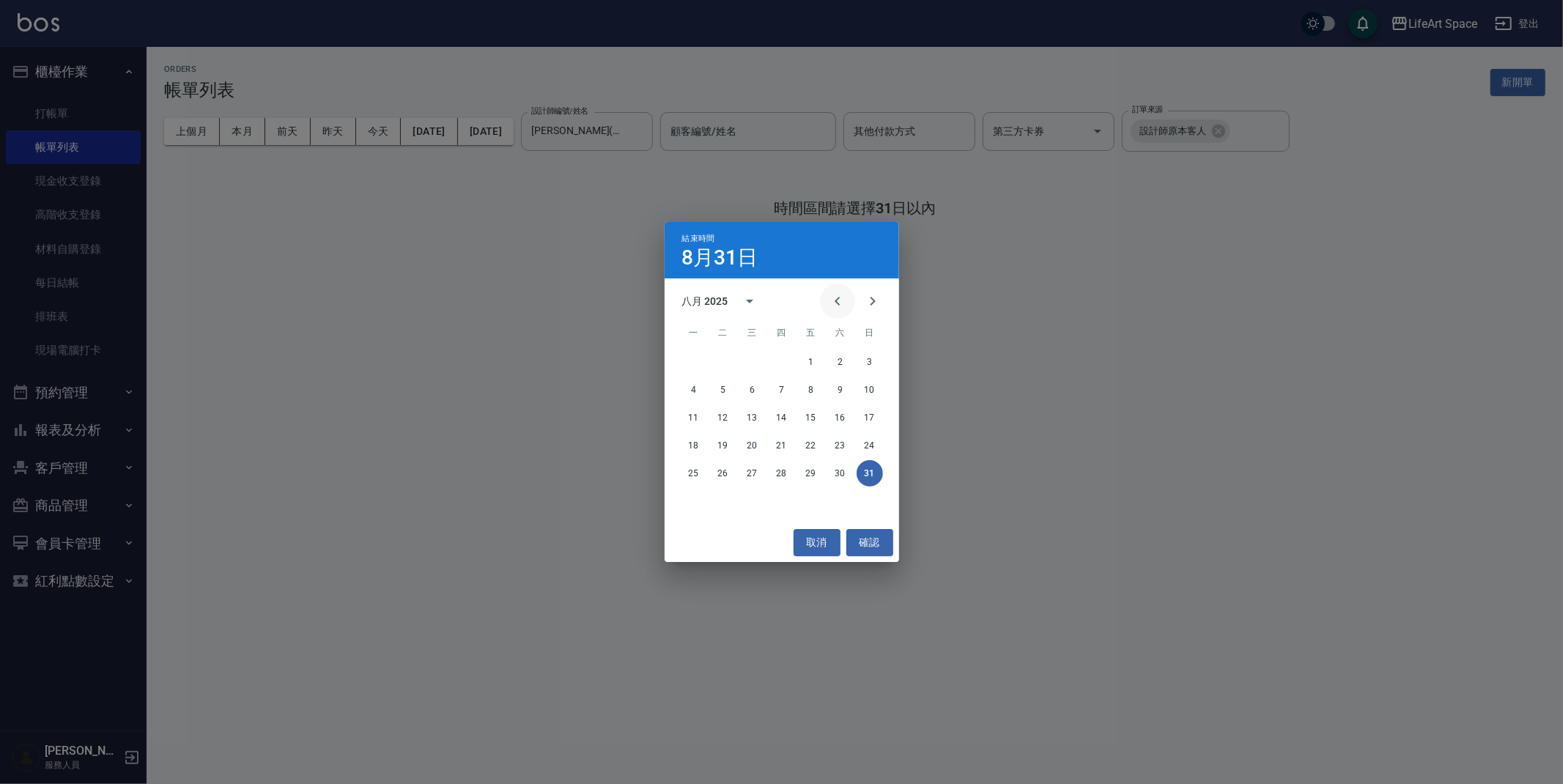
click at [836, 296] on icon "Previous month" at bounding box center [837, 301] width 18 height 18
click at [788, 479] on button "31" at bounding box center [782, 473] width 26 height 26
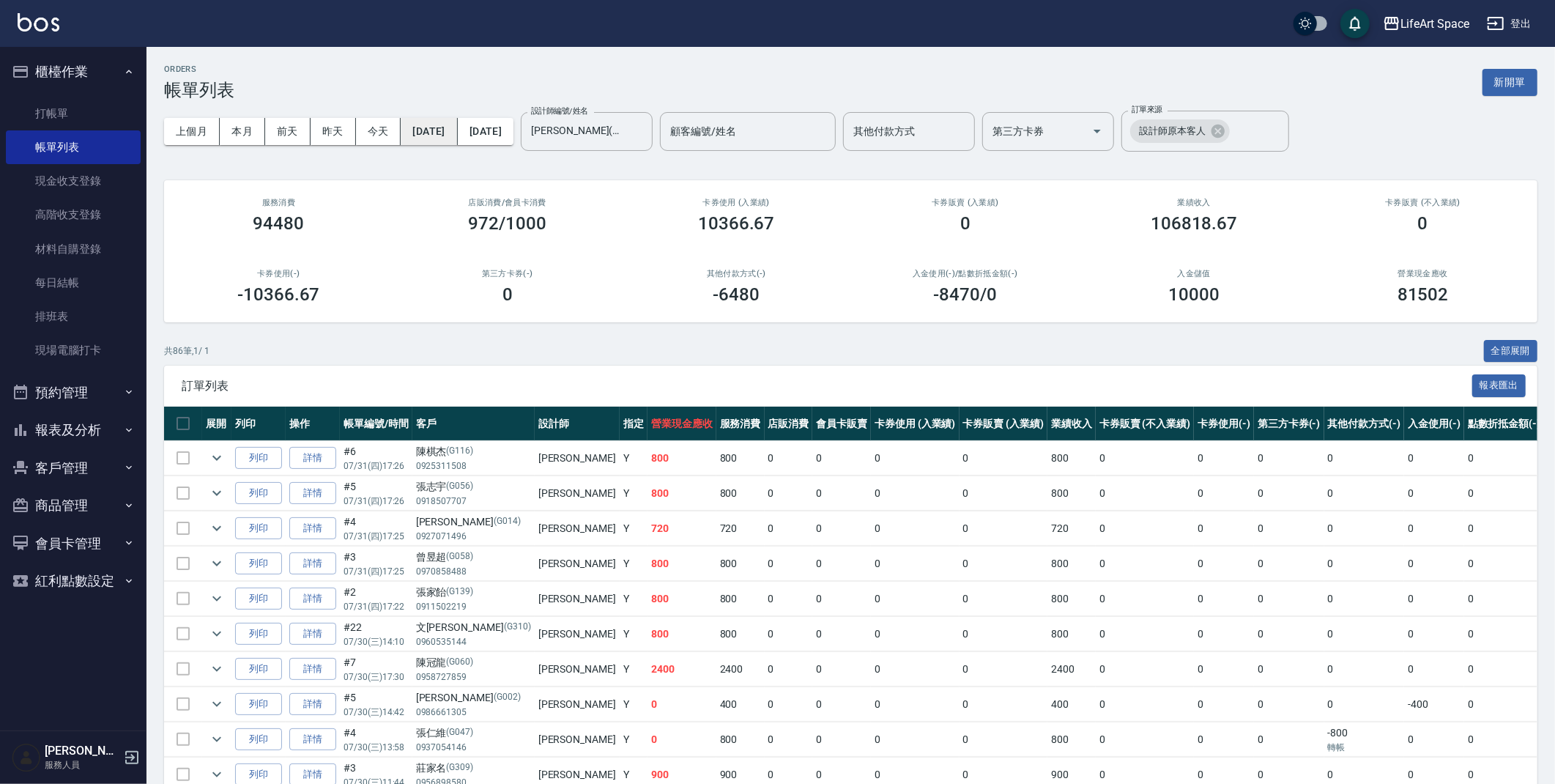
click at [457, 132] on button "2025/07/01" at bounding box center [428, 131] width 56 height 27
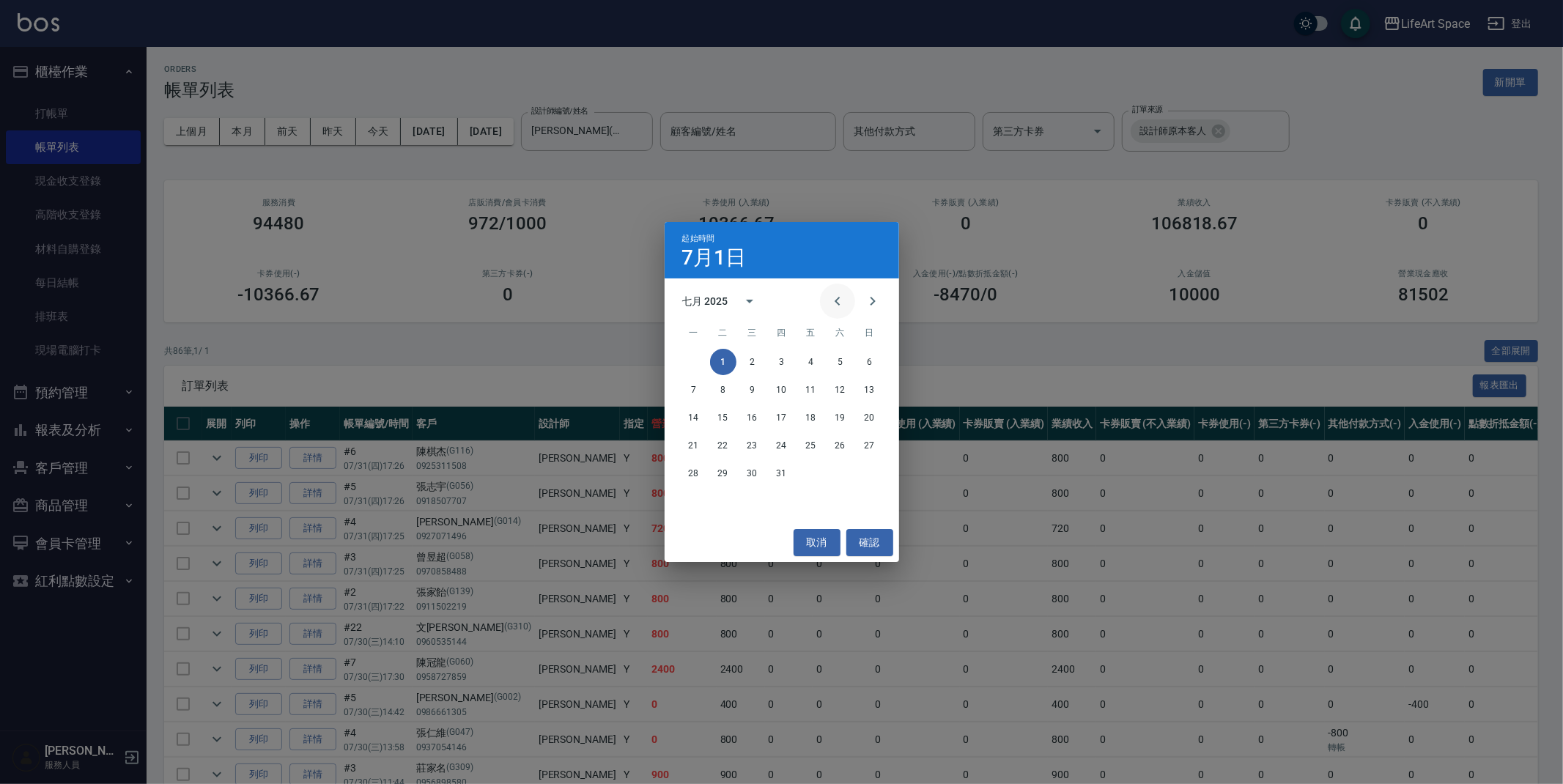
click at [844, 303] on icon "Previous month" at bounding box center [837, 301] width 18 height 18
click at [868, 362] on button "1" at bounding box center [869, 362] width 26 height 26
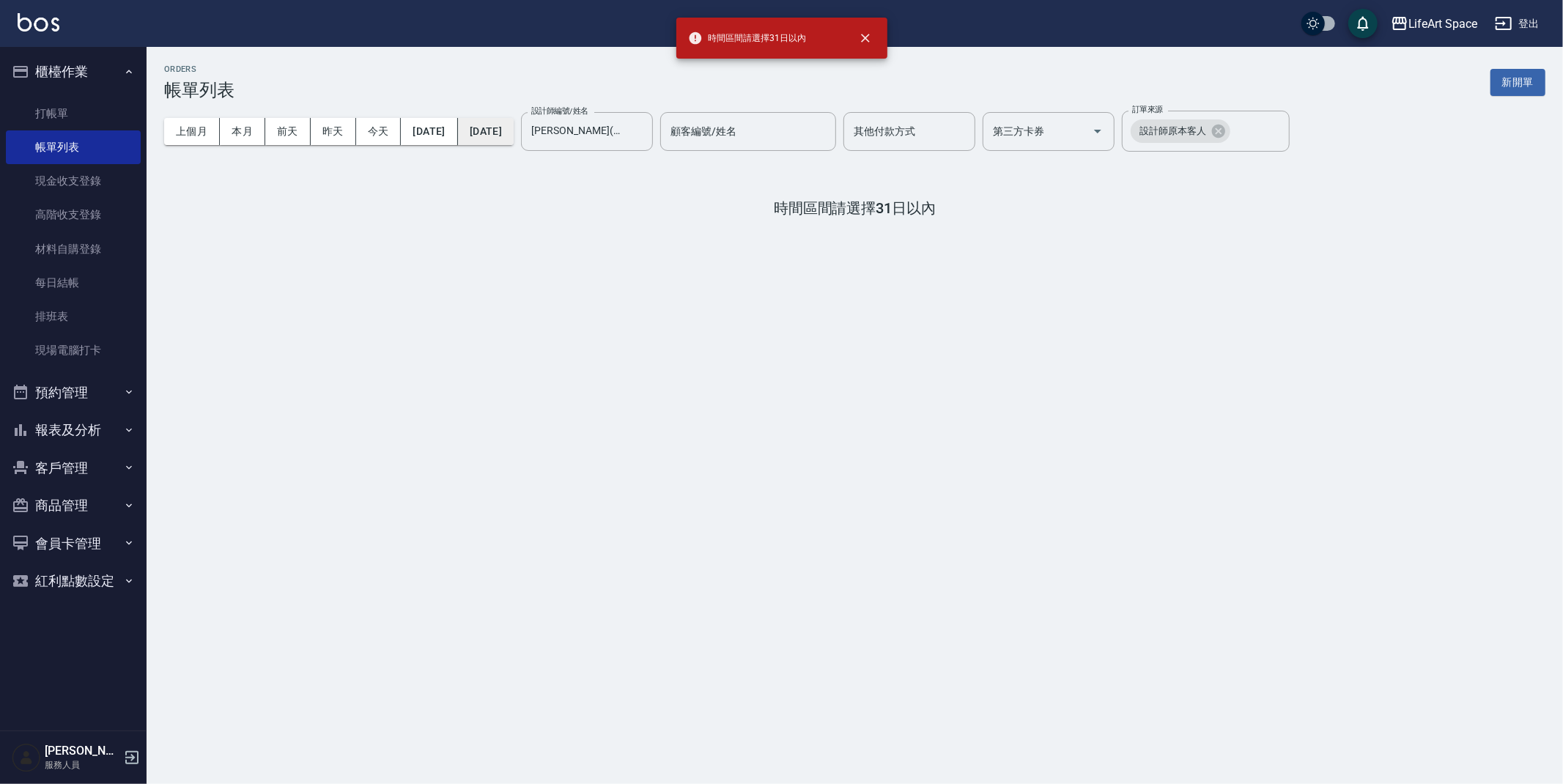
click at [514, 138] on button "2025/07/31" at bounding box center [486, 131] width 56 height 27
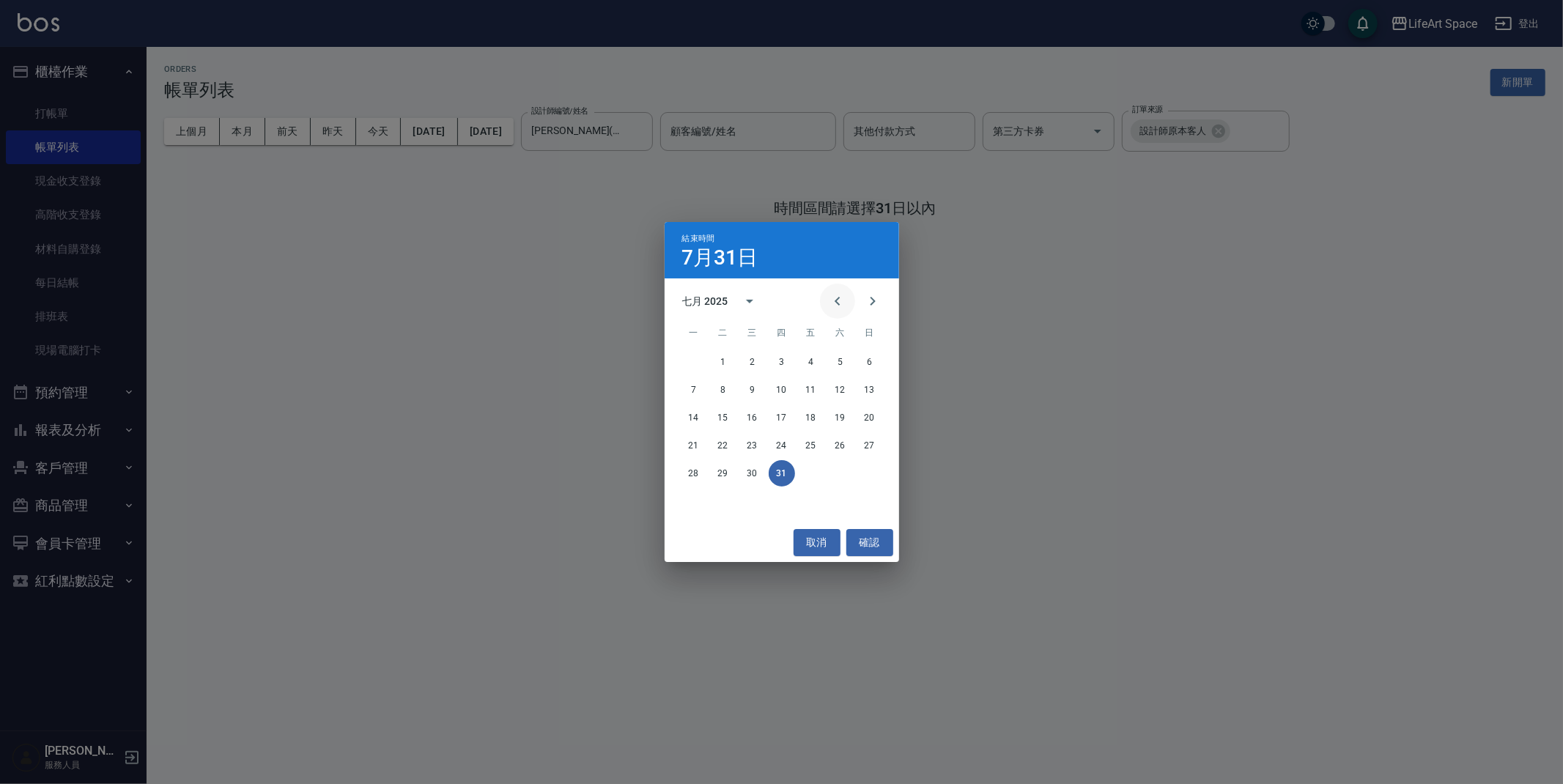
click at [838, 301] on icon "Previous month" at bounding box center [837, 301] width 18 height 18
click at [694, 497] on button "30" at bounding box center [694, 501] width 26 height 26
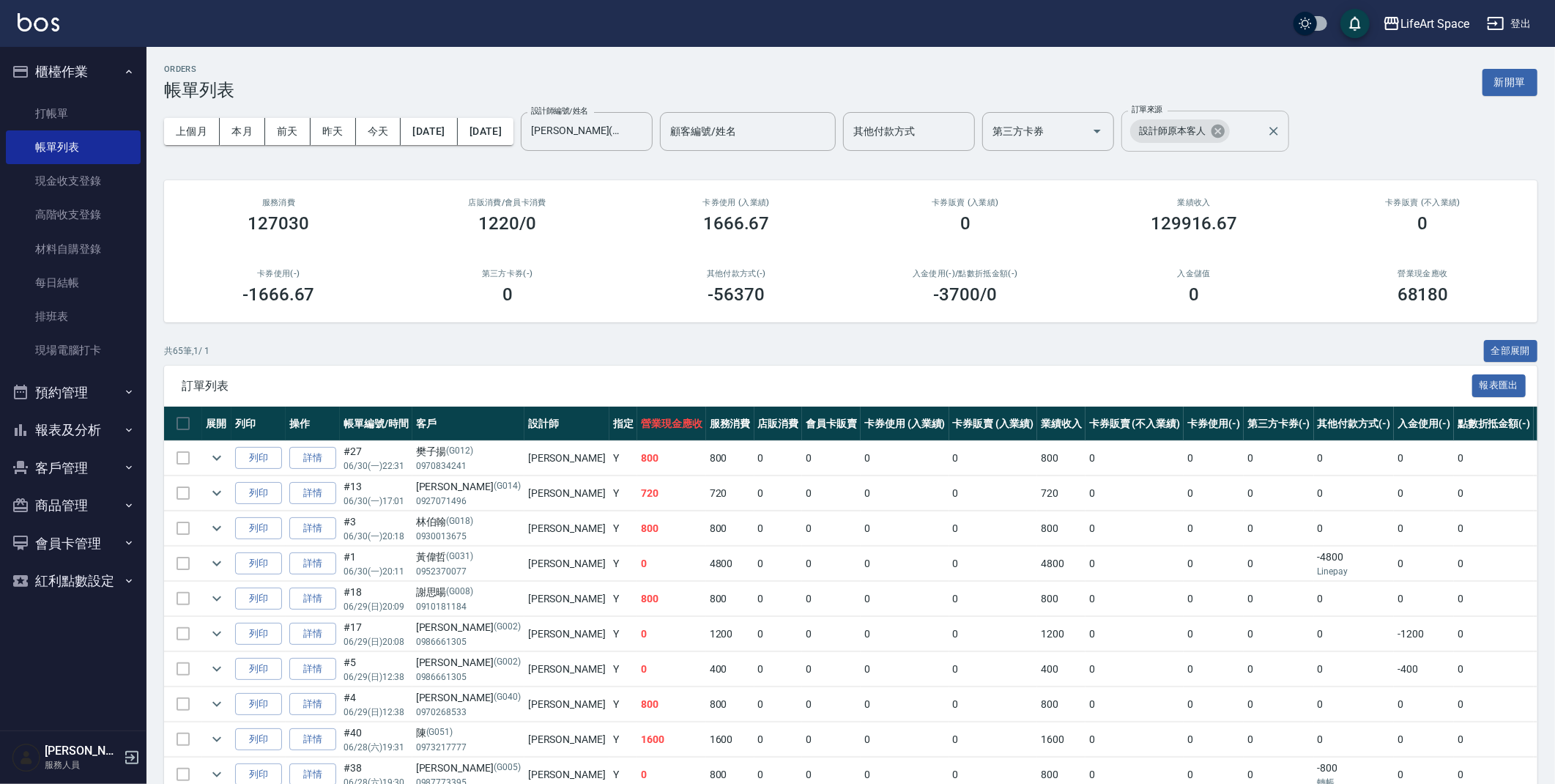
click at [1225, 134] on icon at bounding box center [1218, 131] width 13 height 13
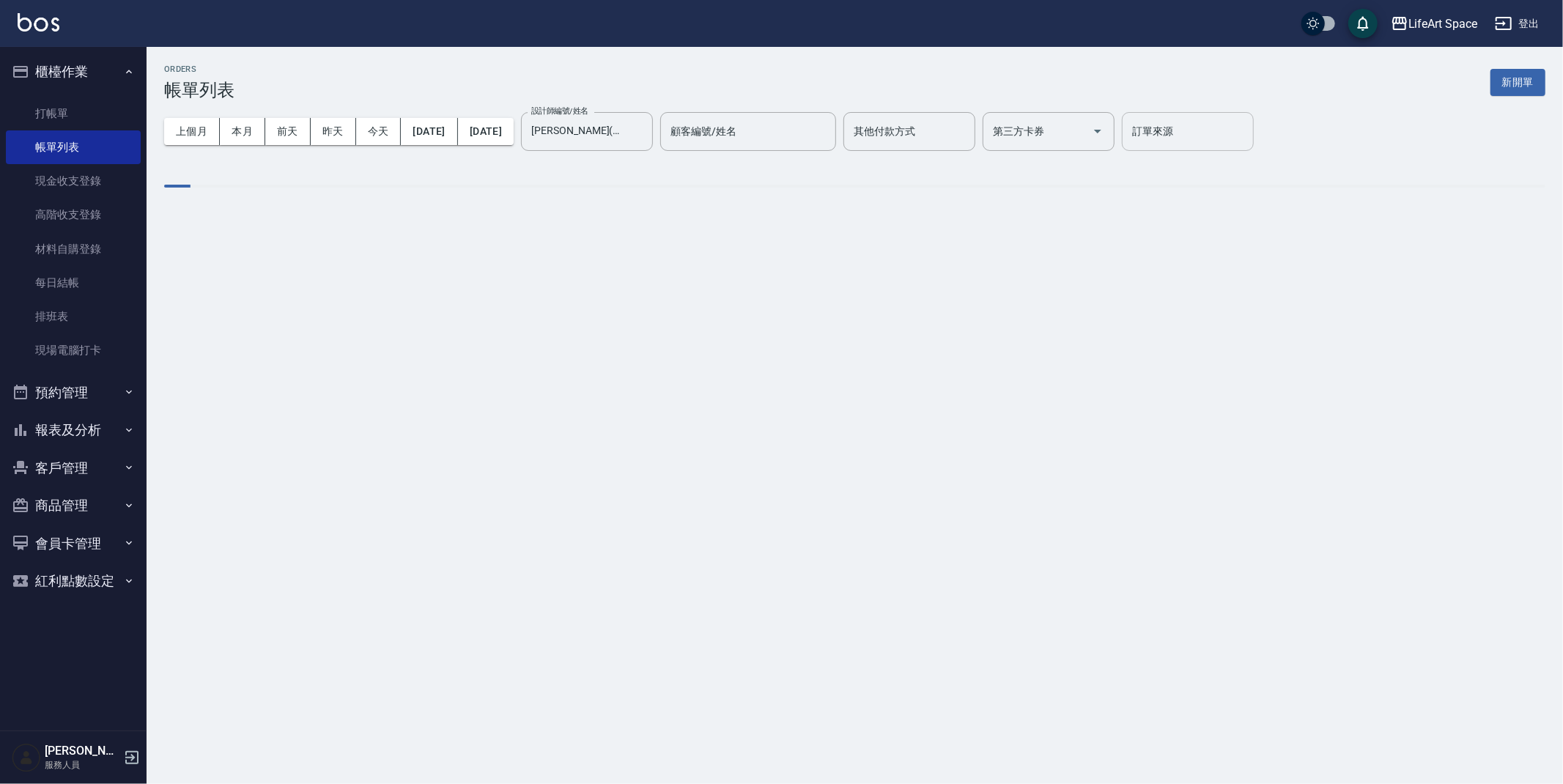
click at [1247, 138] on input "訂單來源" at bounding box center [1187, 131] width 118 height 26
click at [1240, 134] on input "訂單來源" at bounding box center [1187, 131] width 118 height 26
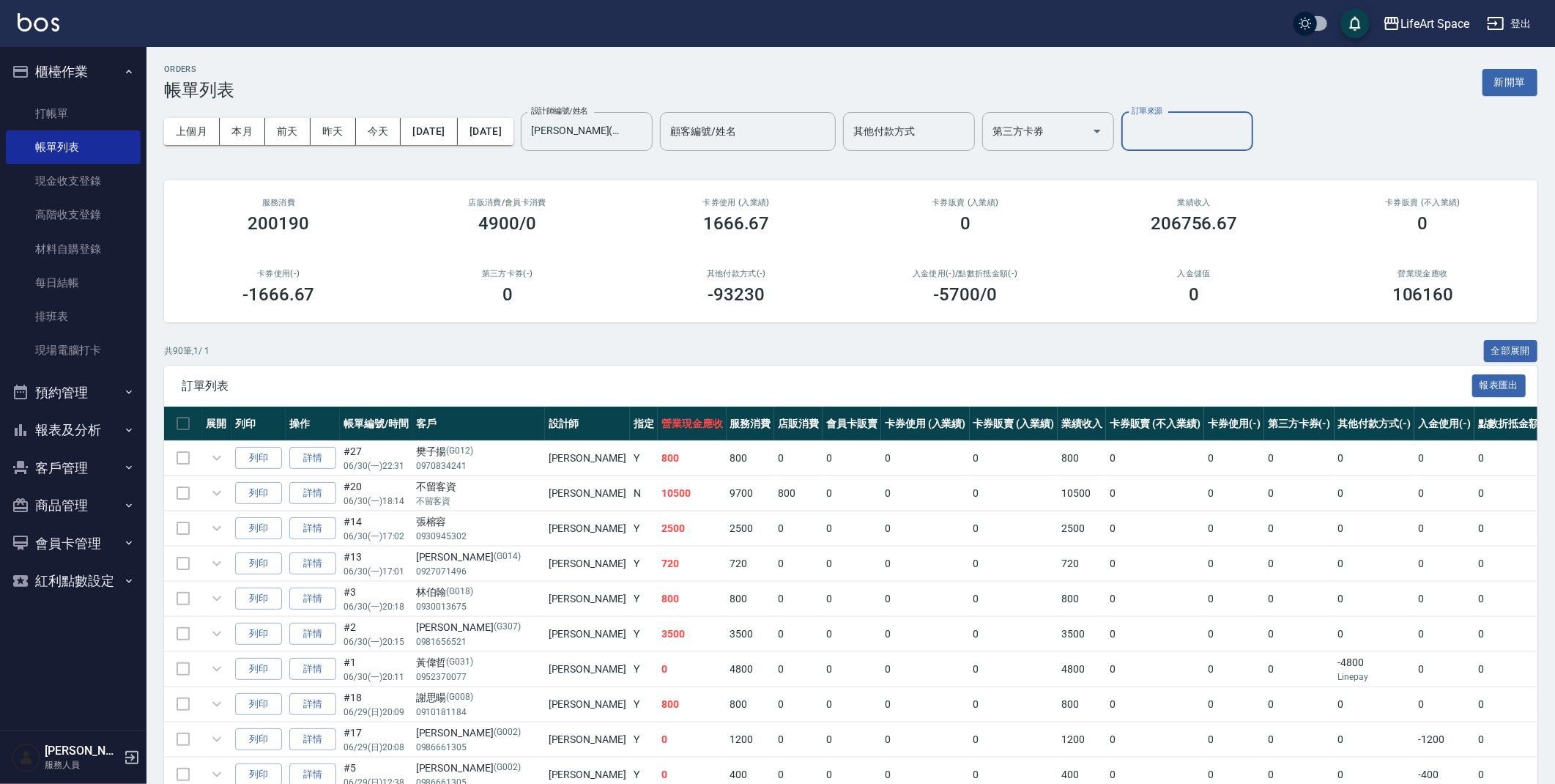
click at [1240, 132] on input "訂單來源" at bounding box center [1187, 131] width 118 height 26
click at [1228, 141] on input "訂單來源" at bounding box center [1187, 131] width 118 height 26
click at [1226, 135] on input "訂單來源" at bounding box center [1187, 131] width 118 height 26
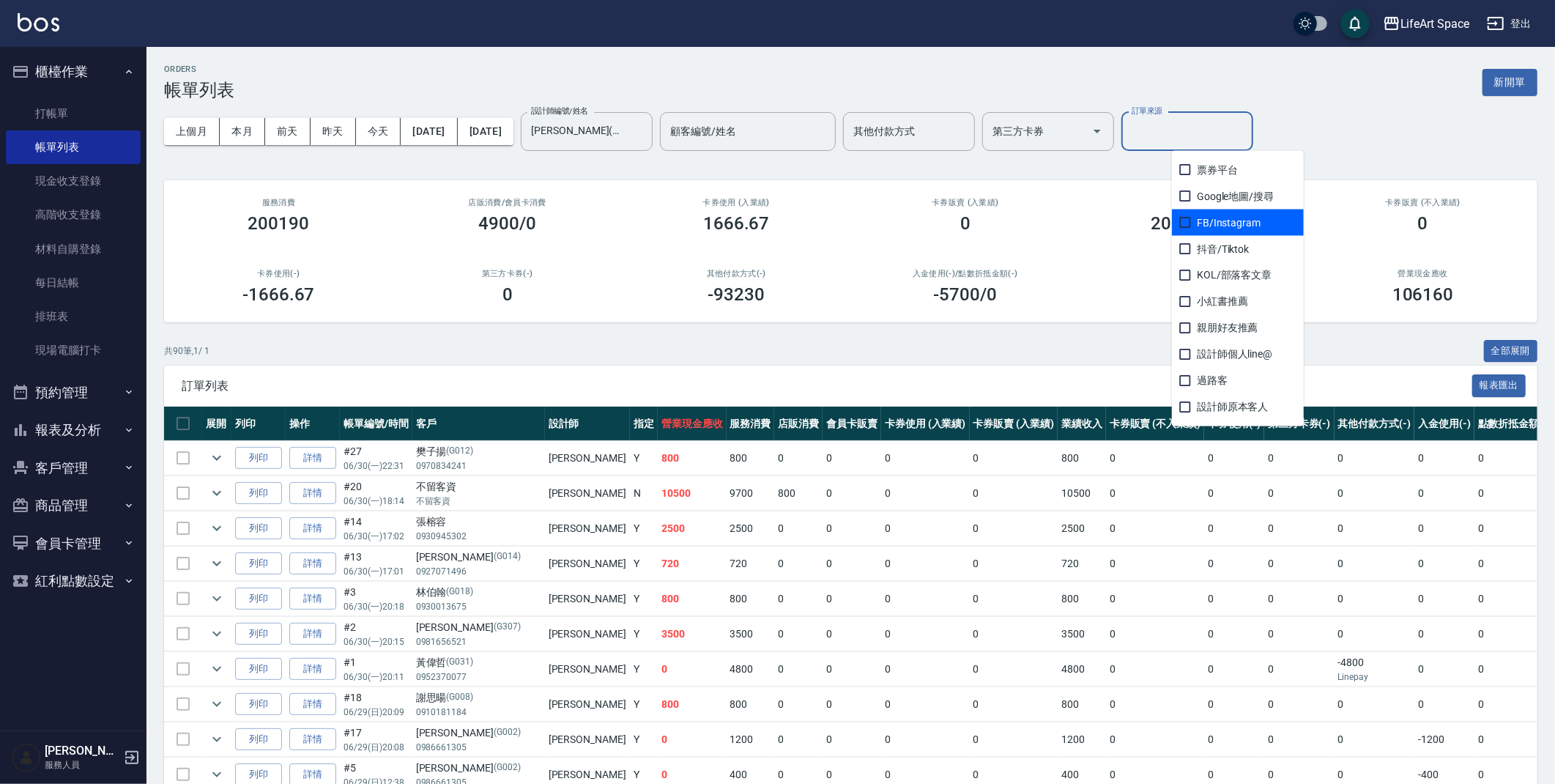
click at [1240, 220] on span "FB/Instagram" at bounding box center [1238, 223] width 132 height 26
checkbox input "true"
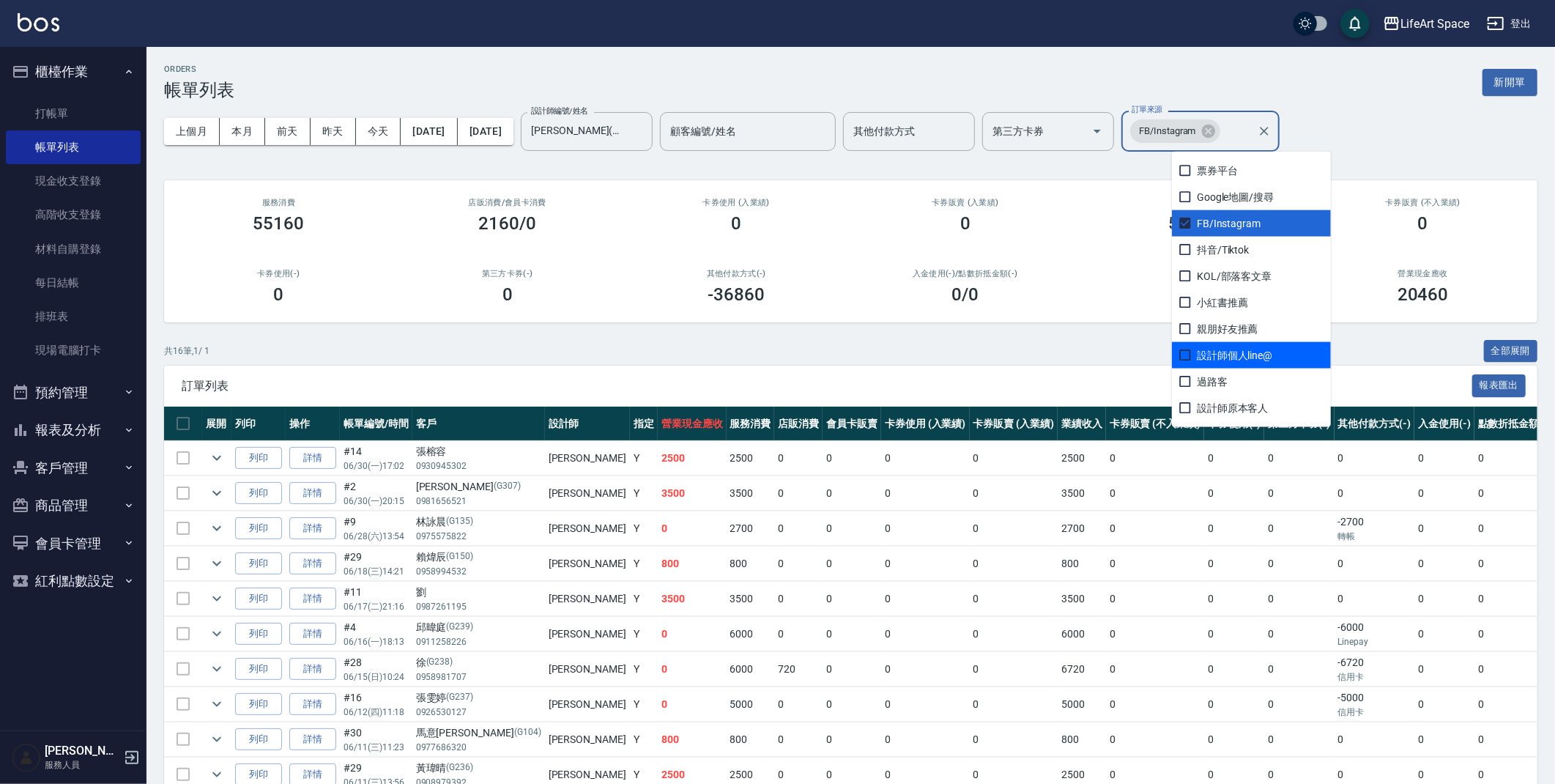
drag, startPoint x: 1029, startPoint y: 403, endPoint x: 1021, endPoint y: 389, distance: 16.1
click at [1026, 400] on div "訂單列表 報表匯出" at bounding box center [851, 386] width 1373 height 40
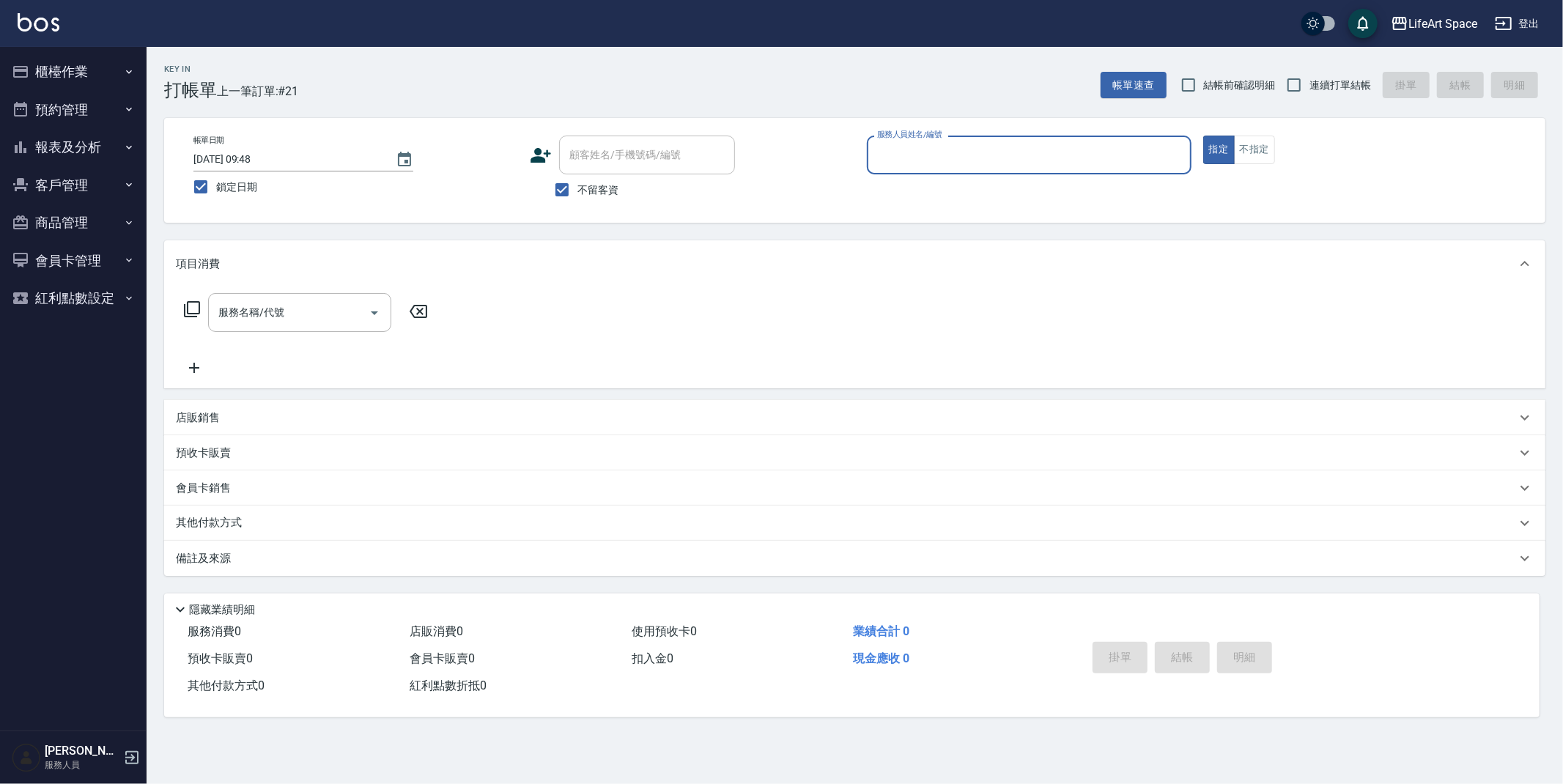
click at [92, 114] on button "預約管理" at bounding box center [73, 109] width 135 height 38
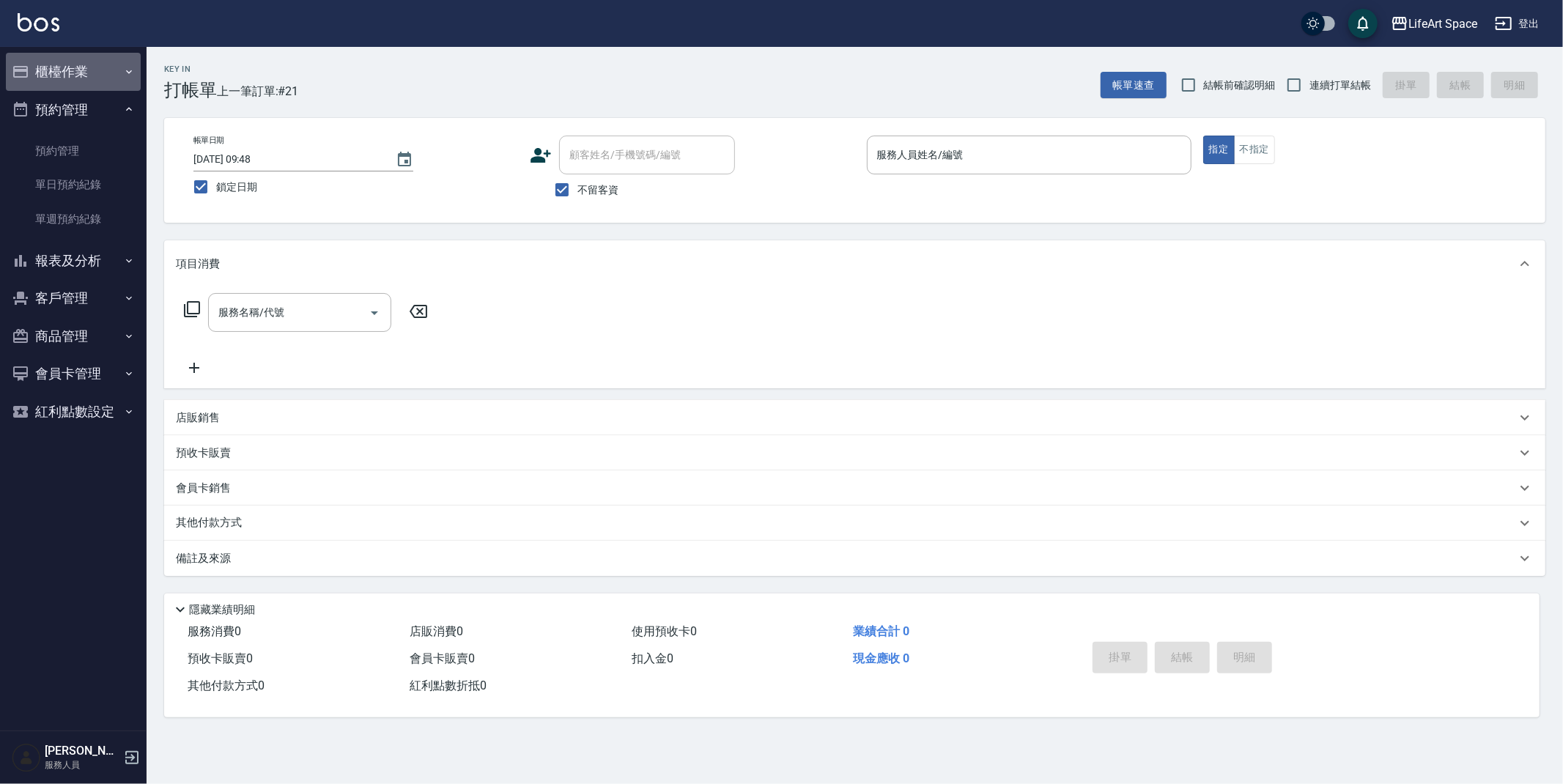
click at [88, 80] on button "櫃檯作業" at bounding box center [73, 71] width 135 height 38
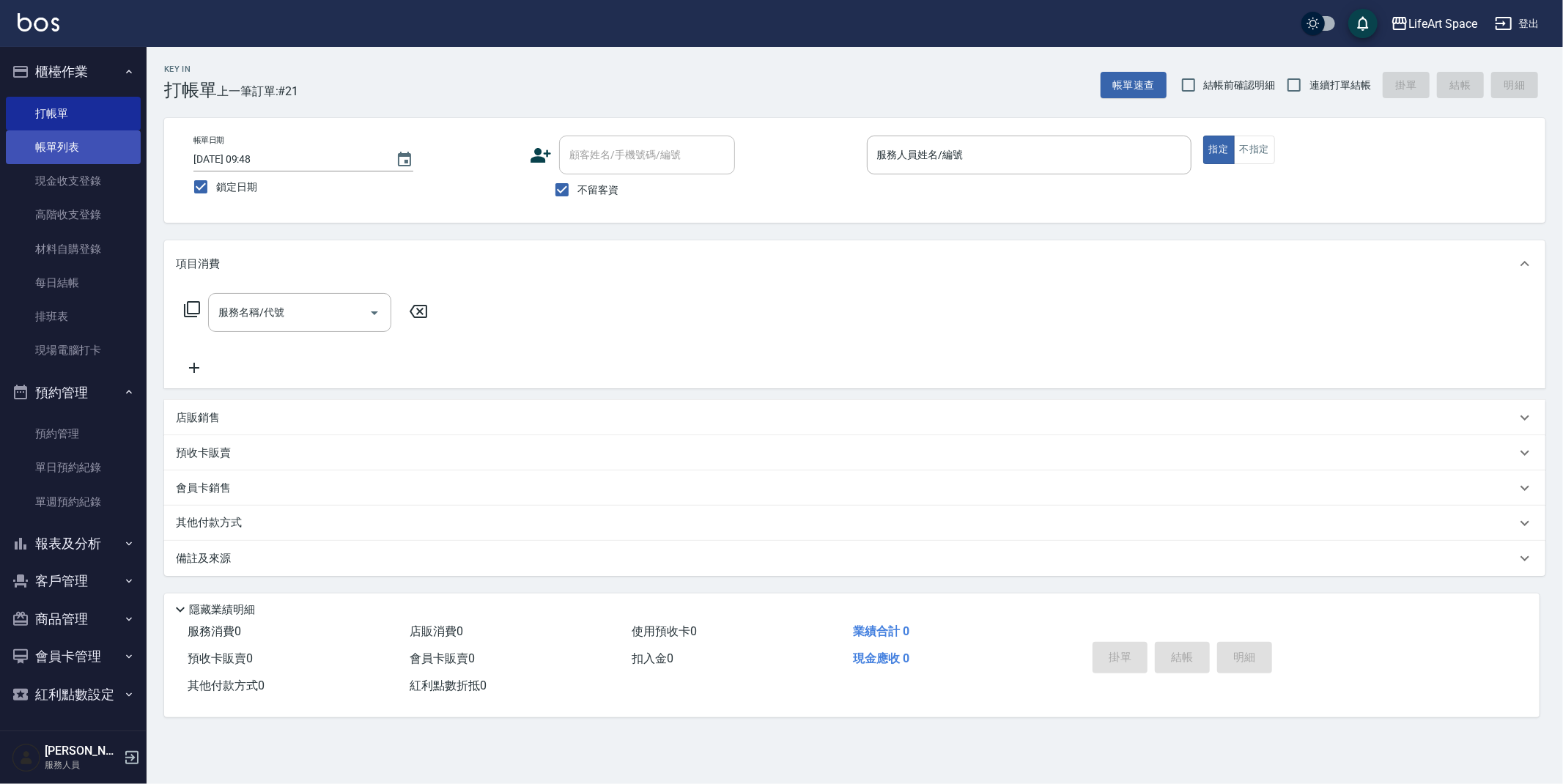
click at [74, 138] on link "帳單列表" at bounding box center [73, 148] width 135 height 34
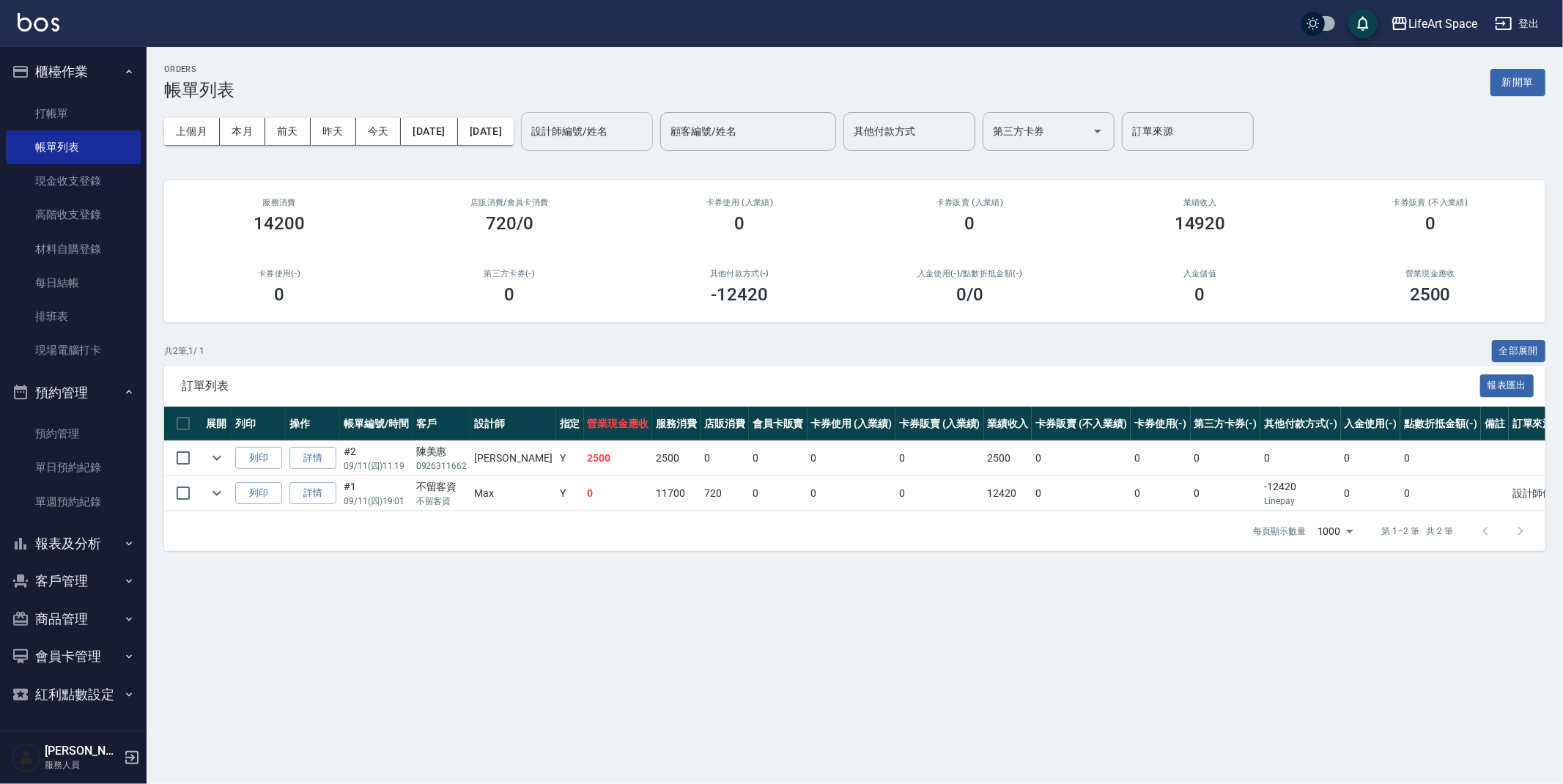
click at [638, 126] on div "設計師編號/姓名 設計師編號/姓名" at bounding box center [587, 131] width 132 height 39
click at [622, 173] on span "[PERSON_NAME] (無代號)" at bounding box center [637, 176] width 108 height 31
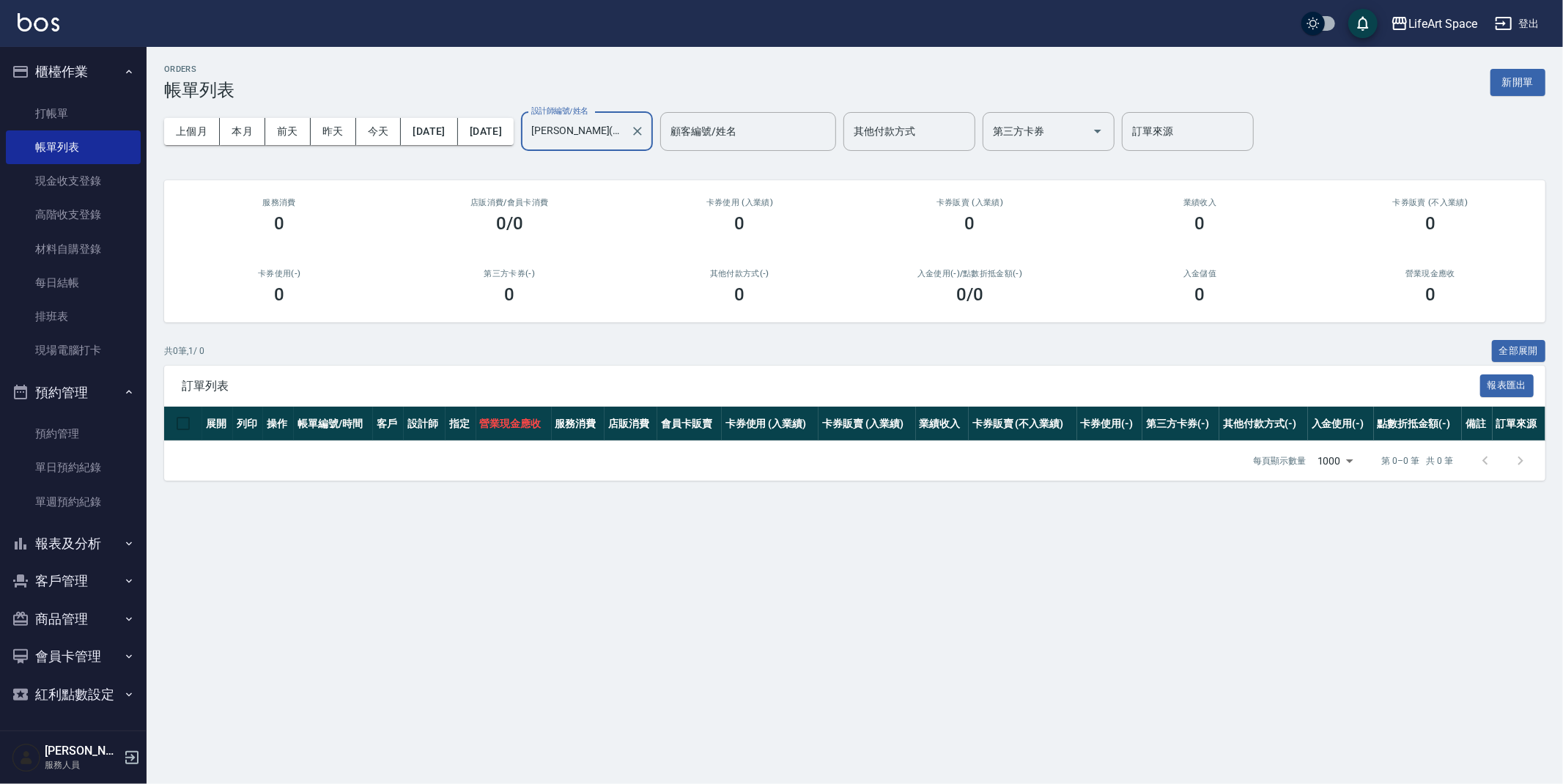
type input "[PERSON_NAME](無代號)"
click at [1193, 122] on div "訂單來源 訂單來源" at bounding box center [1187, 131] width 132 height 39
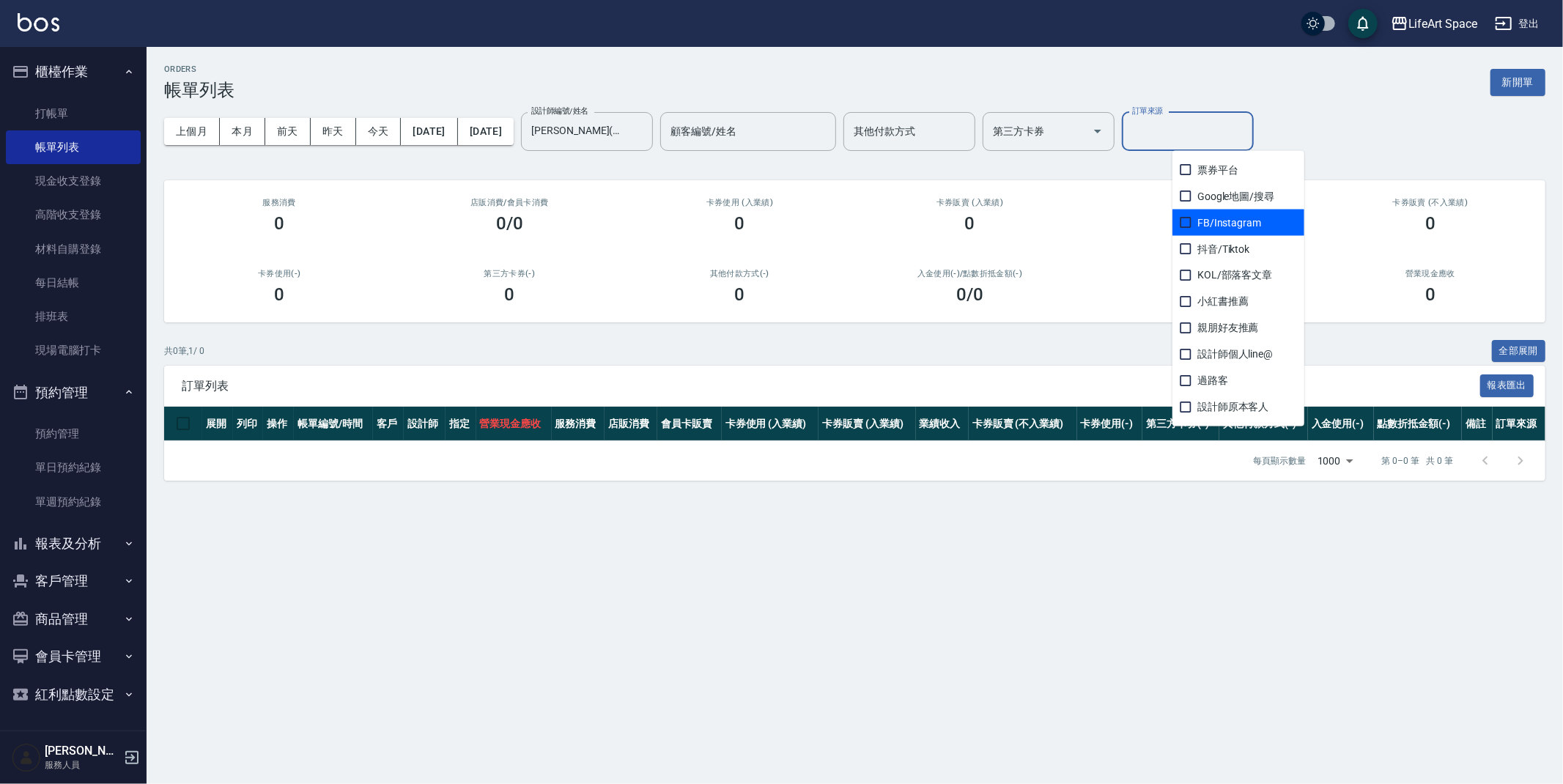
click at [1226, 214] on span "FB/Instagram" at bounding box center [1238, 223] width 132 height 26
checkbox input "true"
click at [456, 128] on button "[DATE]" at bounding box center [428, 131] width 56 height 27
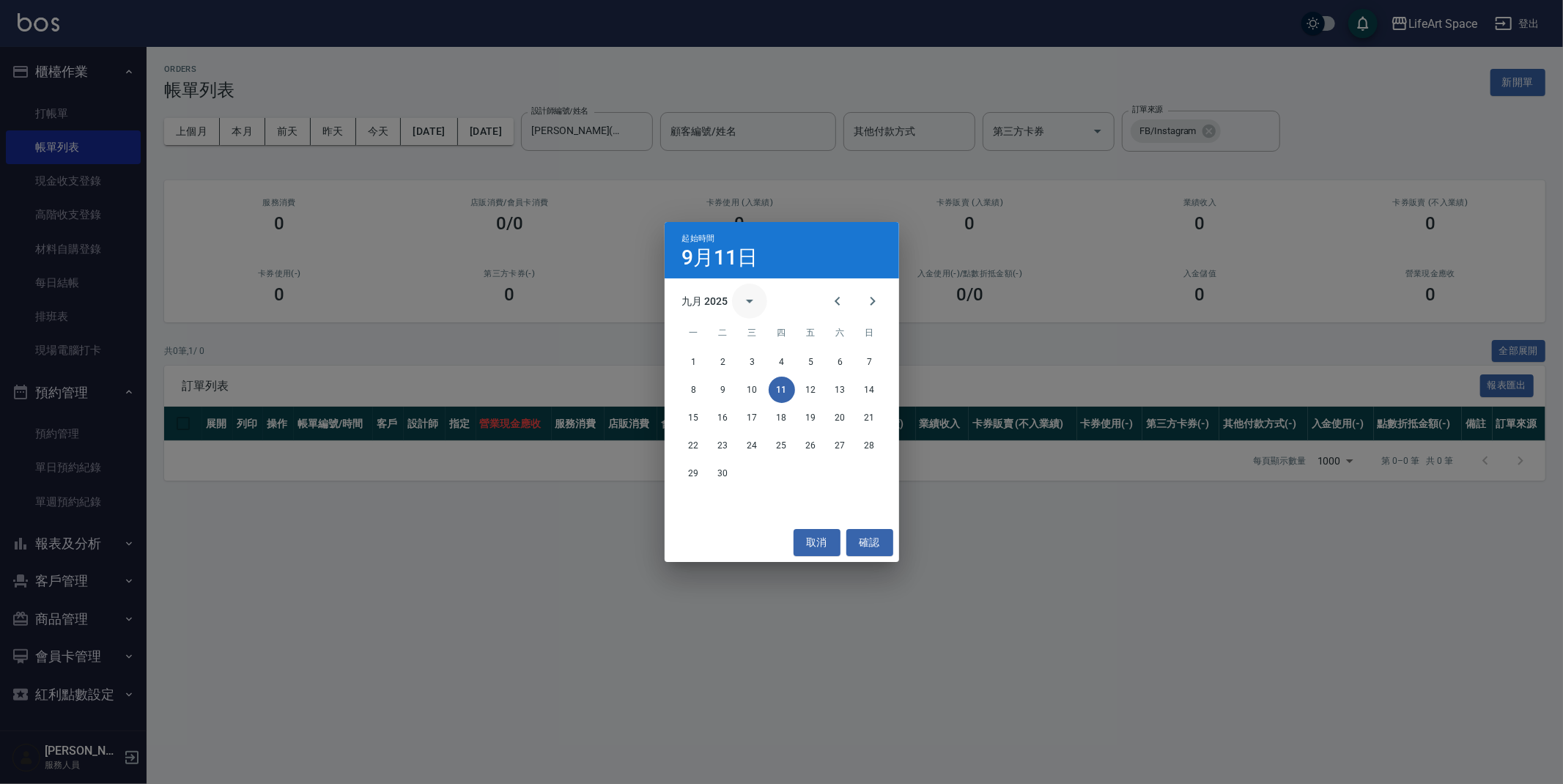
click at [741, 298] on icon "calendar view is open, switch to year view" at bounding box center [749, 301] width 18 height 18
click at [793, 416] on button "2024" at bounding box center [781, 422] width 53 height 26
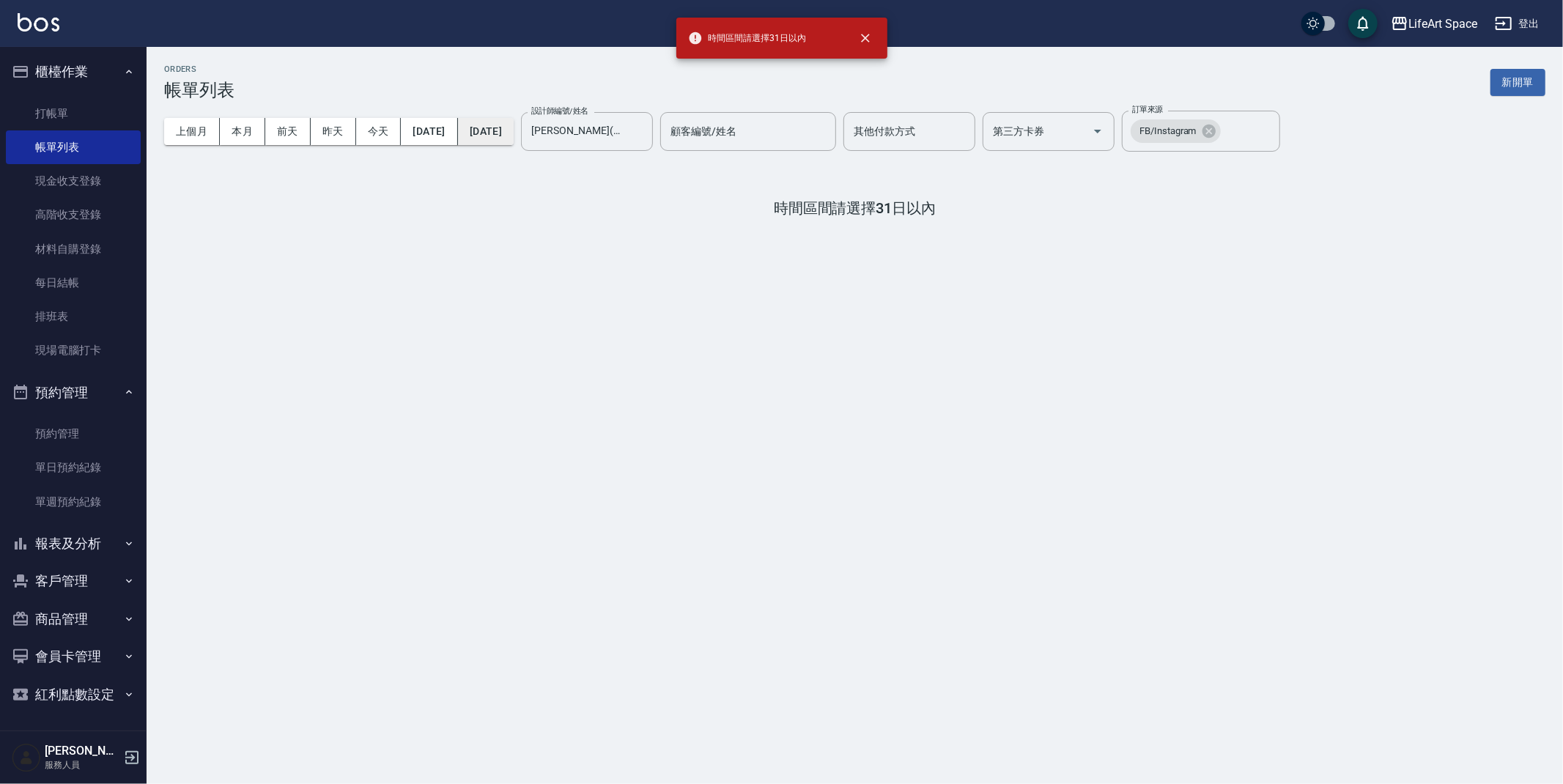
click at [510, 128] on button "[DATE]" at bounding box center [486, 131] width 56 height 27
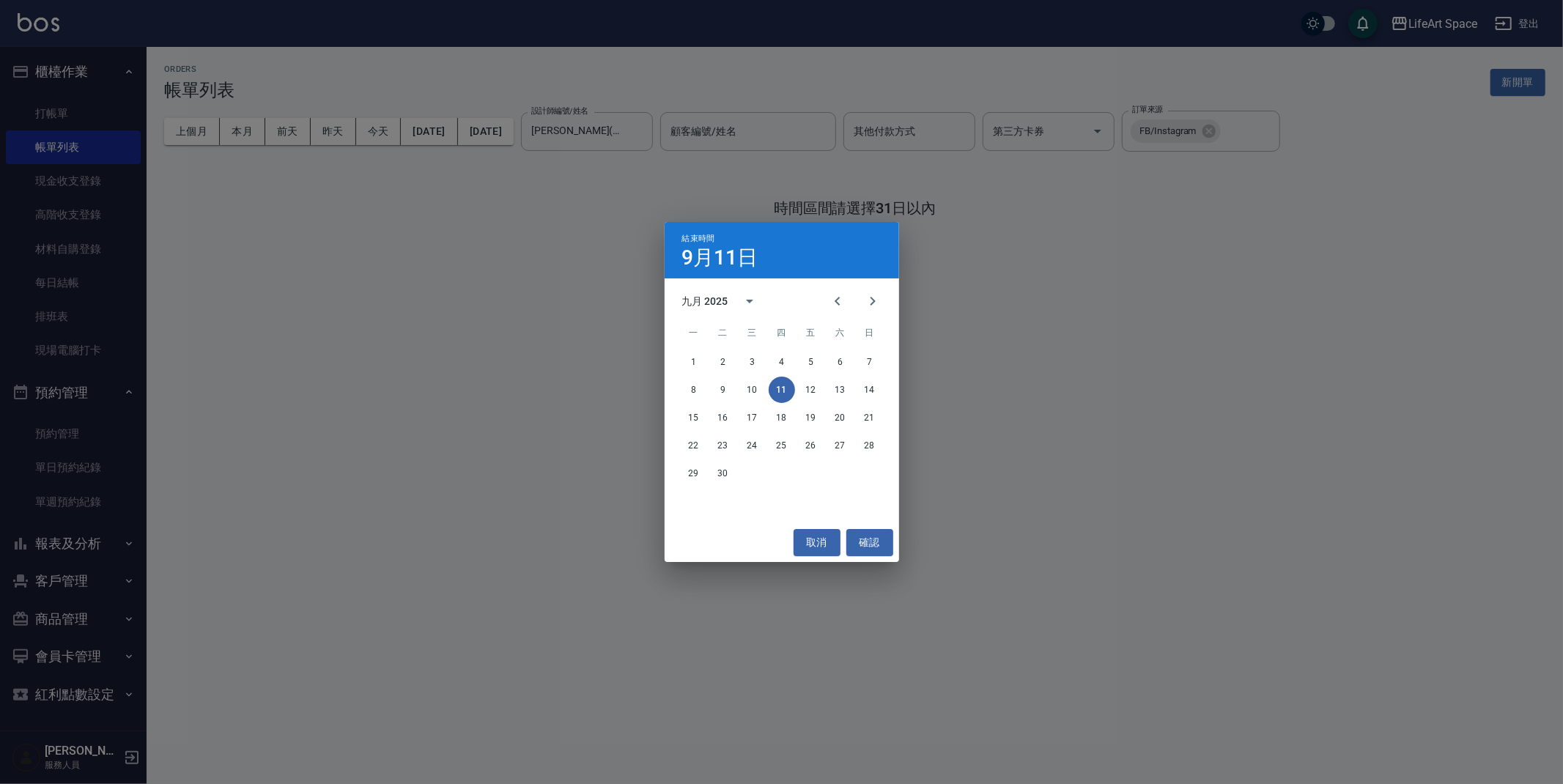
click at [720, 300] on div "九月 2025" at bounding box center [705, 302] width 46 height 15
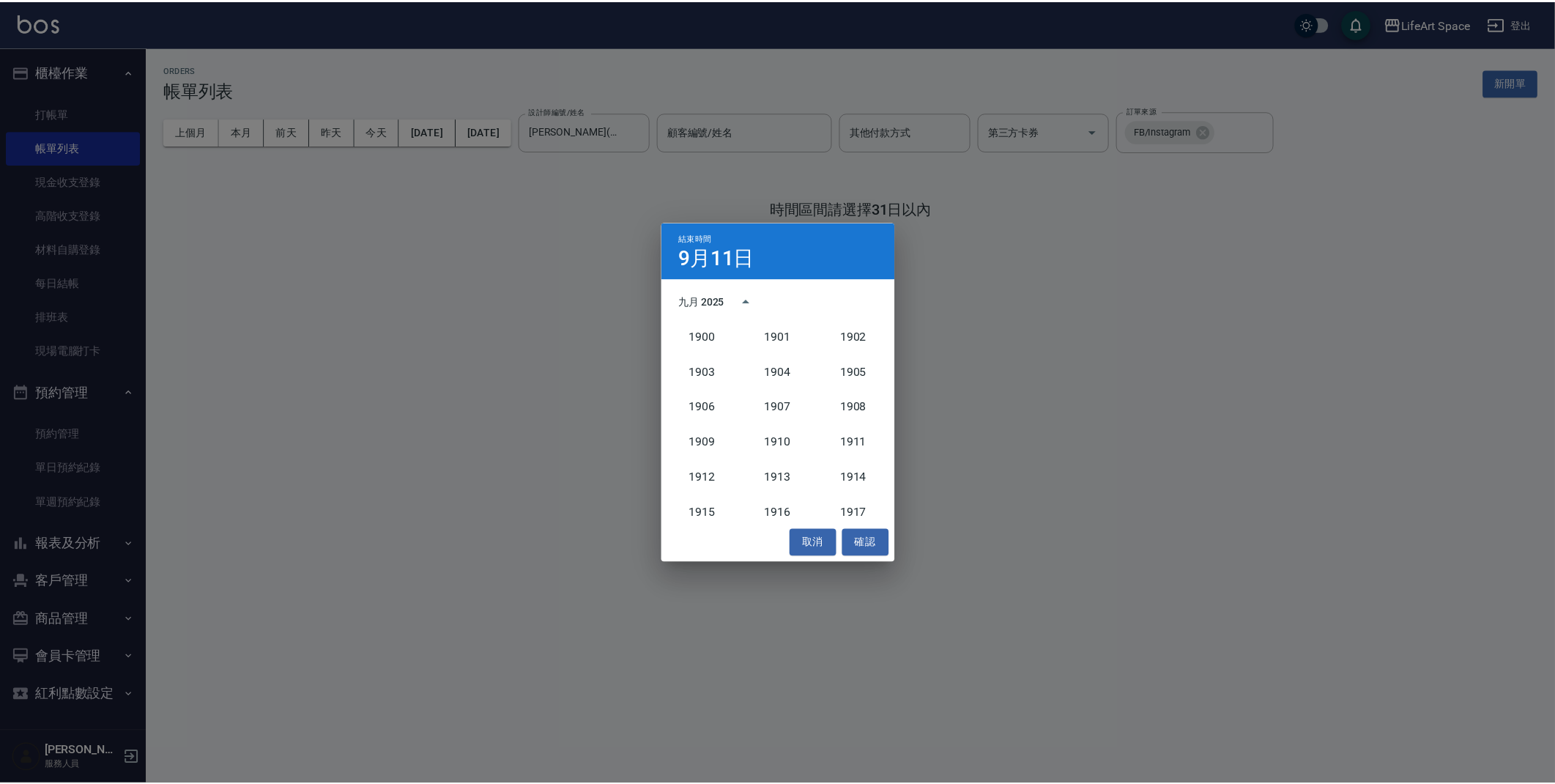
scroll to position [1355, 0]
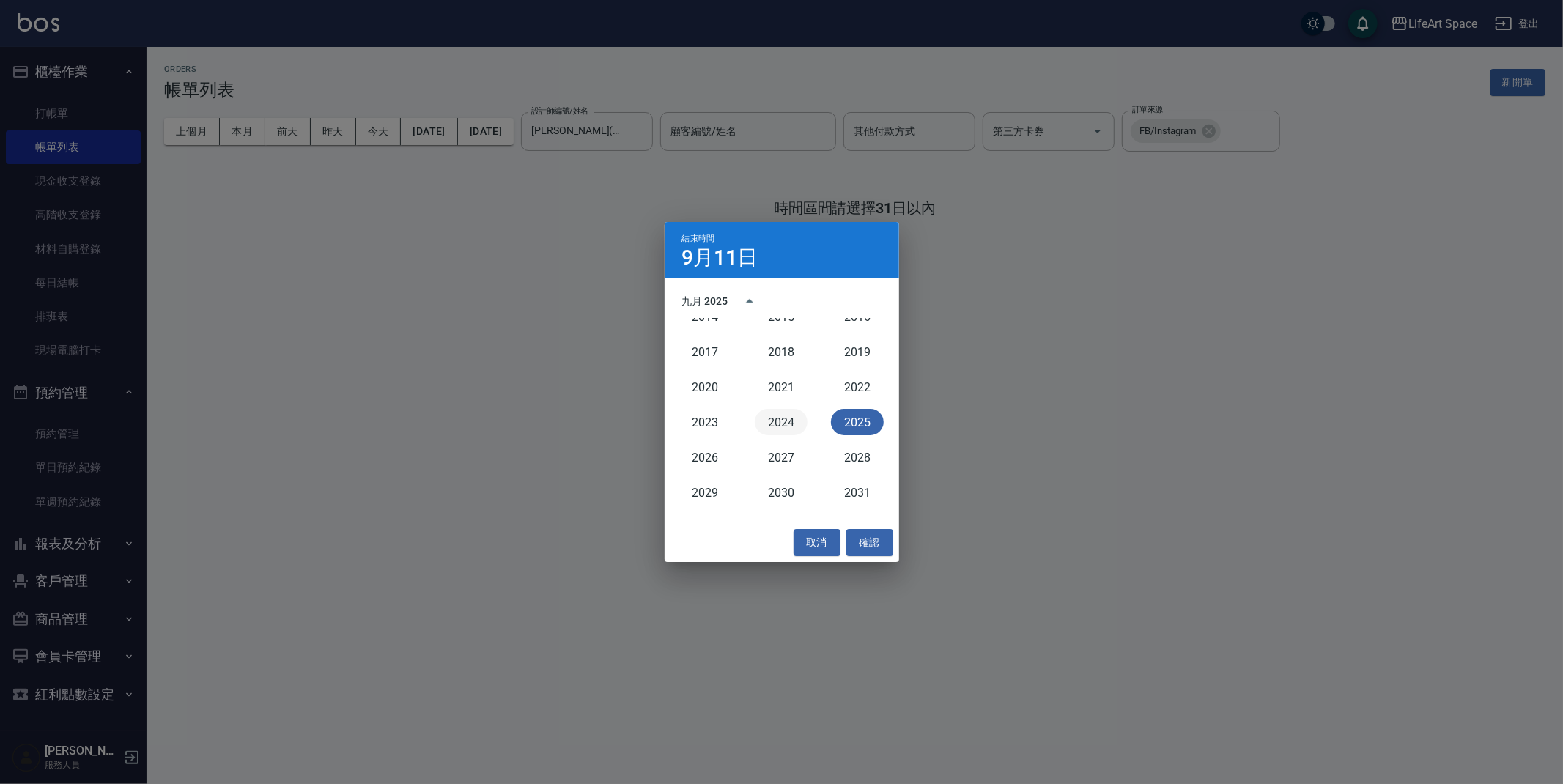
click at [792, 424] on button "2024" at bounding box center [781, 422] width 53 height 26
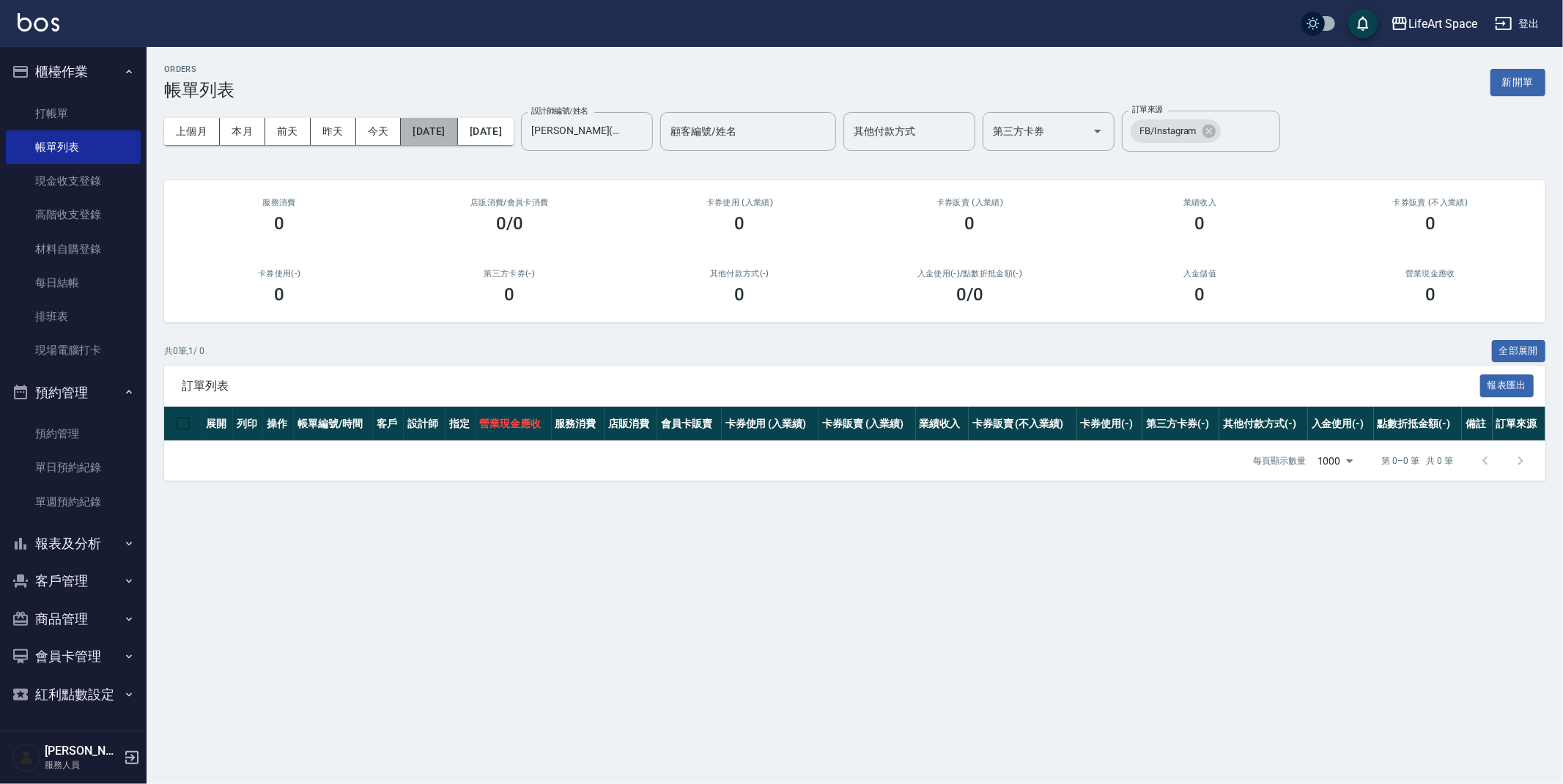
click at [446, 126] on button "2024/09/11" at bounding box center [428, 131] width 56 height 27
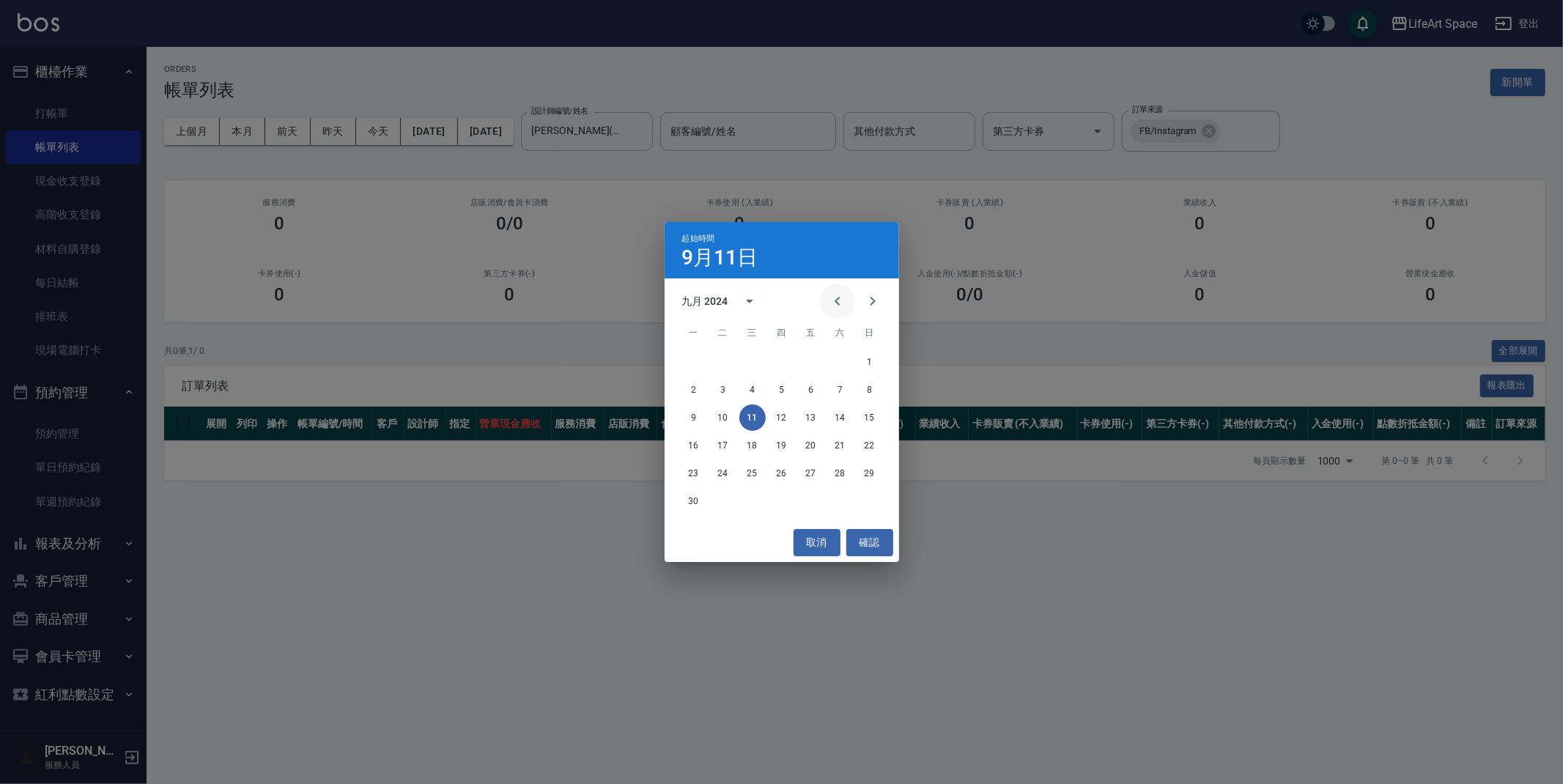
click at [836, 308] on icon "Previous month" at bounding box center [837, 301] width 18 height 18
click at [836, 307] on icon "Previous month" at bounding box center [837, 301] width 18 height 18
click at [701, 361] on button "1" at bounding box center [694, 362] width 26 height 26
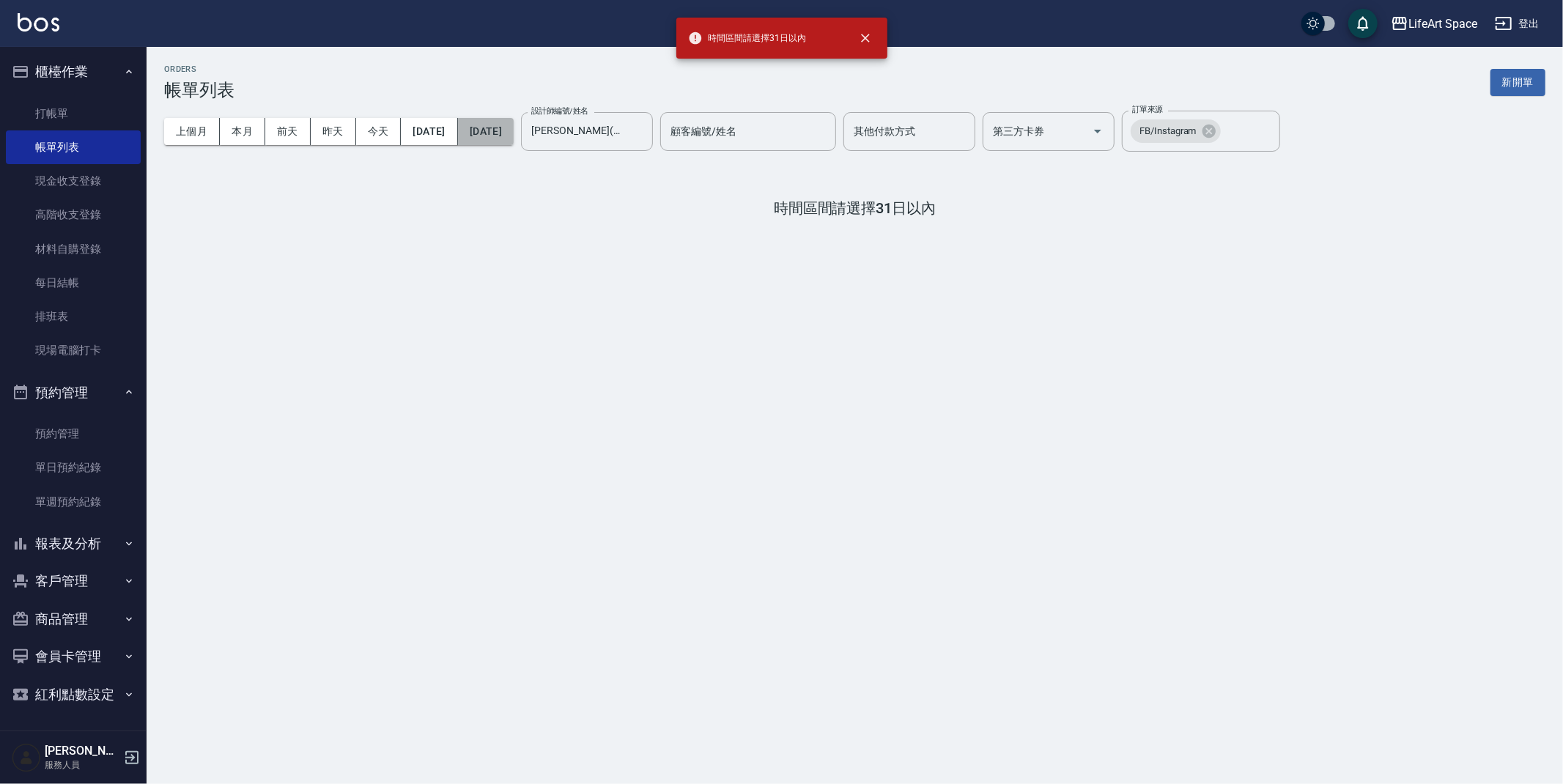
click at [514, 124] on button "2024/09/11" at bounding box center [486, 131] width 56 height 27
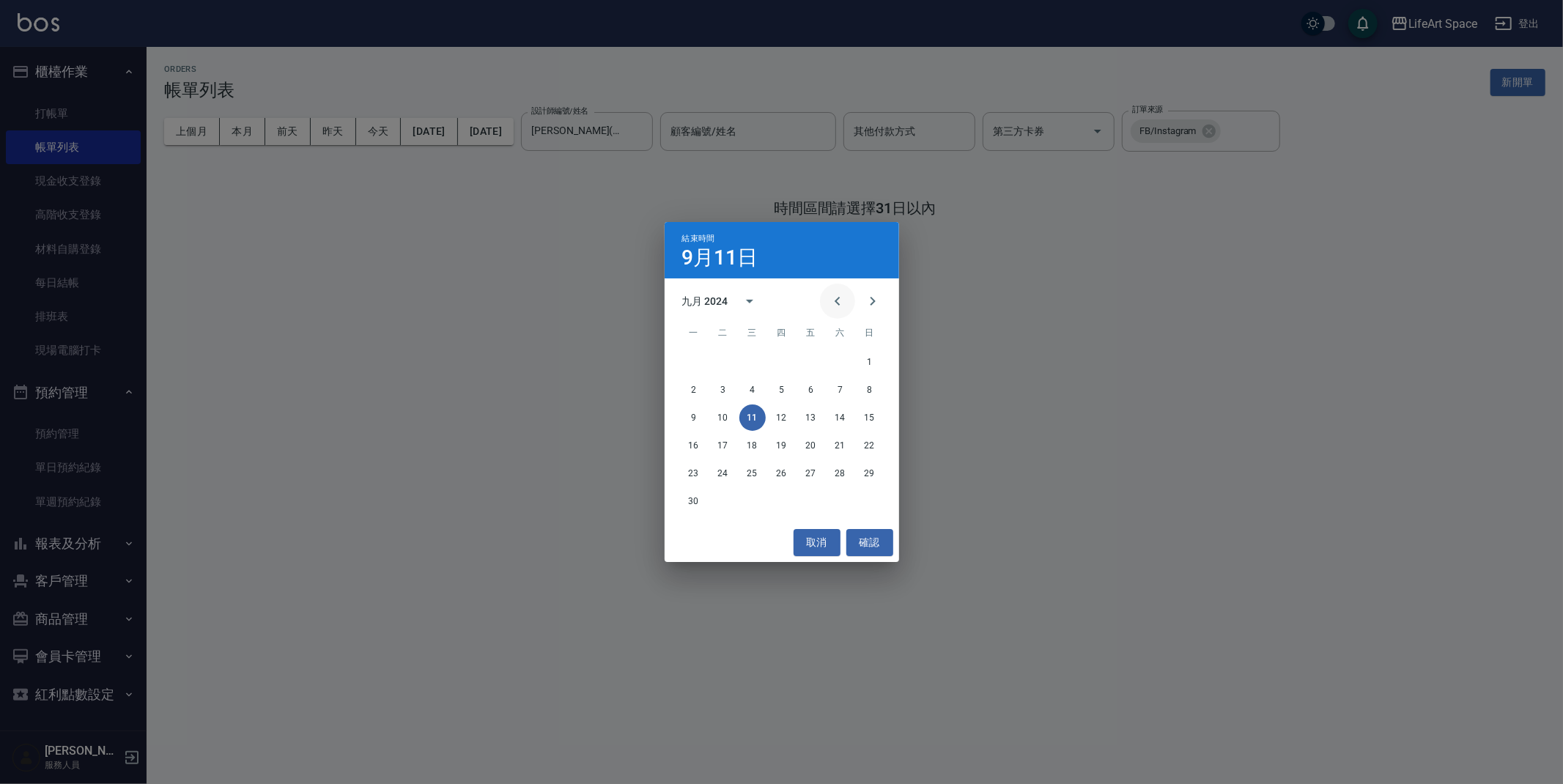
click at [833, 301] on icon "Previous month" at bounding box center [837, 301] width 18 height 18
click at [755, 468] on button "31" at bounding box center [752, 473] width 26 height 26
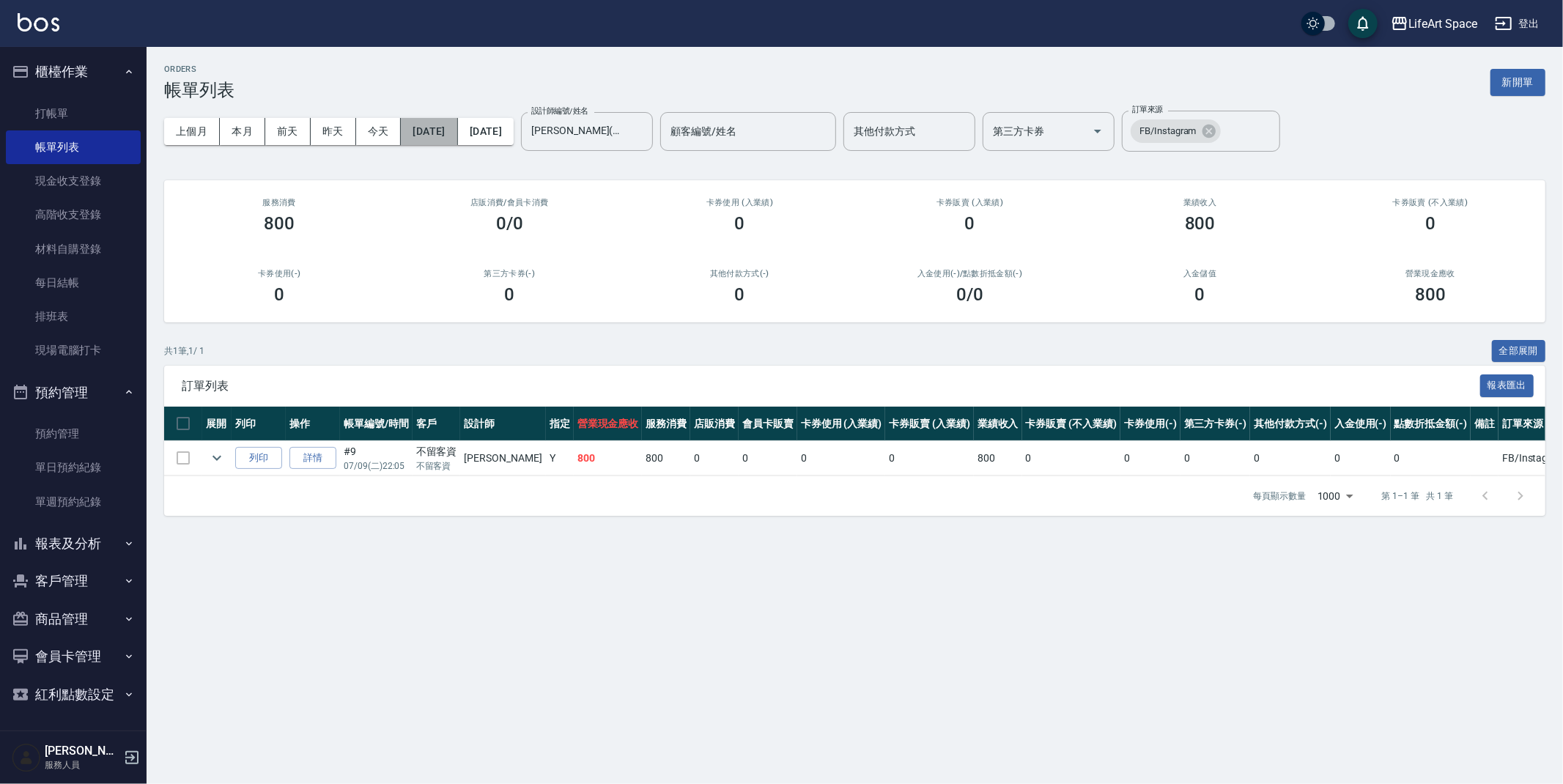
click at [455, 127] on button "2024/07/01" at bounding box center [428, 131] width 56 height 27
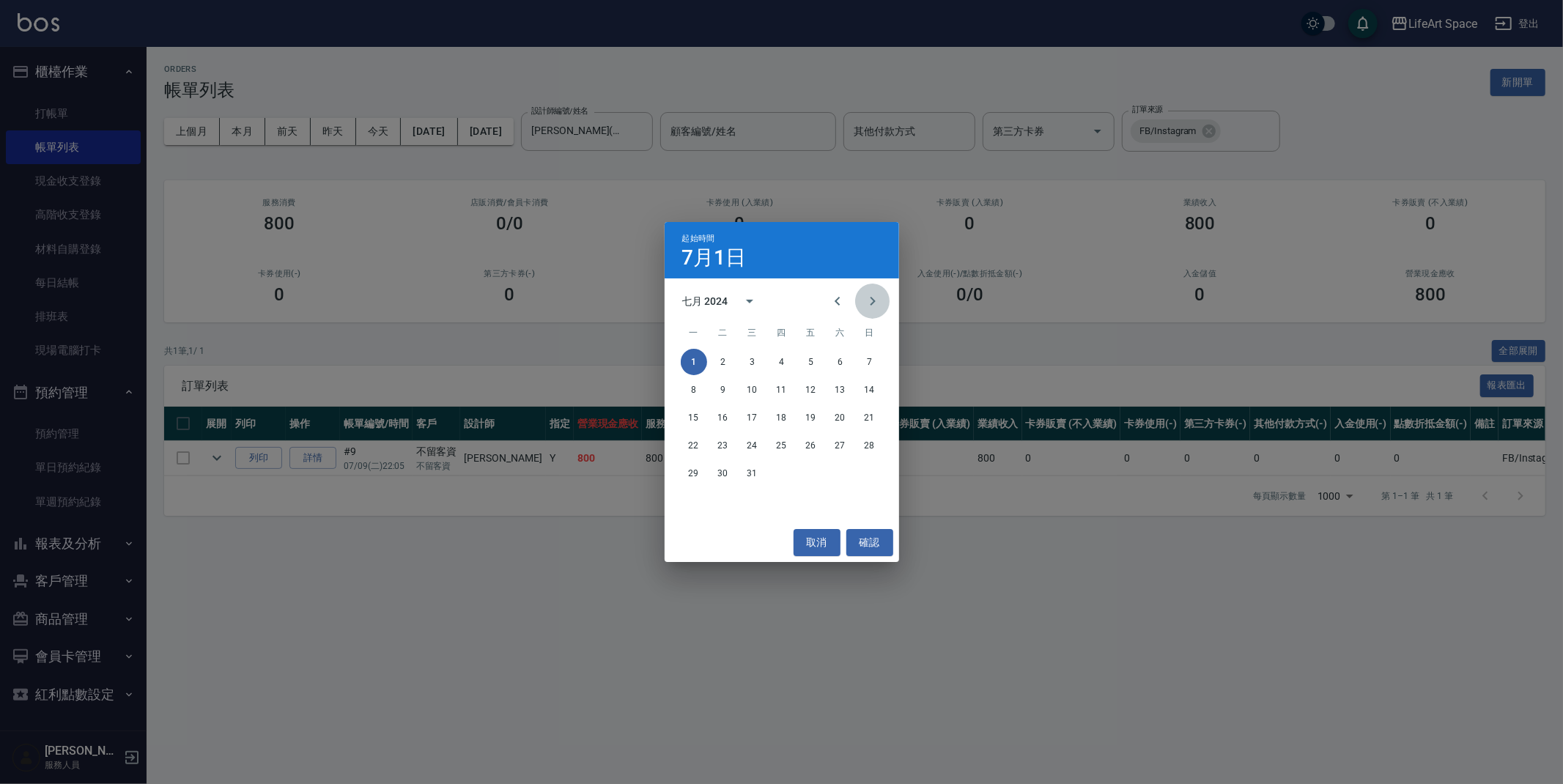
click at [868, 303] on icon "Next month" at bounding box center [872, 301] width 18 height 18
click at [780, 357] on button "1" at bounding box center [782, 362] width 26 height 26
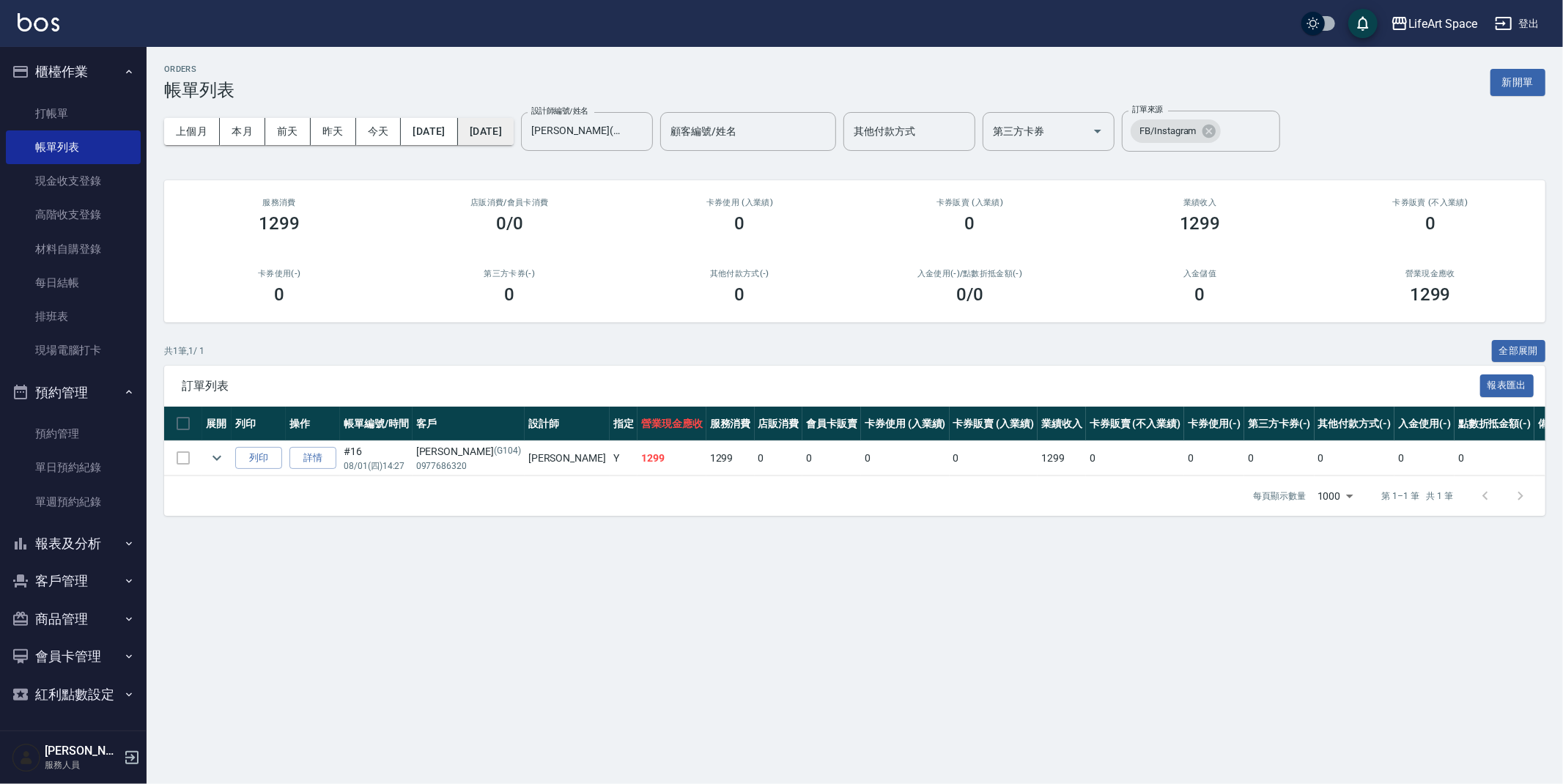
click at [514, 134] on button "2024/08/01" at bounding box center [486, 131] width 56 height 27
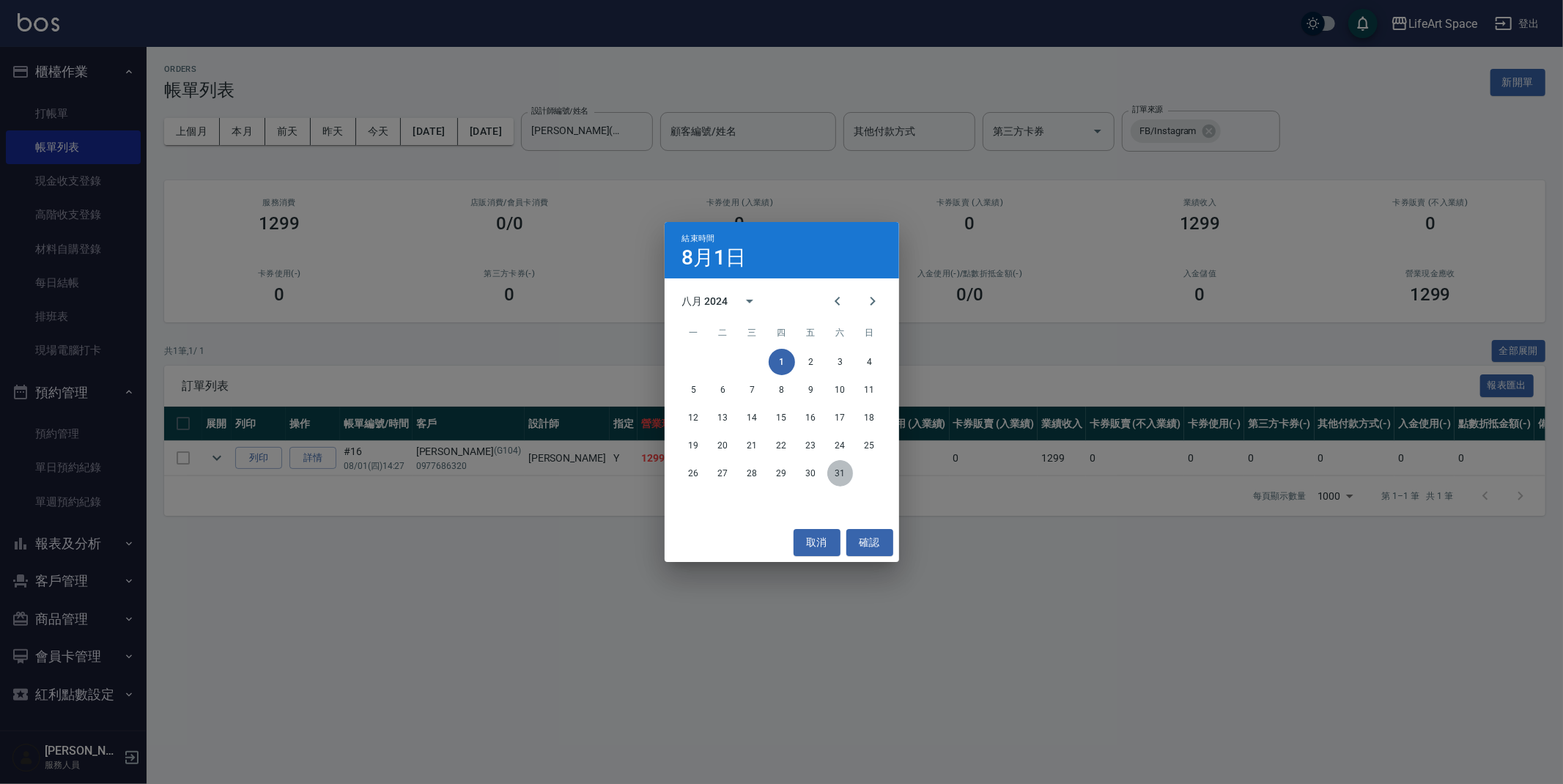
click at [828, 469] on button "31" at bounding box center [841, 473] width 26 height 26
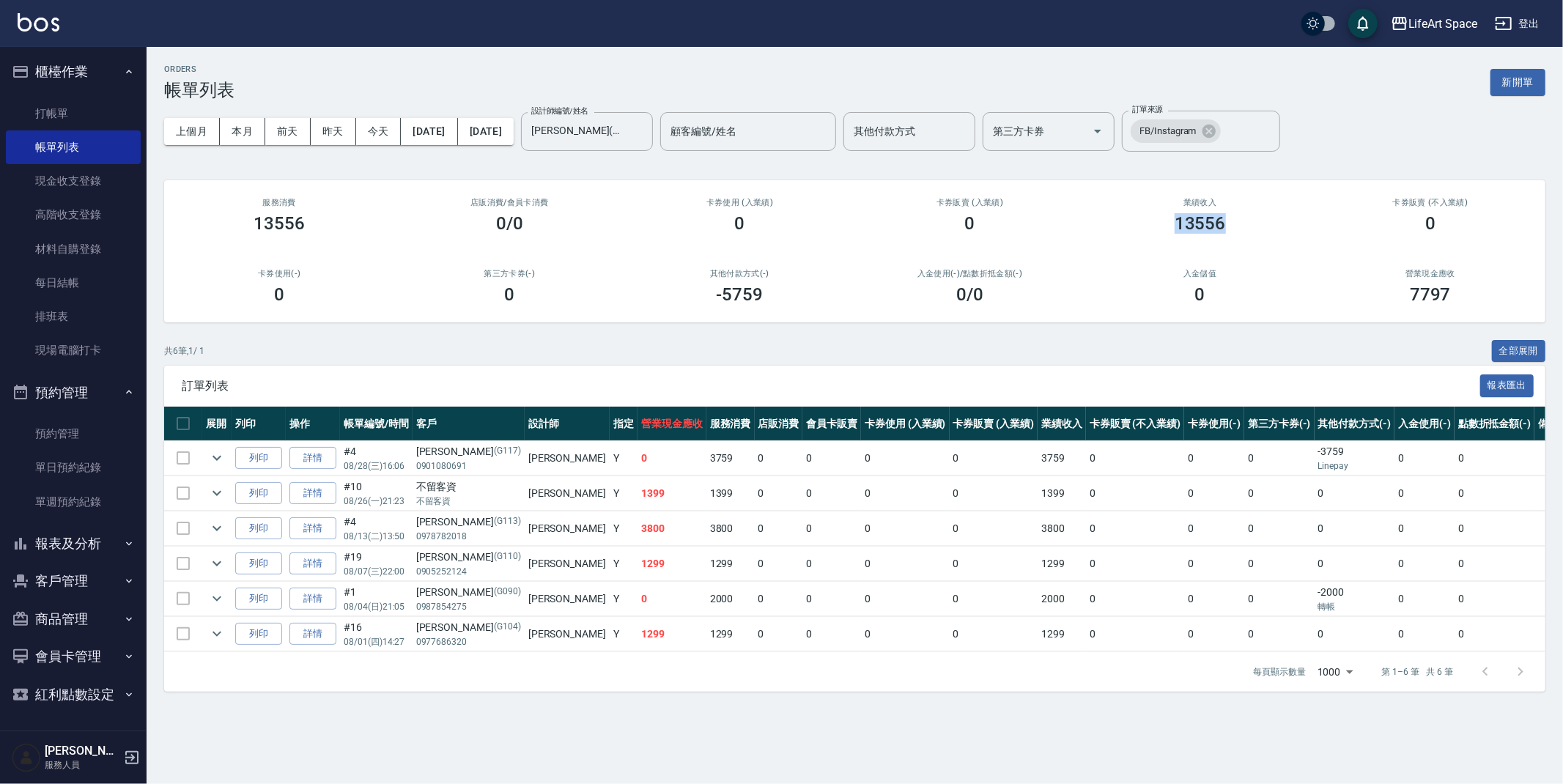
drag, startPoint x: 1174, startPoint y: 218, endPoint x: 1233, endPoint y: 238, distance: 62.3
click at [1233, 238] on div "業績收入 13556" at bounding box center [1200, 216] width 230 height 71
click at [457, 125] on button "2024/08/01" at bounding box center [428, 131] width 56 height 27
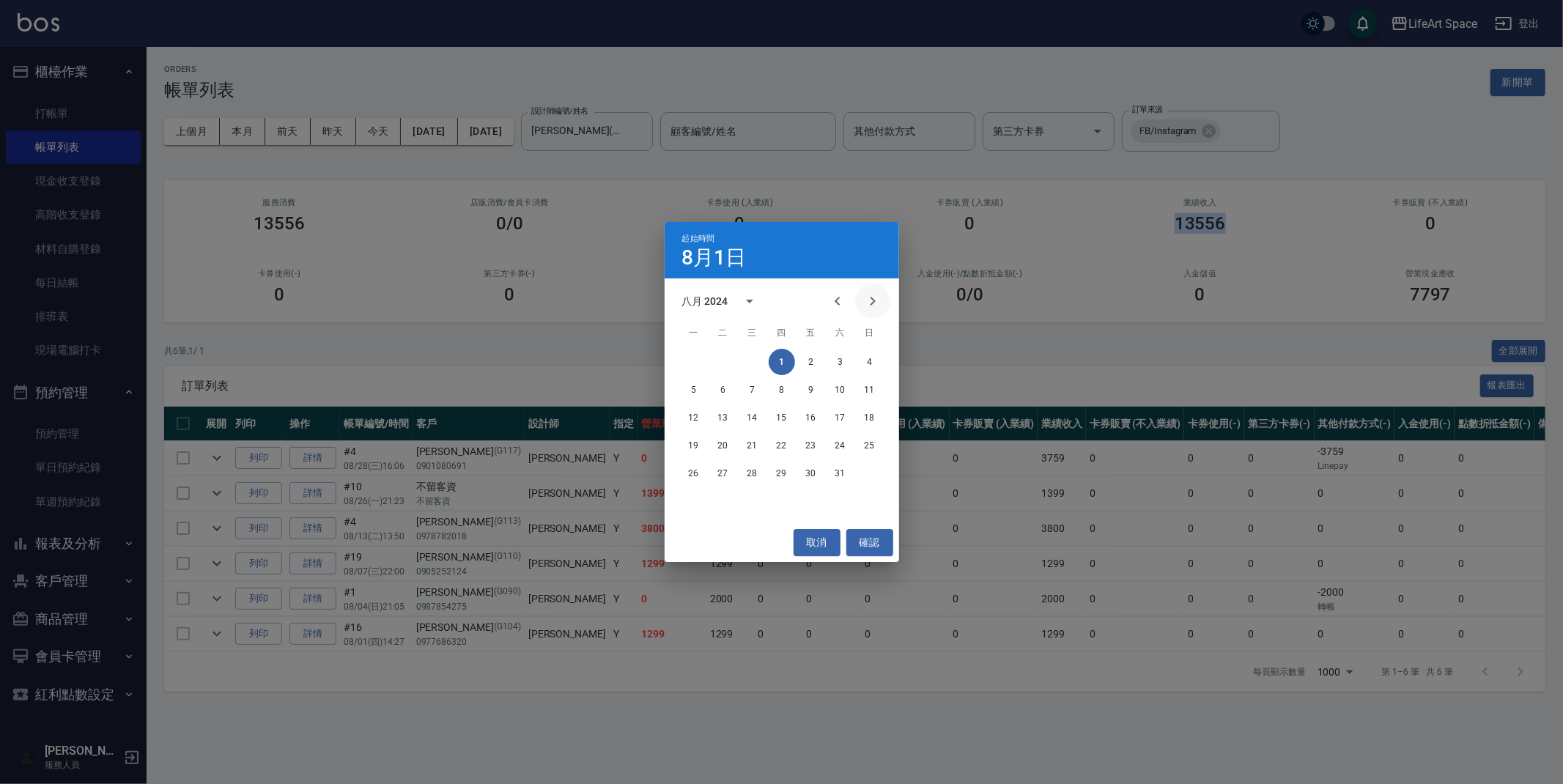
click at [872, 306] on icon "Next month" at bounding box center [872, 301] width 18 height 18
click at [870, 361] on button "1" at bounding box center [869, 362] width 26 height 26
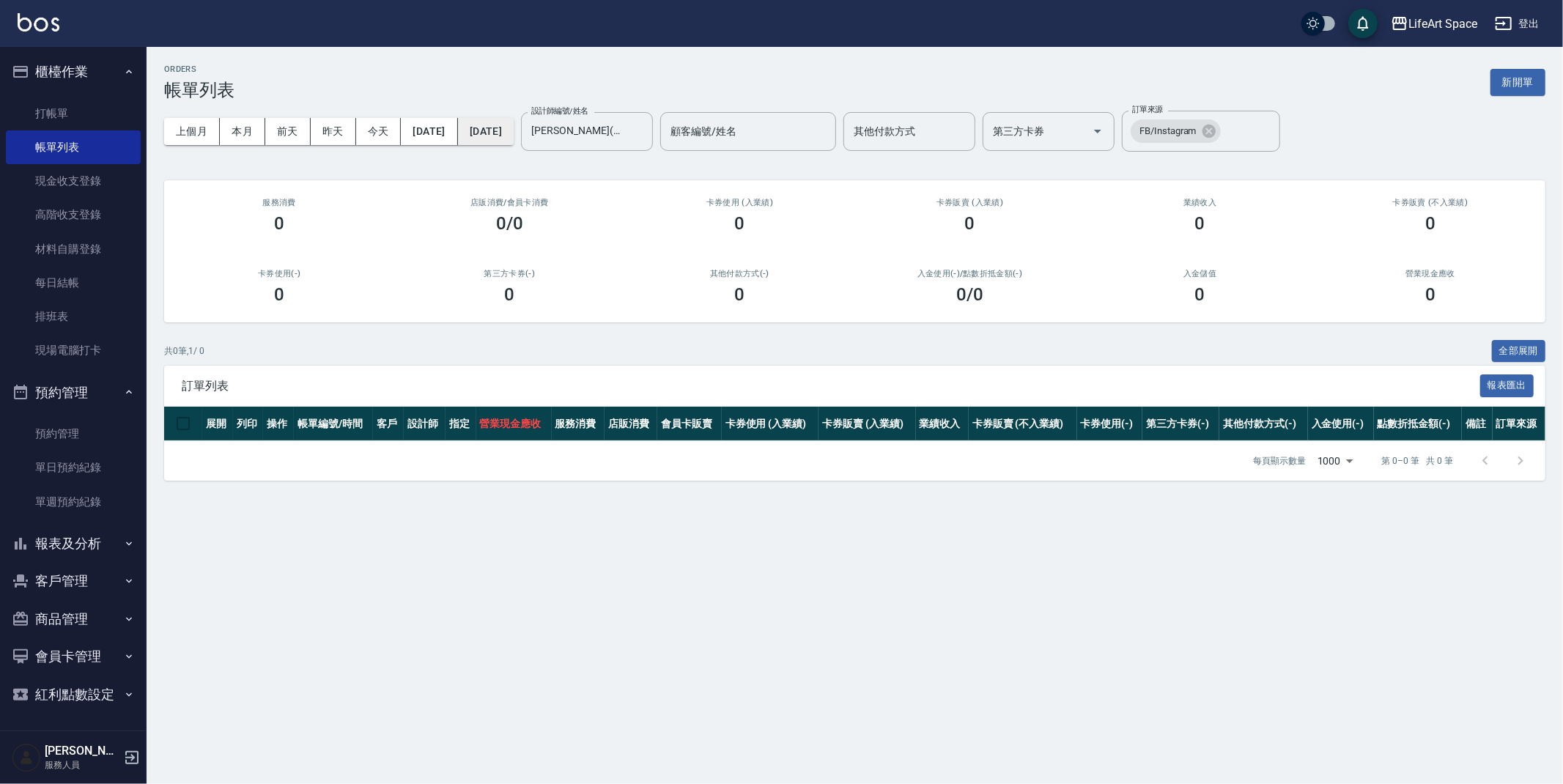
click at [514, 133] on button "2024/09/01" at bounding box center [486, 131] width 56 height 27
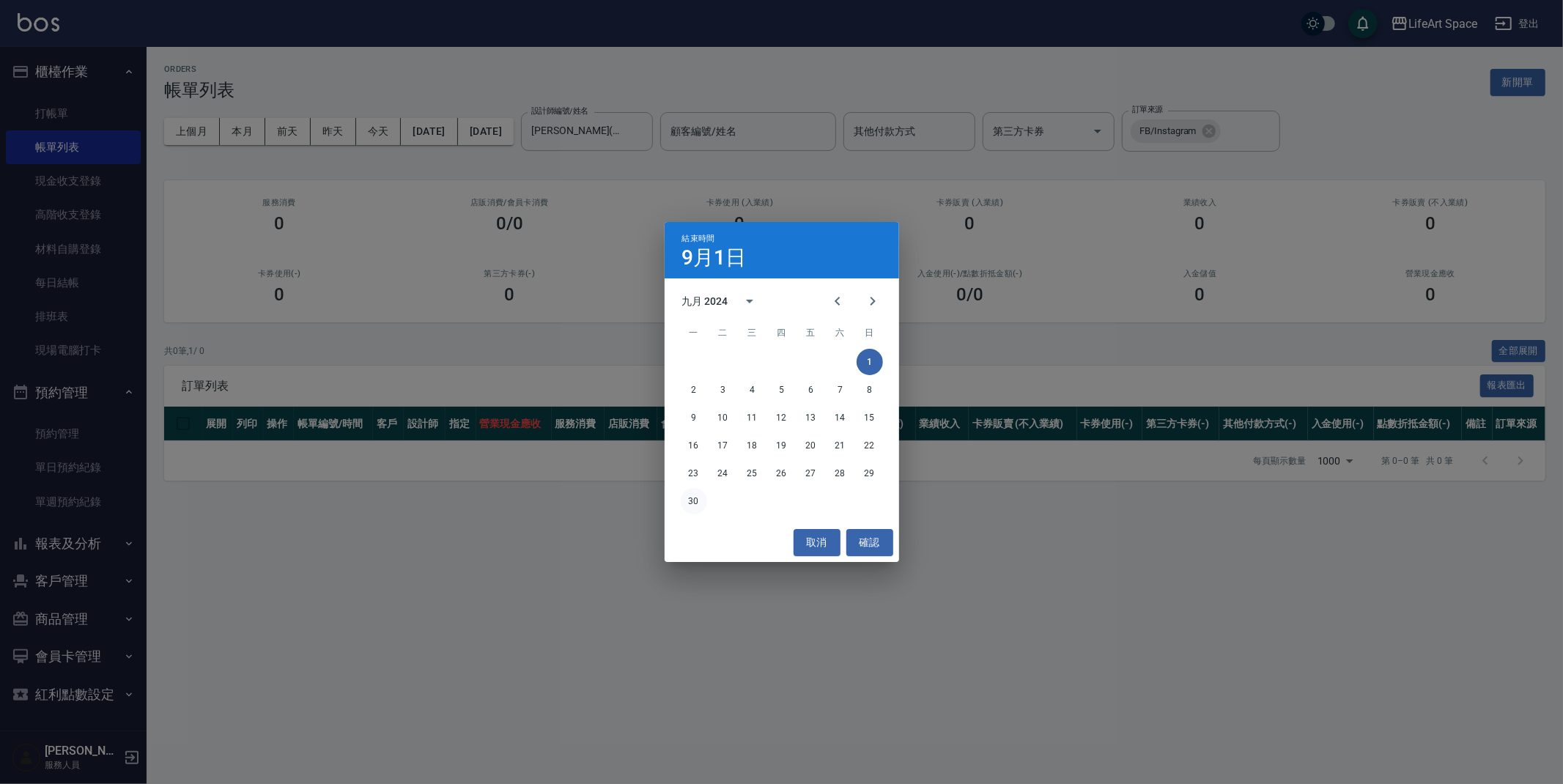
click at [701, 496] on button "30" at bounding box center [694, 501] width 26 height 26
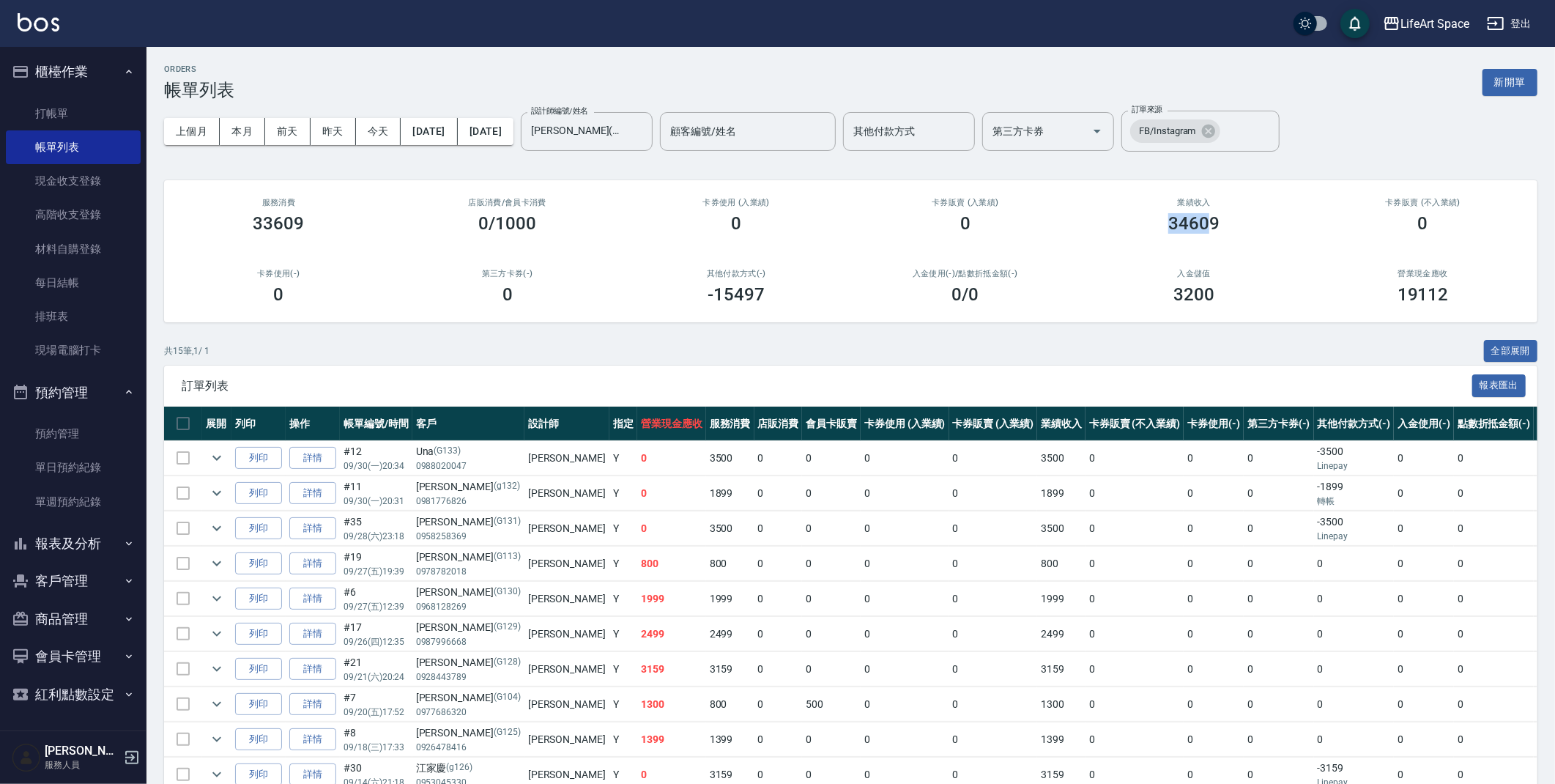
drag, startPoint x: 1170, startPoint y: 216, endPoint x: 1213, endPoint y: 220, distance: 43.2
click at [1213, 220] on h3 "34609" at bounding box center [1194, 223] width 51 height 21
click at [1237, 227] on div "34609" at bounding box center [1194, 223] width 194 height 21
click at [457, 137] on button "2024/09/01" at bounding box center [428, 131] width 56 height 27
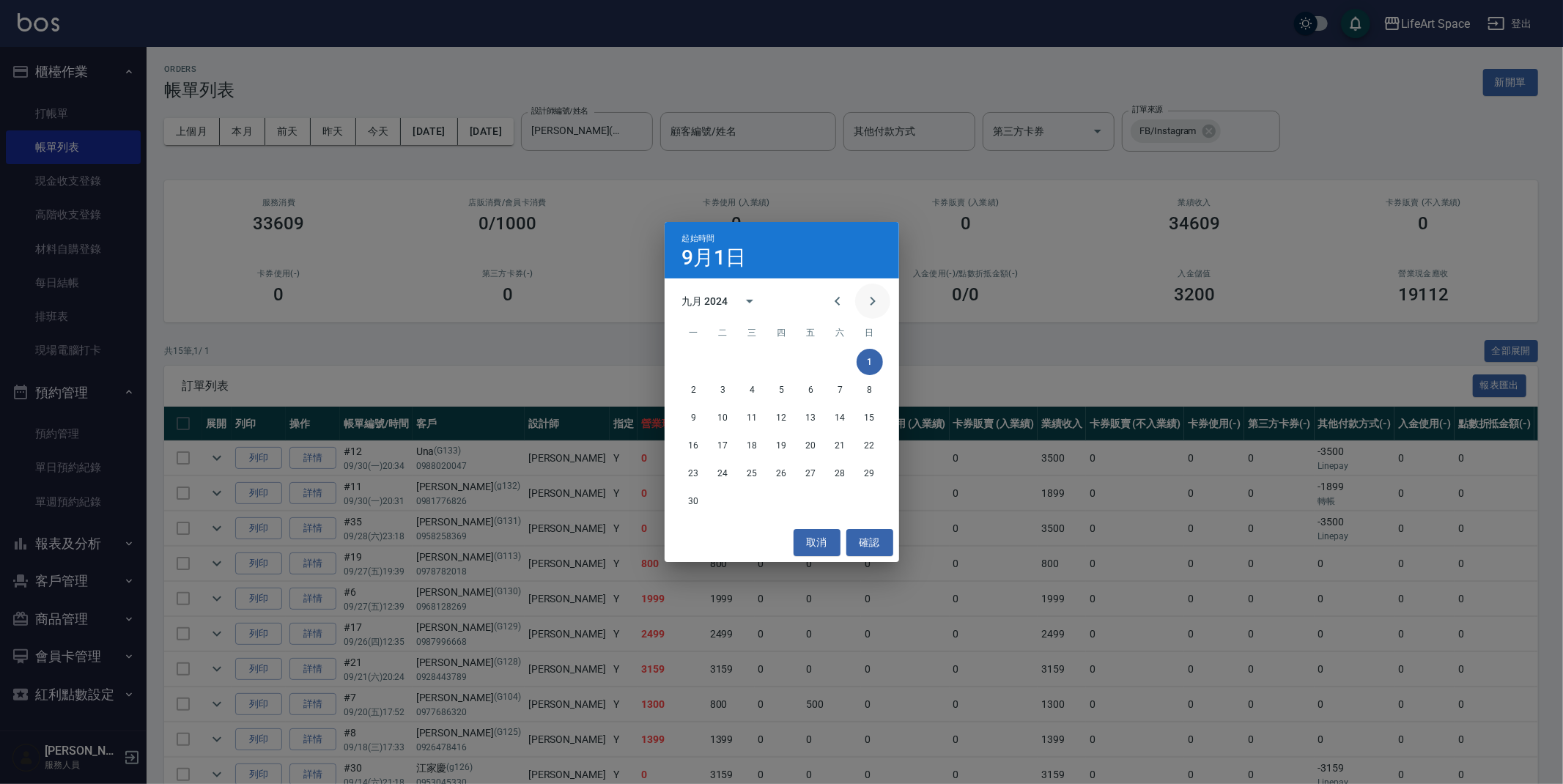
click at [869, 306] on icon "Next month" at bounding box center [872, 301] width 18 height 18
click at [725, 353] on button "1" at bounding box center [723, 362] width 26 height 26
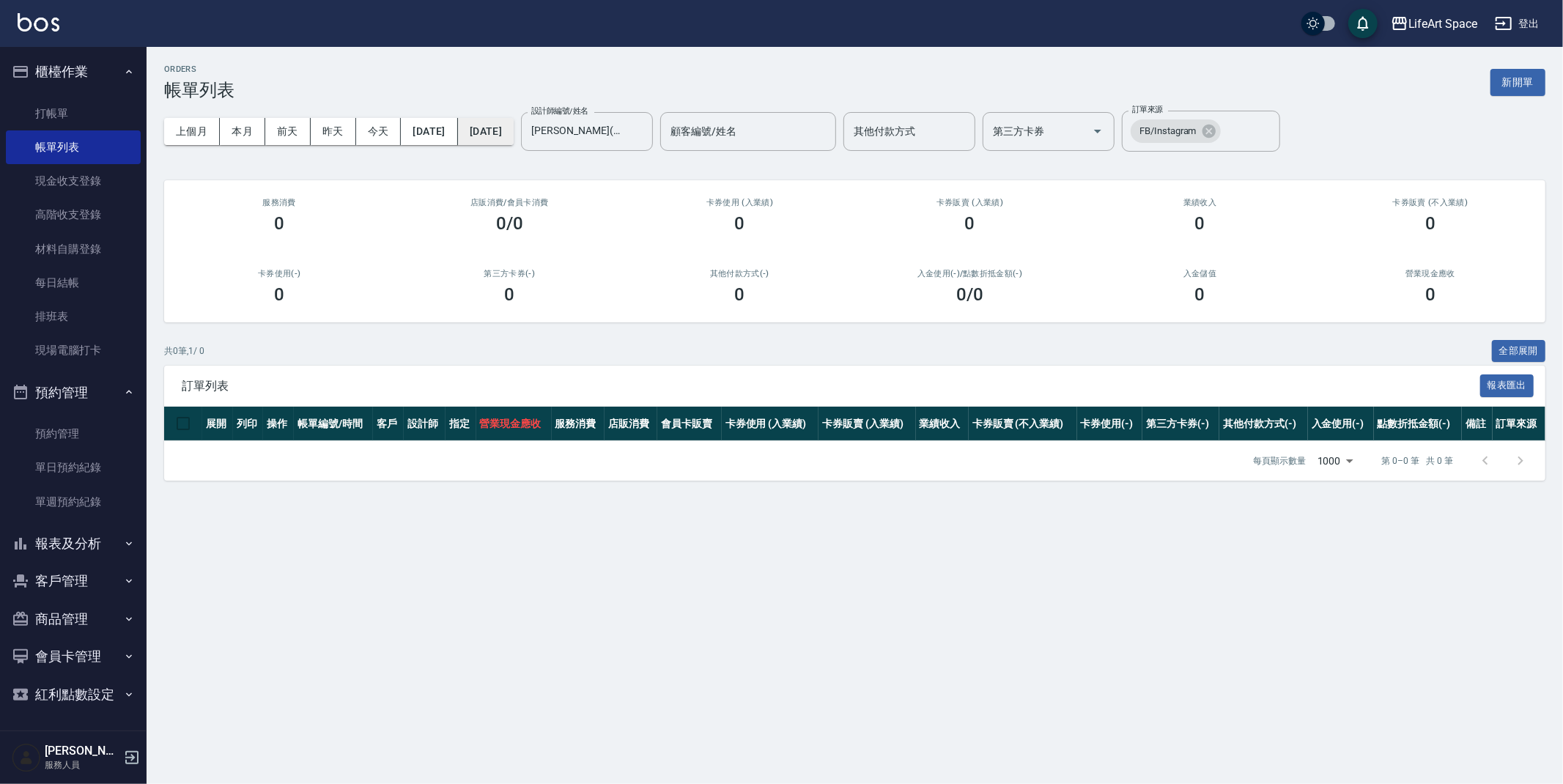
click at [514, 120] on button "2024/10/01" at bounding box center [486, 131] width 56 height 27
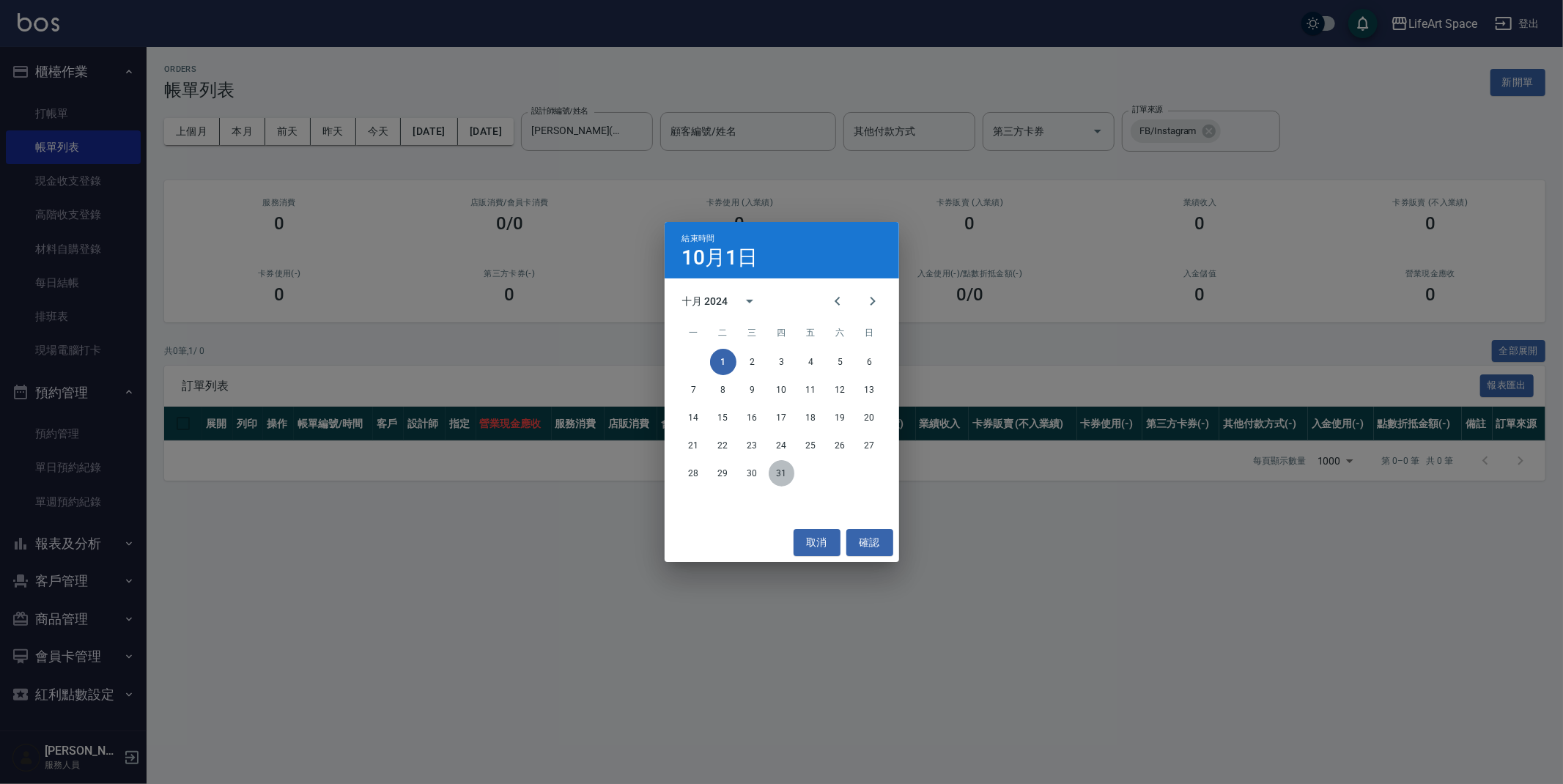
click at [790, 471] on button "31" at bounding box center [782, 473] width 26 height 26
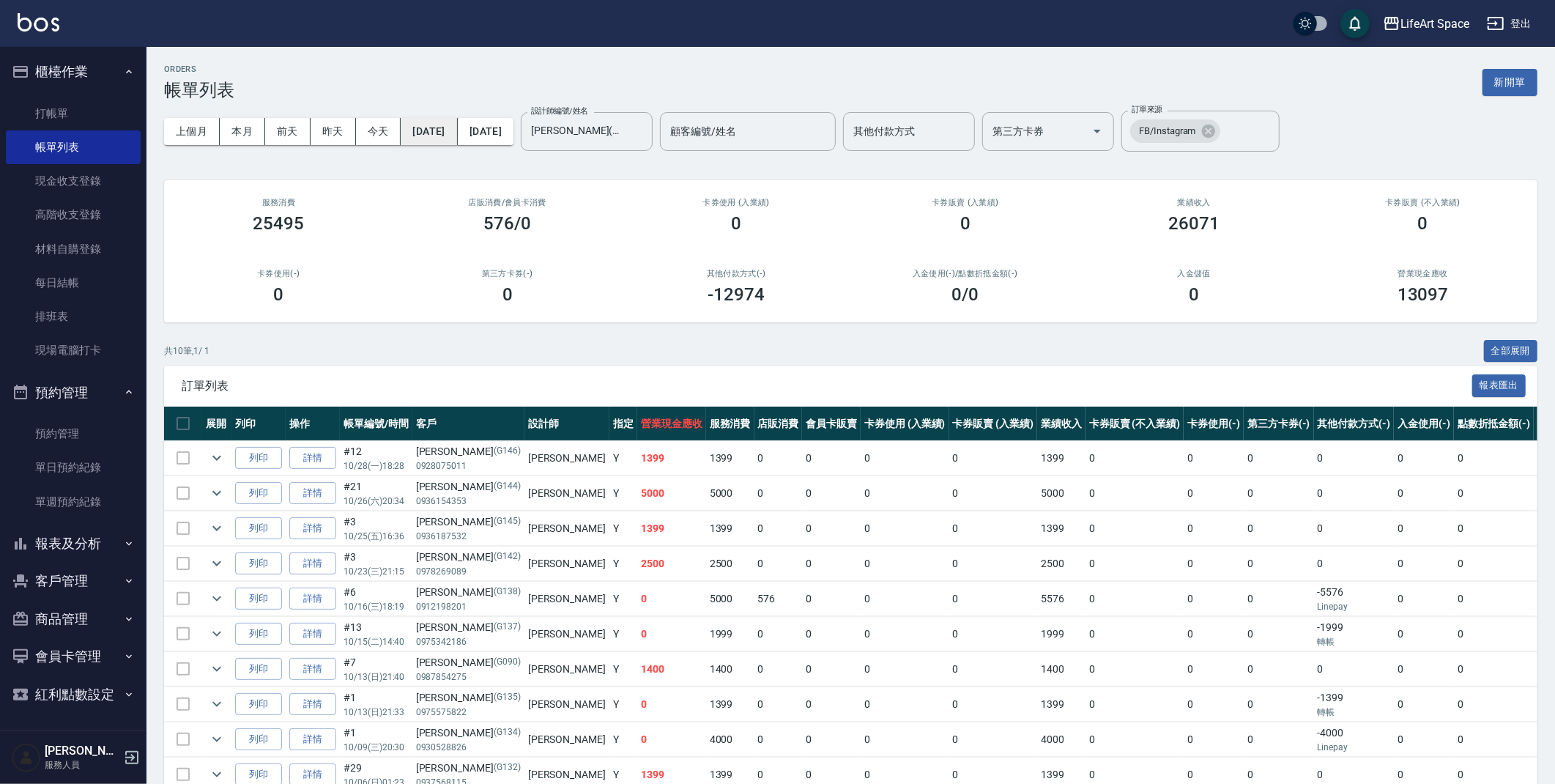
click at [443, 139] on button "2024/10/01" at bounding box center [428, 131] width 56 height 27
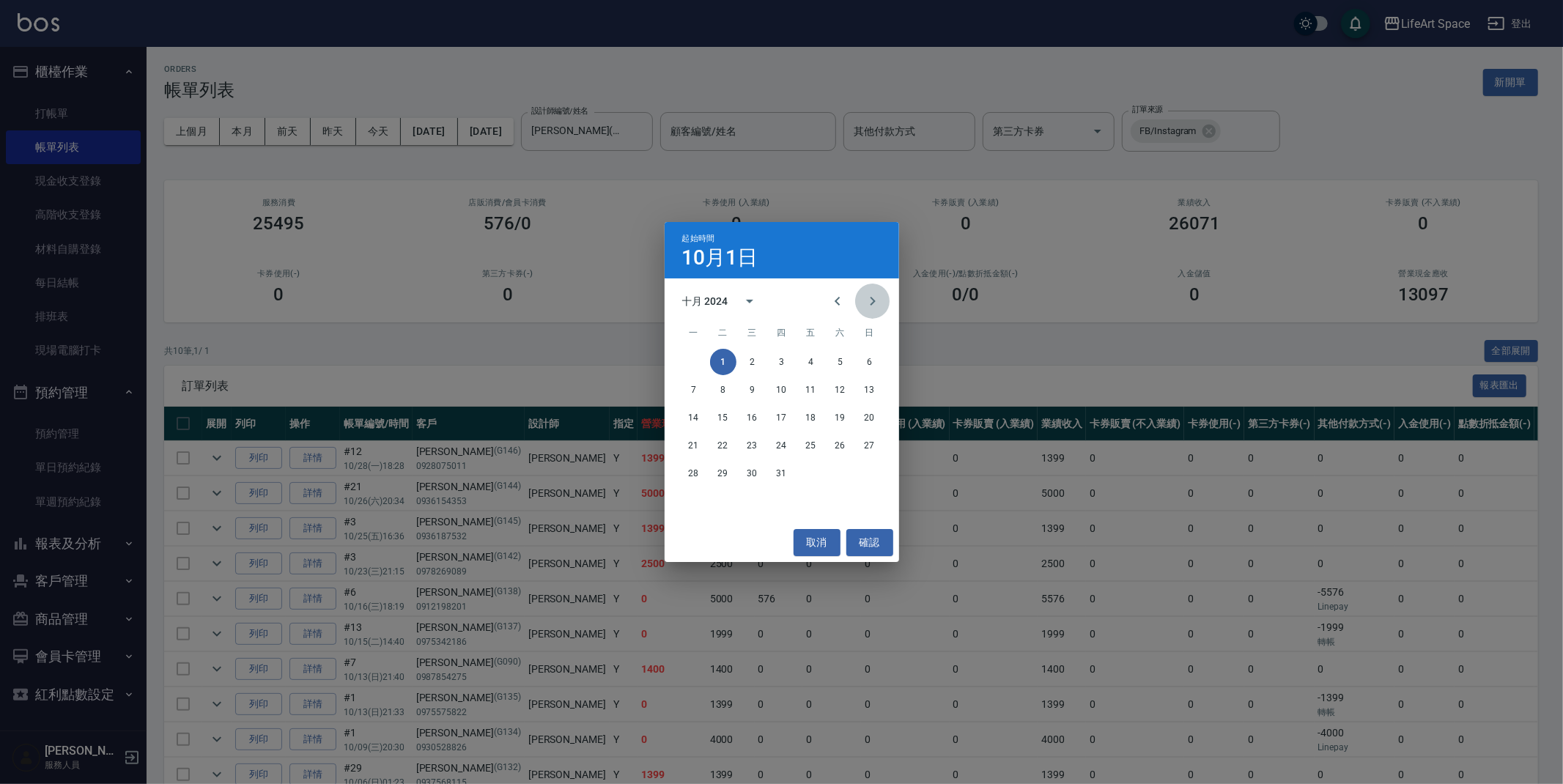
click at [865, 305] on icon "Next month" at bounding box center [872, 301] width 18 height 18
click at [814, 357] on button "1" at bounding box center [811, 362] width 26 height 26
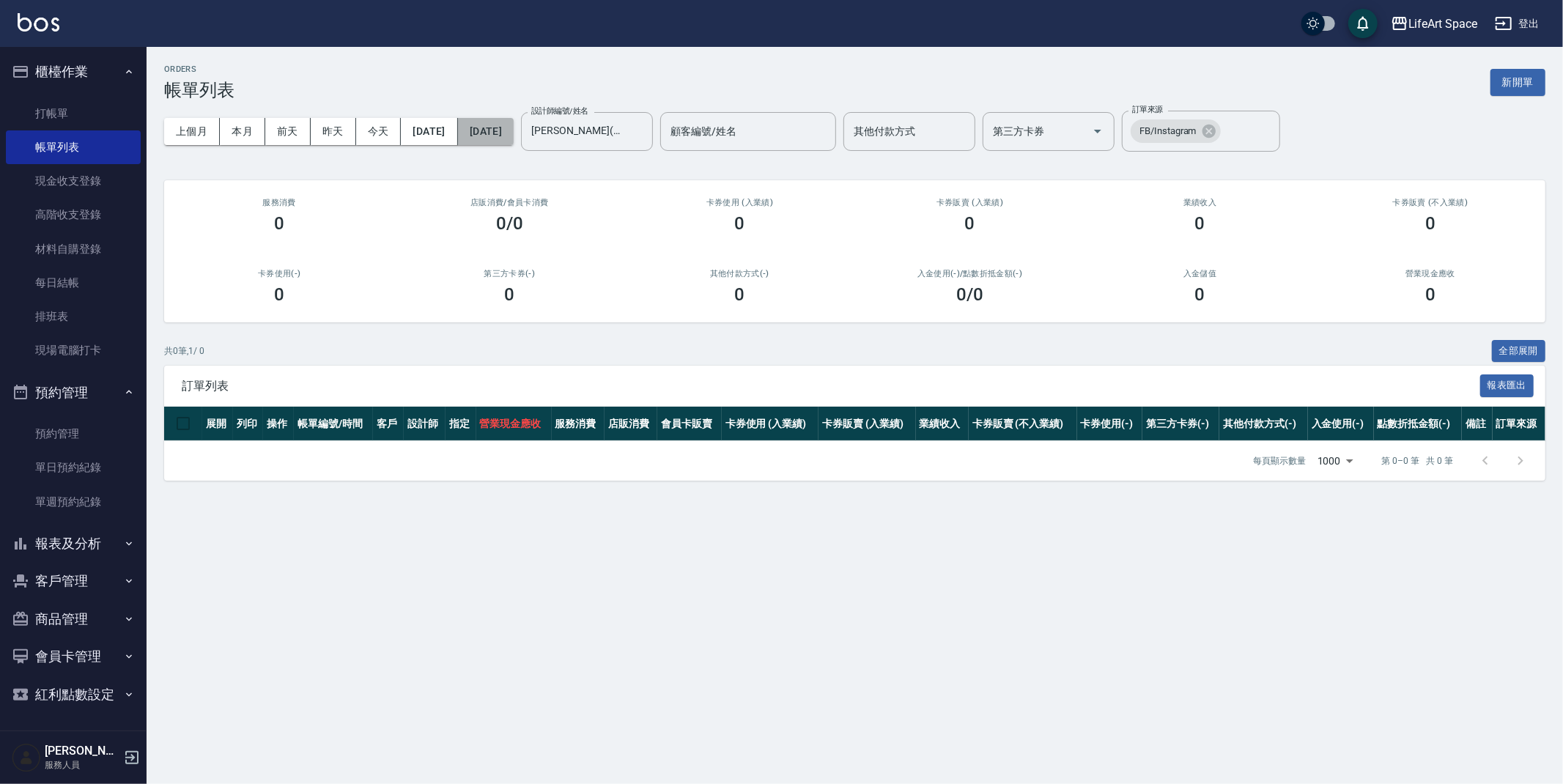
click at [514, 132] on button "2024/11/01" at bounding box center [486, 131] width 56 height 27
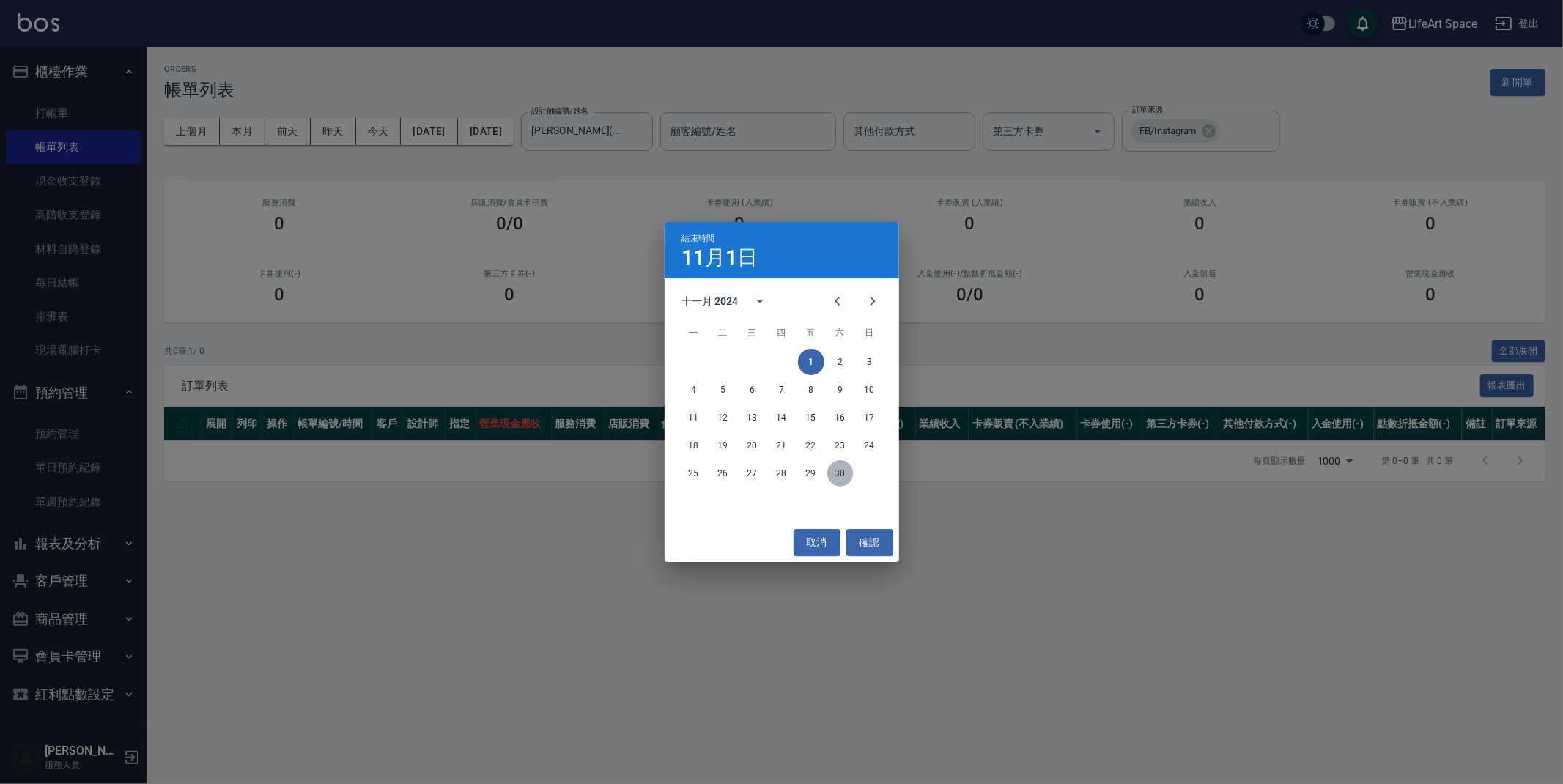
click at [834, 469] on button "30" at bounding box center [841, 473] width 26 height 26
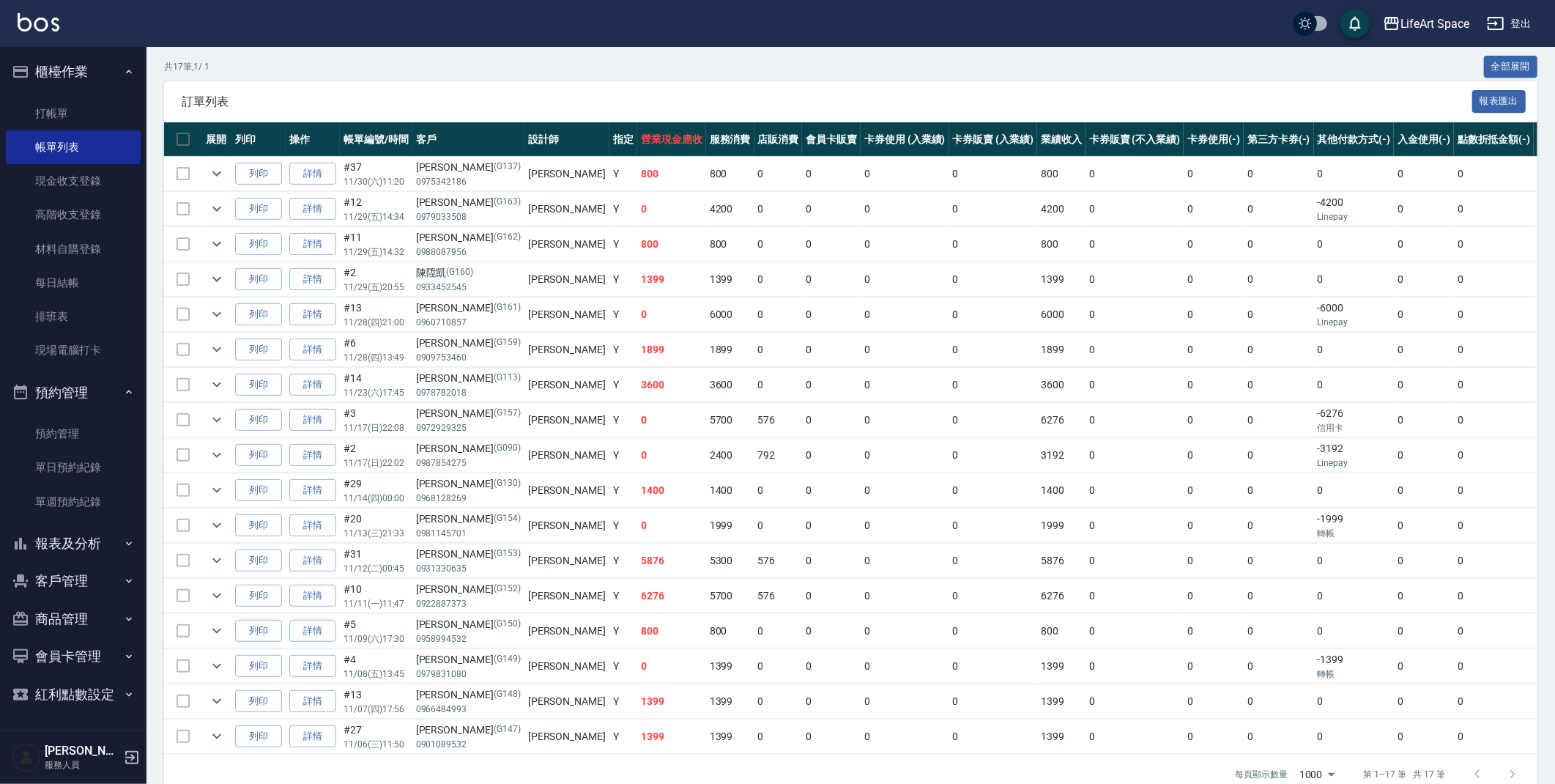
scroll to position [284, 0]
